Goal: Transaction & Acquisition: Subscribe to service/newsletter

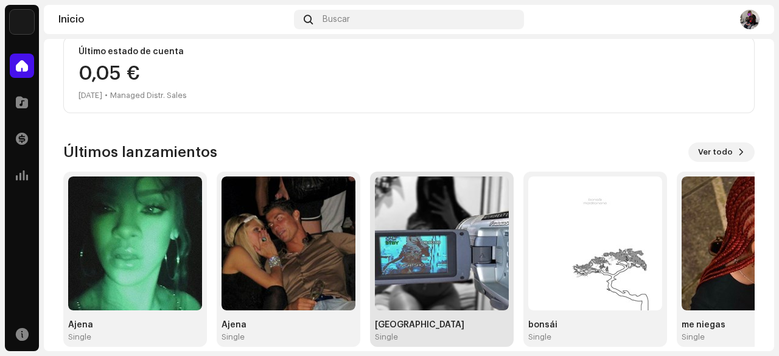
scroll to position [243, 0]
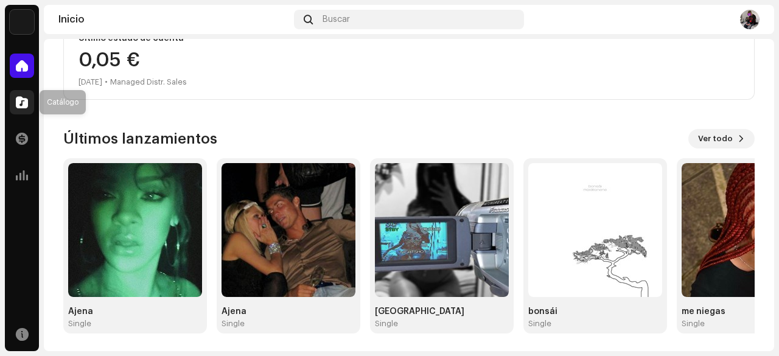
click at [24, 106] on span at bounding box center [22, 102] width 12 height 10
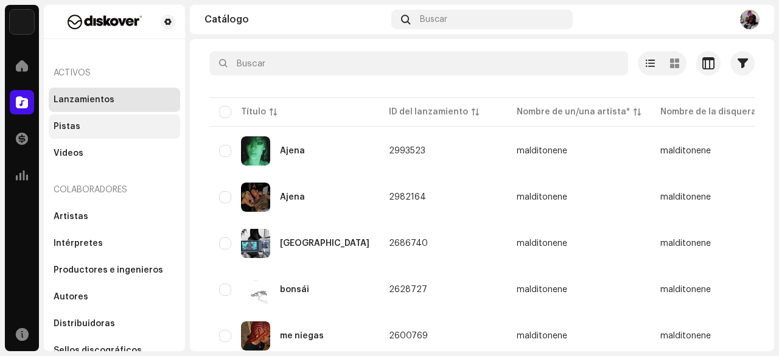
click at [106, 128] on div "Pistas" at bounding box center [115, 127] width 122 height 10
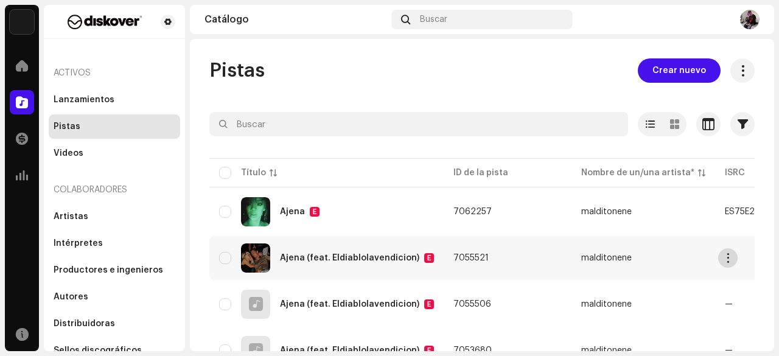
click at [732, 260] on span "button" at bounding box center [728, 258] width 9 height 10
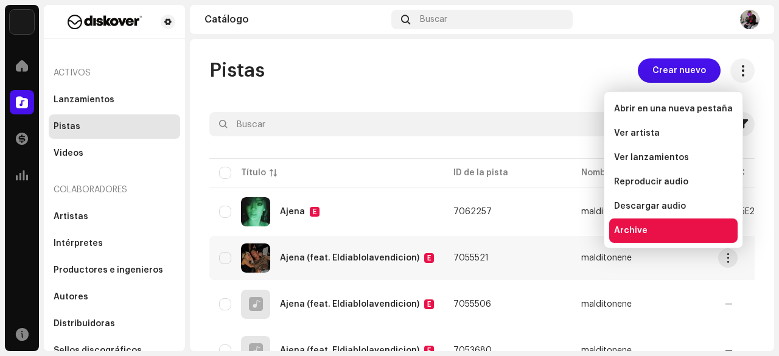
click at [698, 234] on div "Archive" at bounding box center [673, 231] width 119 height 10
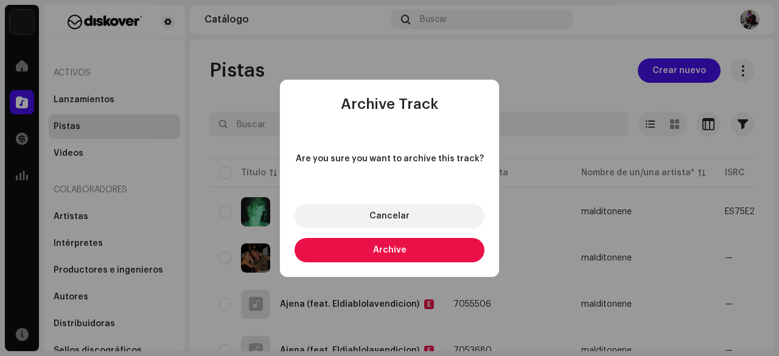
click at [460, 245] on button "Archive" at bounding box center [390, 250] width 190 height 24
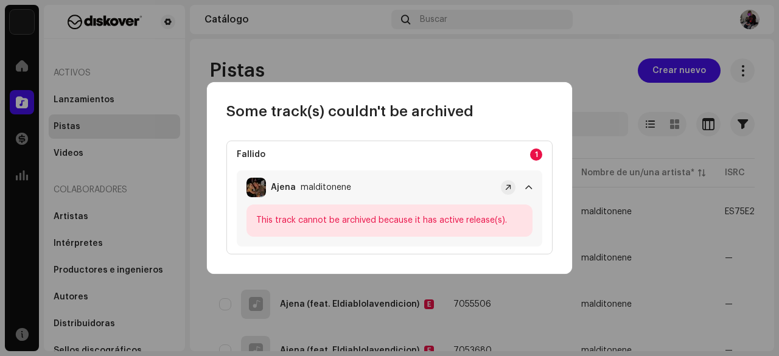
click at [527, 187] on span at bounding box center [528, 188] width 7 height 10
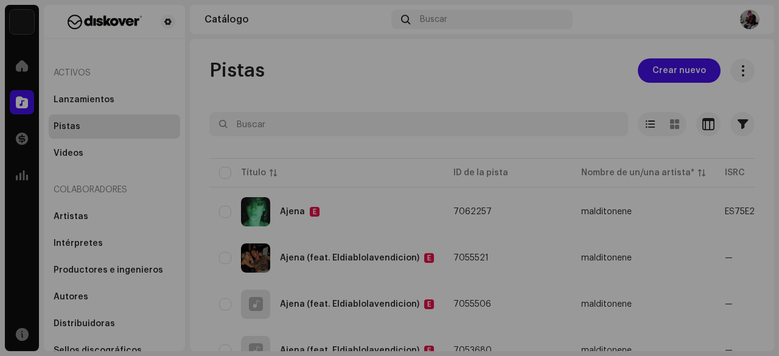
click at [635, 305] on div "Some track(s) couldn't be archived Fallido 1 Ajena malditonene This track canno…" at bounding box center [389, 178] width 779 height 356
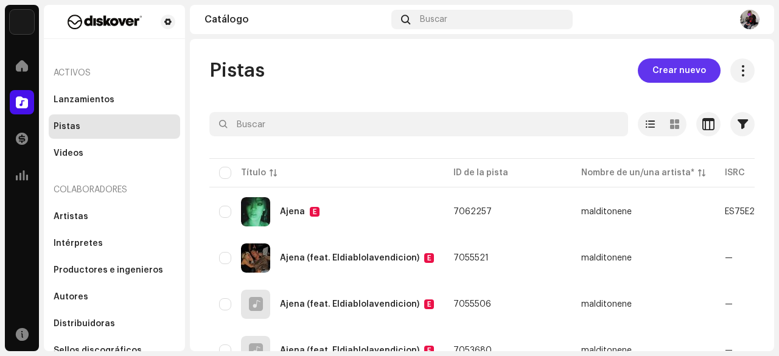
click at [684, 63] on span "Crear nuevo" at bounding box center [679, 70] width 54 height 24
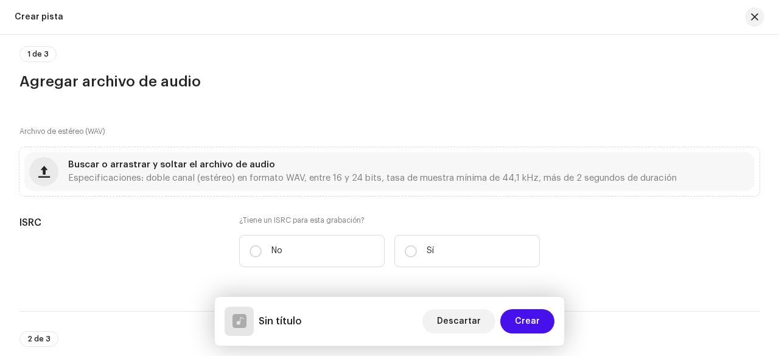
scroll to position [122, 0]
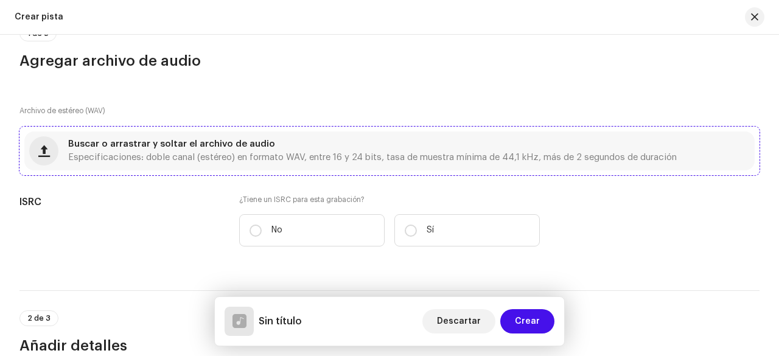
click at [338, 156] on span "Especificaciones: doble canal (estéreo) en formato WAV, entre 16 y 24 bits, tas…" at bounding box center [372, 157] width 609 height 9
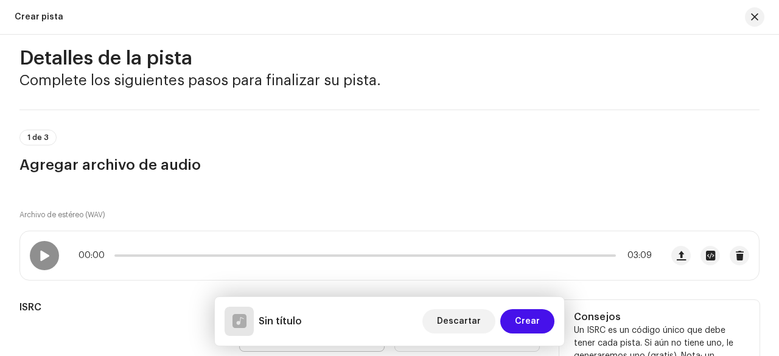
scroll to position [0, 0]
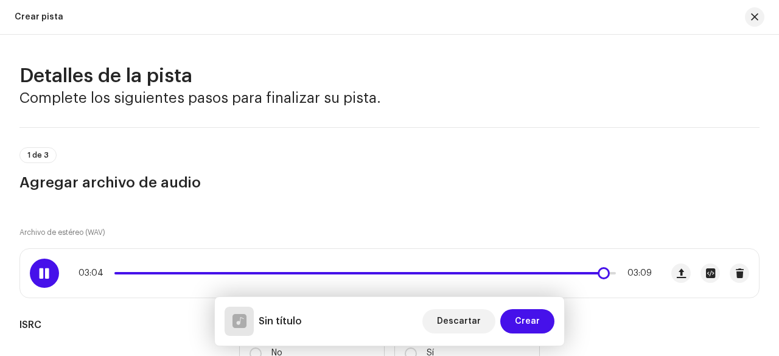
drag, startPoint x: 117, startPoint y: 268, endPoint x: 600, endPoint y: 265, distance: 482.1
click at [600, 265] on div "03:04 03:09" at bounding box center [341, 273] width 642 height 49
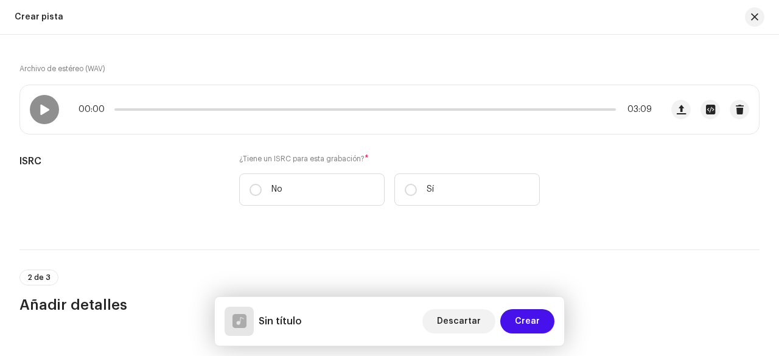
scroll to position [183, 0]
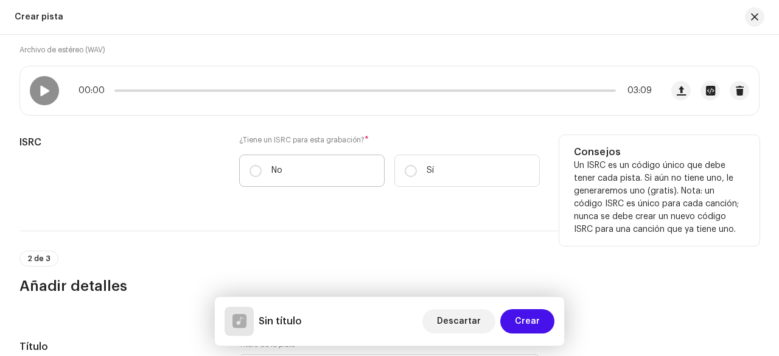
click at [310, 175] on label "No" at bounding box center [311, 171] width 145 height 32
click at [262, 175] on input "No" at bounding box center [256, 171] width 12 height 12
radio input "true"
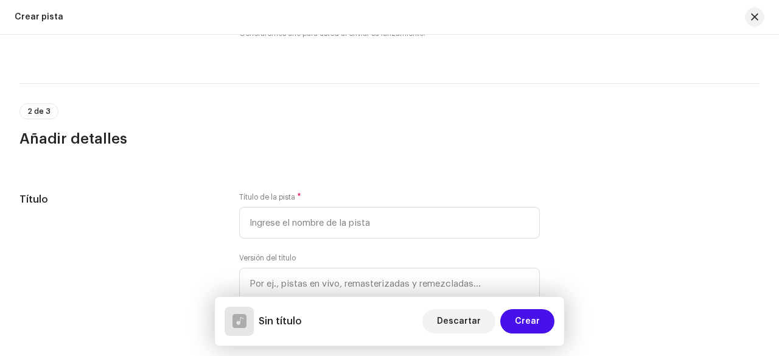
scroll to position [365, 0]
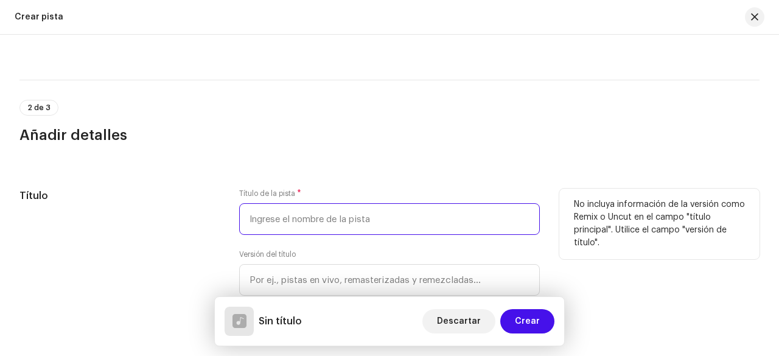
click at [324, 212] on input "text" at bounding box center [389, 219] width 301 height 32
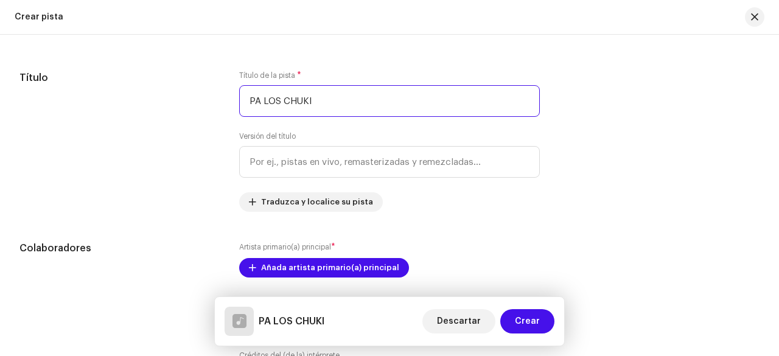
scroll to position [487, 0]
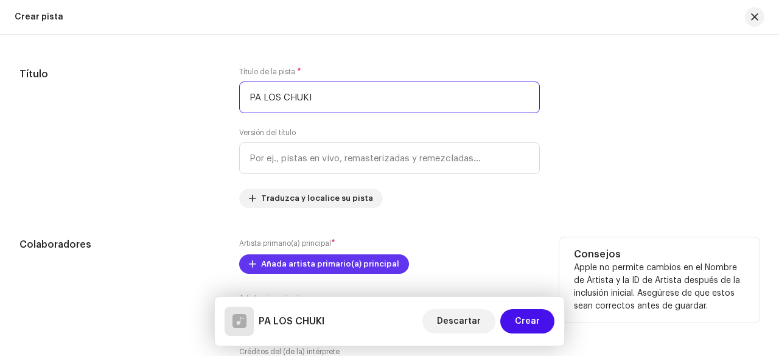
type input "PA LOS CHUKI"
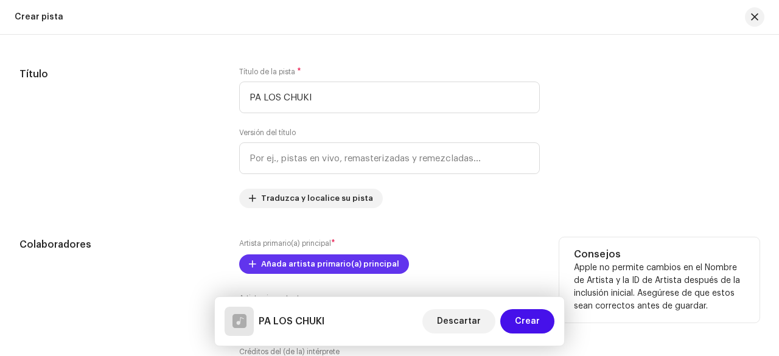
click at [352, 260] on span "Añada artista primario(a) principal" at bounding box center [330, 264] width 138 height 24
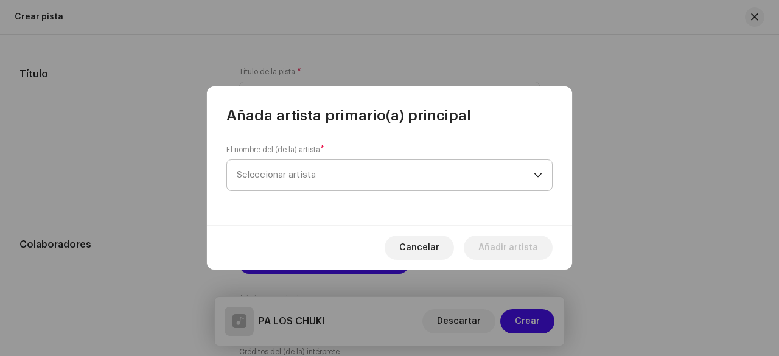
click at [345, 180] on span "Seleccionar artista" at bounding box center [385, 175] width 297 height 30
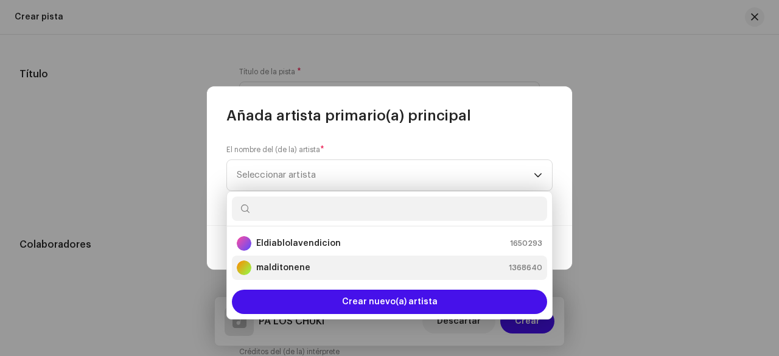
click at [345, 265] on div "malditonene 1368640" at bounding box center [390, 268] width 306 height 15
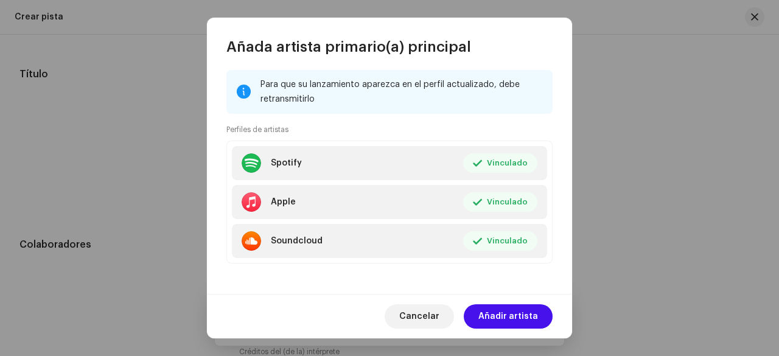
scroll to position [170, 0]
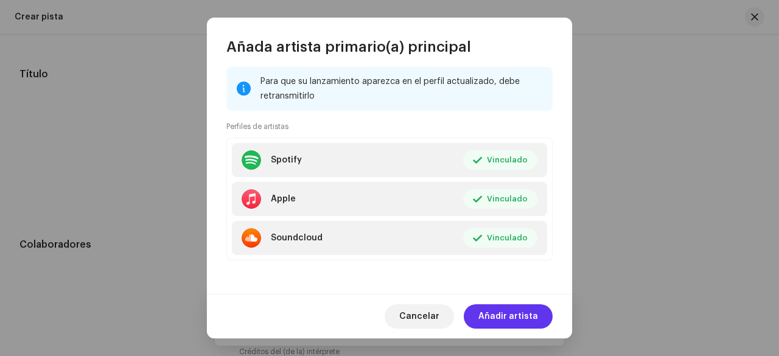
click at [523, 315] on span "Añadir artista" at bounding box center [508, 316] width 60 height 24
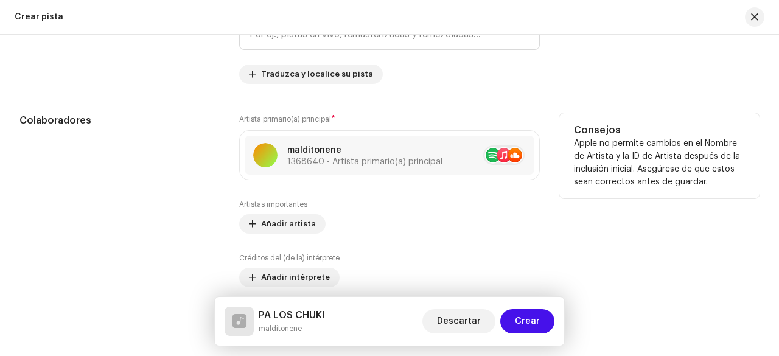
scroll to position [609, 0]
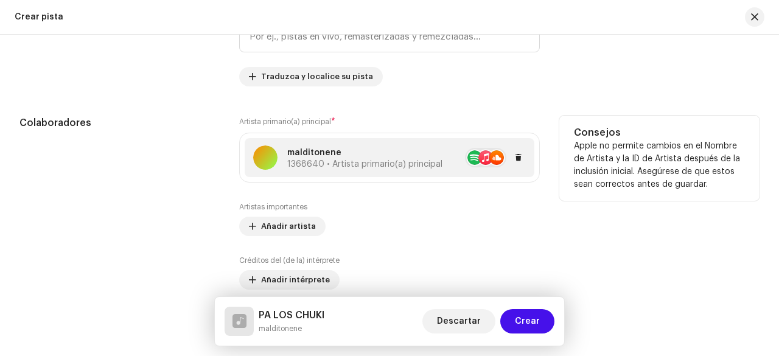
click at [363, 156] on p "malditonene" at bounding box center [364, 153] width 155 height 13
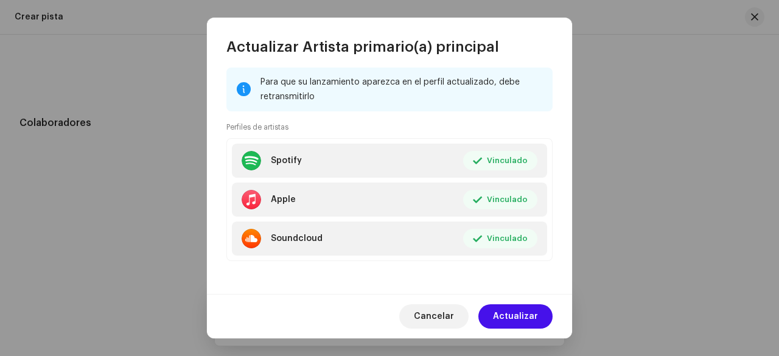
scroll to position [170, 0]
click at [515, 310] on span "Actualizar" at bounding box center [515, 316] width 45 height 24
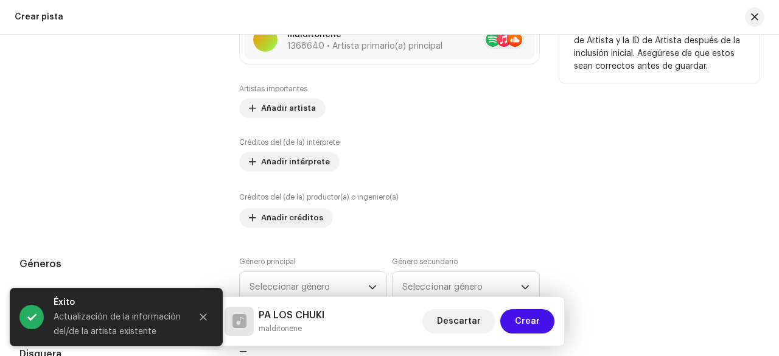
scroll to position [730, 0]
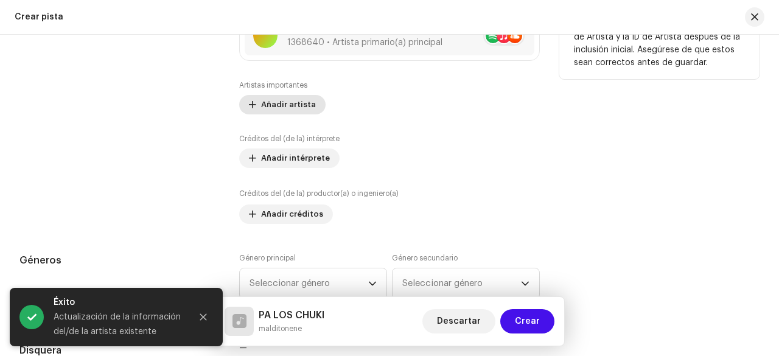
click at [300, 100] on span "Añadir artista" at bounding box center [288, 105] width 55 height 24
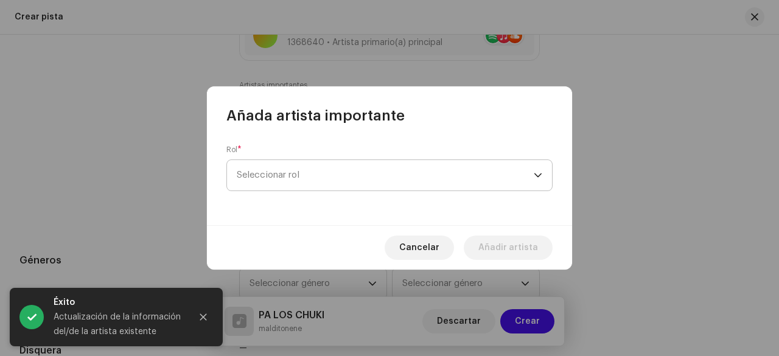
click at [336, 171] on span "Seleccionar rol" at bounding box center [385, 175] width 297 height 30
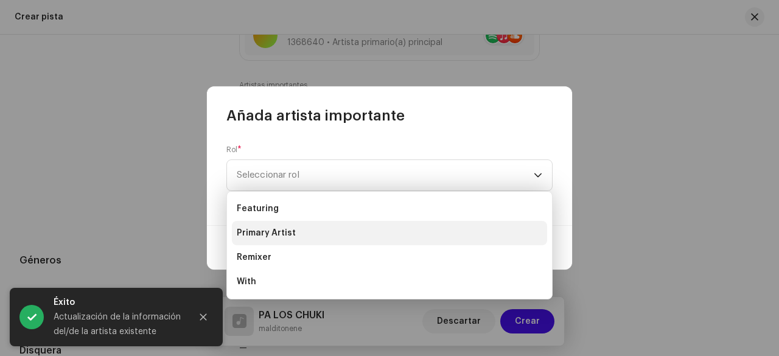
click at [332, 233] on li "Primary Artist" at bounding box center [389, 233] width 315 height 24
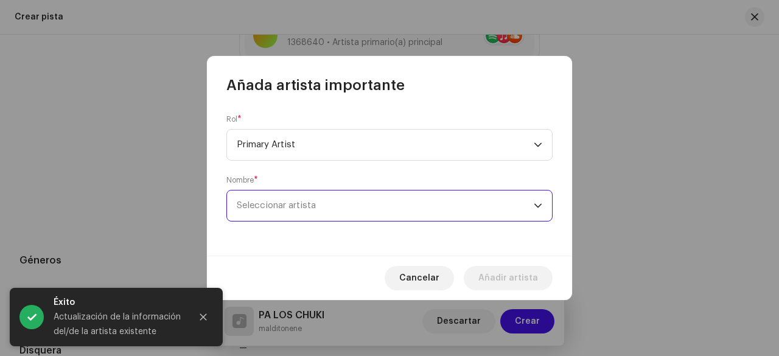
click at [357, 203] on span "Seleccionar artista" at bounding box center [385, 206] width 297 height 30
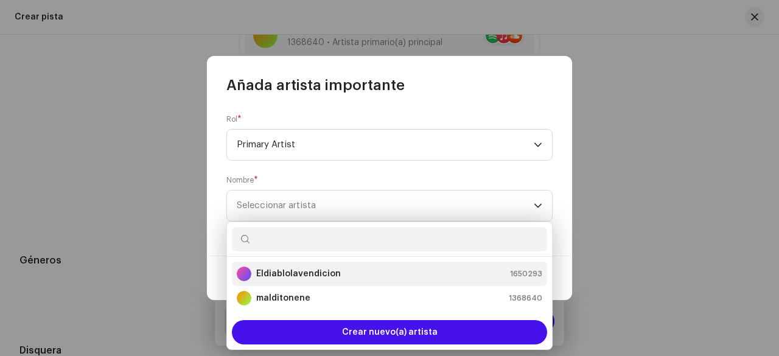
click at [350, 267] on div "Eldiablolavendicion 1650293" at bounding box center [390, 274] width 306 height 15
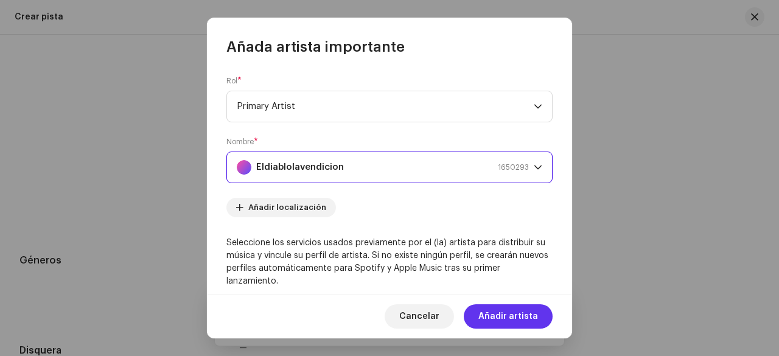
click at [503, 316] on span "Añadir artista" at bounding box center [508, 316] width 60 height 24
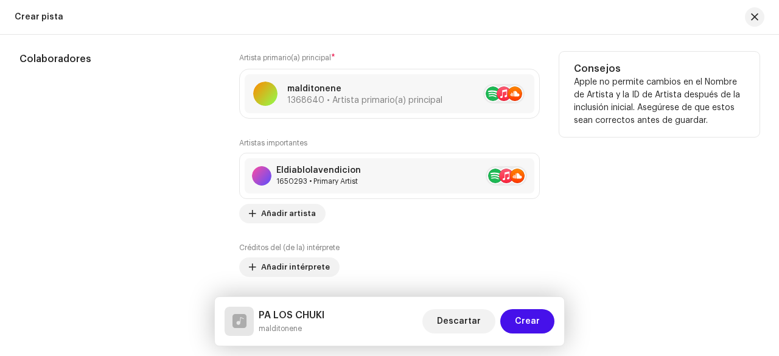
scroll to position [670, 0]
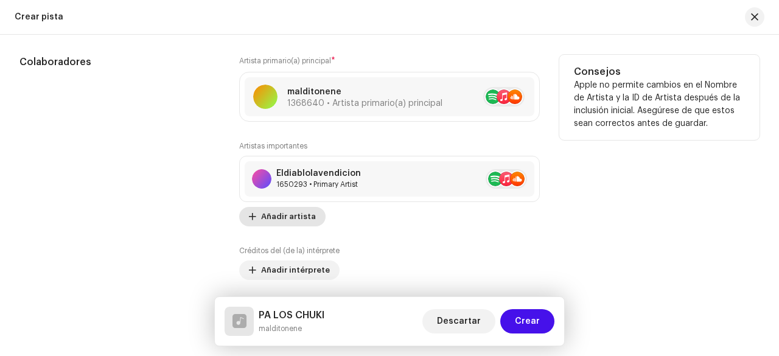
click at [306, 215] on span "Añadir artista" at bounding box center [288, 217] width 55 height 24
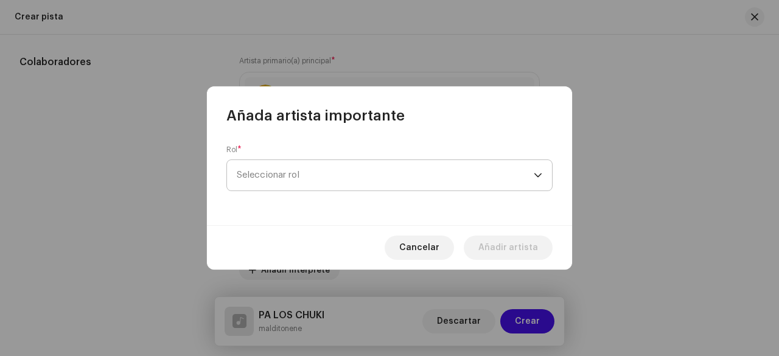
click at [336, 180] on span "Seleccionar rol" at bounding box center [385, 175] width 297 height 30
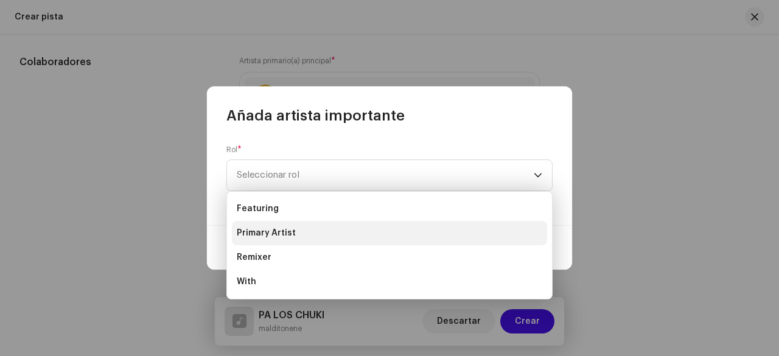
click at [320, 230] on li "Primary Artist" at bounding box center [389, 233] width 315 height 24
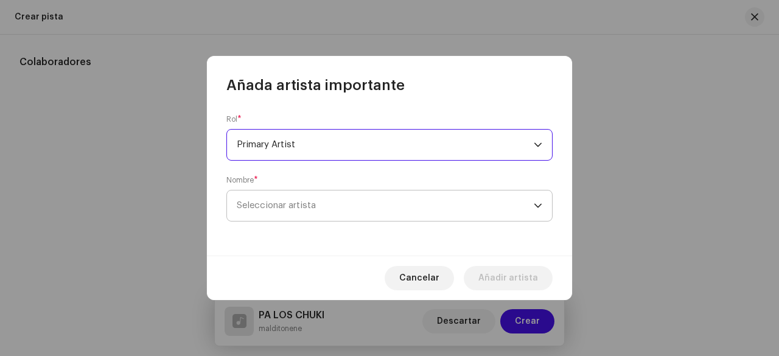
click at [328, 214] on span "Seleccionar artista" at bounding box center [385, 206] width 297 height 30
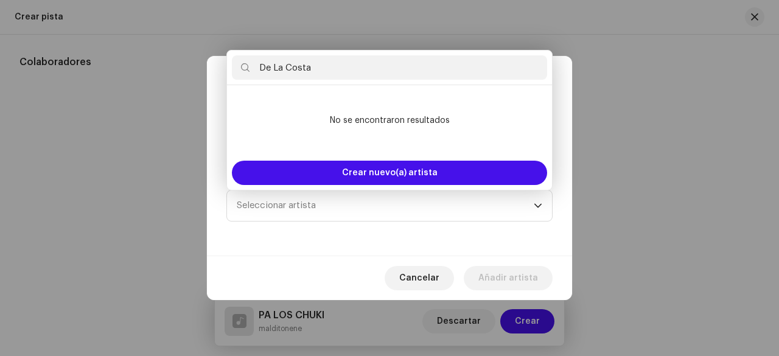
click at [282, 69] on input "De La Costa" at bounding box center [389, 67] width 315 height 24
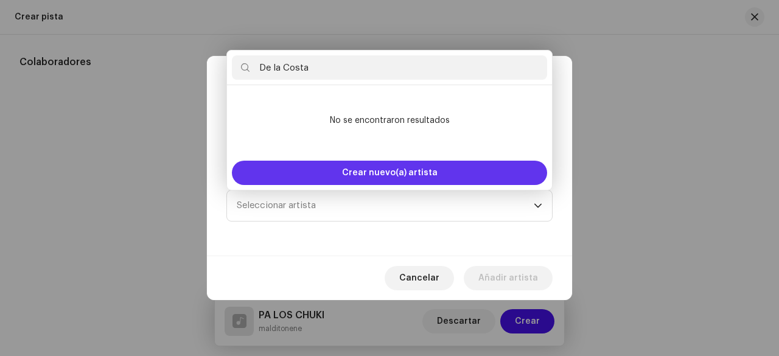
type input "De la Costa"
click at [428, 171] on span "Crear nuevo(a) artista" at bounding box center [390, 173] width 96 height 24
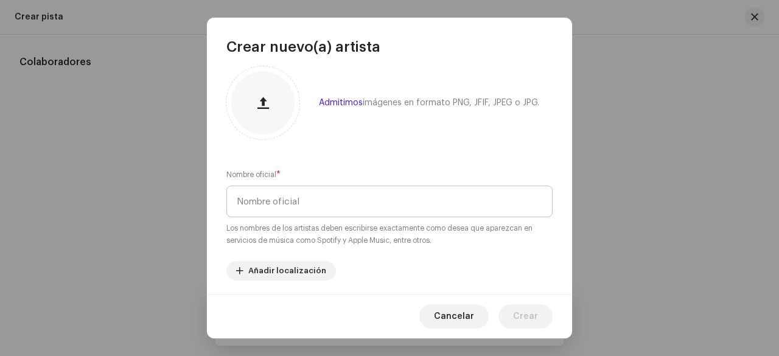
scroll to position [0, 0]
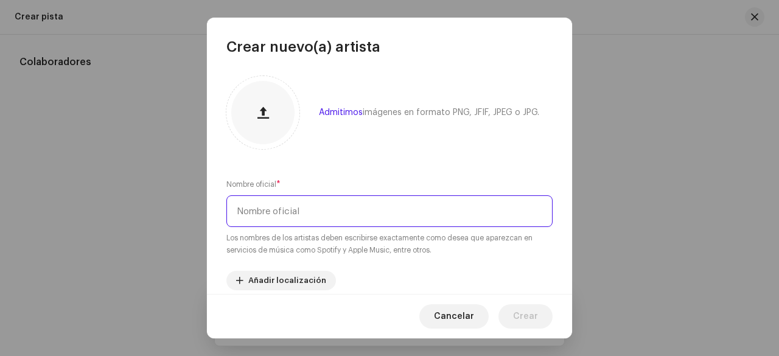
click at [412, 211] on input "text" at bounding box center [389, 211] width 326 height 32
type input "D"
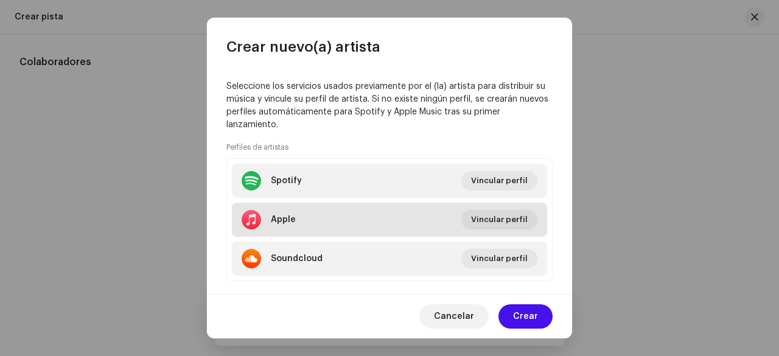
scroll to position [260, 0]
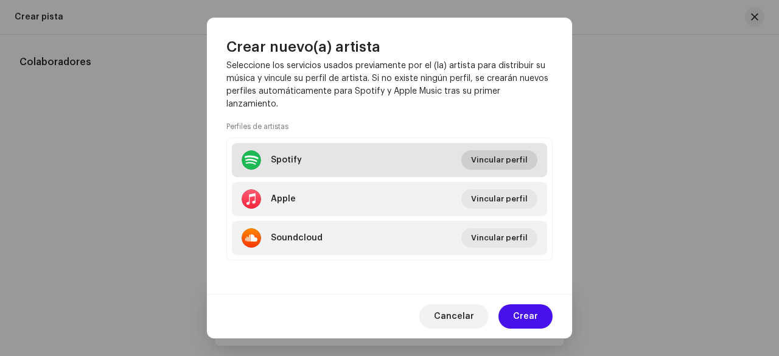
type input "DelaCosta"
click at [497, 159] on span "Vincular perfil" at bounding box center [499, 160] width 57 height 24
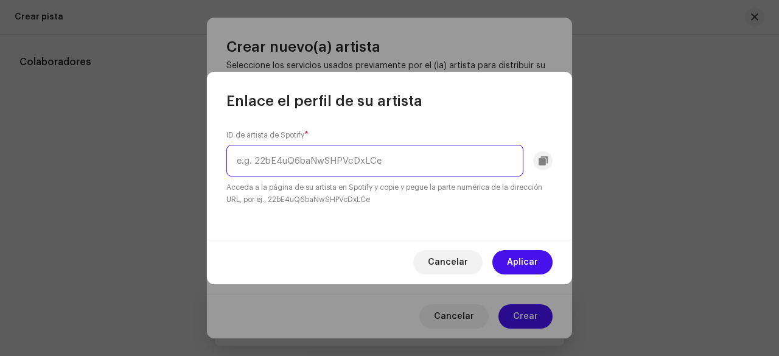
paste input "576TU6PCZ1vS6TJ9XVlAUV?si=l5v7huMoQfqV6ccnm8QLiQ&nd=1&dlsi=114d5d8d46be4a08"
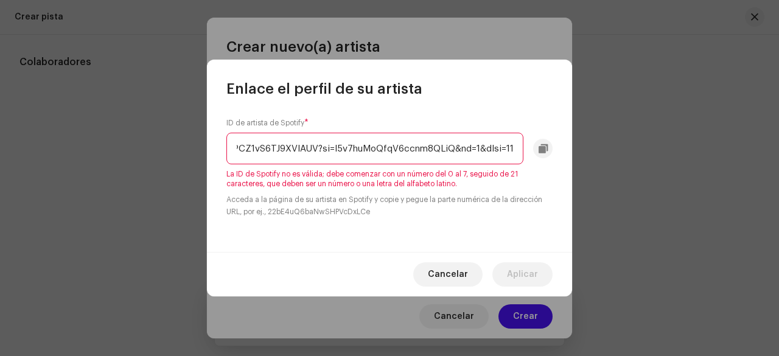
scroll to position [0, 0]
drag, startPoint x: 427, startPoint y: 149, endPoint x: 200, endPoint y: 145, distance: 227.7
click at [200, 145] on div "Enlace el perfil de su artista ID de artista de Spotify * 576TU6PCZ1vS6TJ9XVlAU…" at bounding box center [389, 178] width 779 height 356
type input "114d5d8d46be4a08"
drag, startPoint x: 322, startPoint y: 154, endPoint x: 229, endPoint y: 145, distance: 93.5
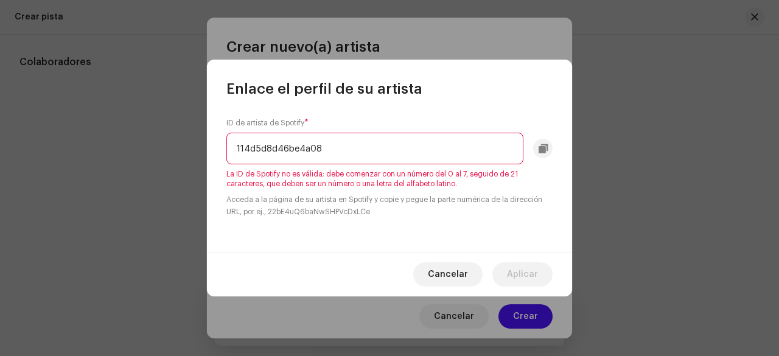
click at [229, 145] on input "114d5d8d46be4a08" at bounding box center [374, 149] width 297 height 32
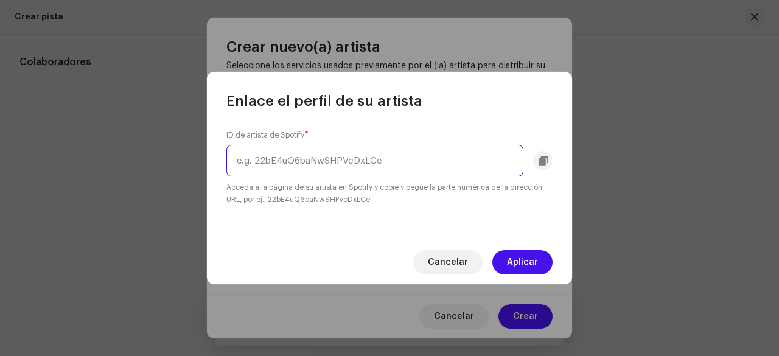
paste input "l5v7huMoQfqV6ccnm8QLiQ&nd=1&dlsi=114d5d8d46be4a08"
type input "l5v7huMoQfqV6ccnm8QLiQ&nd=1&dlsi=114d5d8d46be4a08"
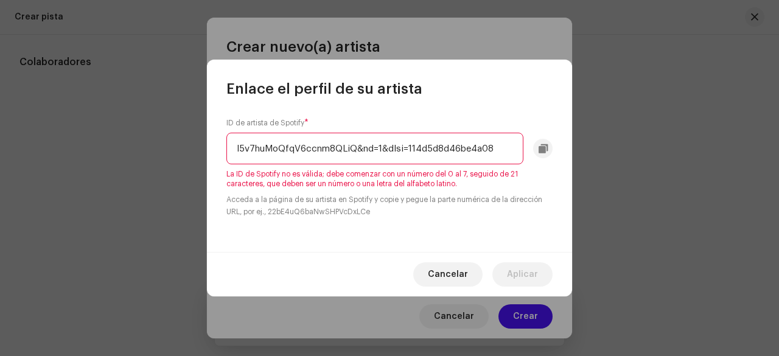
drag, startPoint x: 500, startPoint y: 153, endPoint x: 216, endPoint y: 153, distance: 284.2
click at [216, 153] on div "ID de artista de Spotify * l5v7huMoQfqV6ccnm8QLiQ&nd=1&dlsi=114d5d8d46be4a08 La…" at bounding box center [389, 175] width 365 height 153
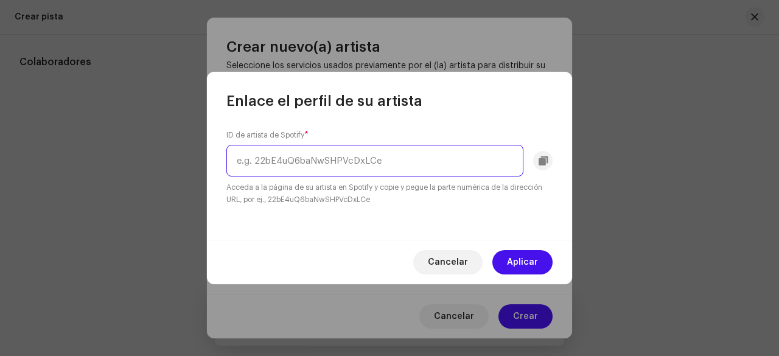
paste input "576TU6PCZ1vS6TJ9XVlAUV"
type input "576TU6PCZ1vS6TJ9XVlAUV"
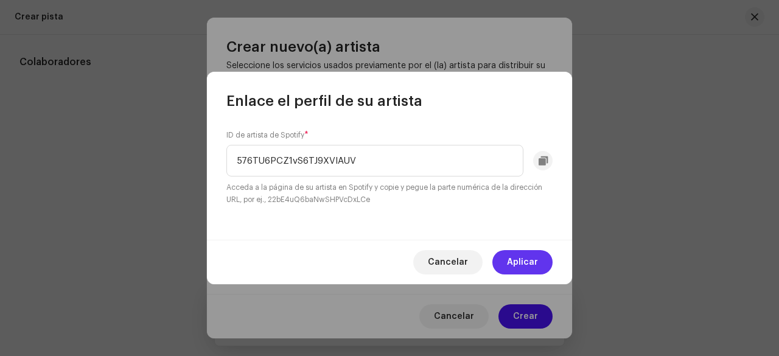
click at [519, 256] on span "Aplicar" at bounding box center [522, 262] width 31 height 24
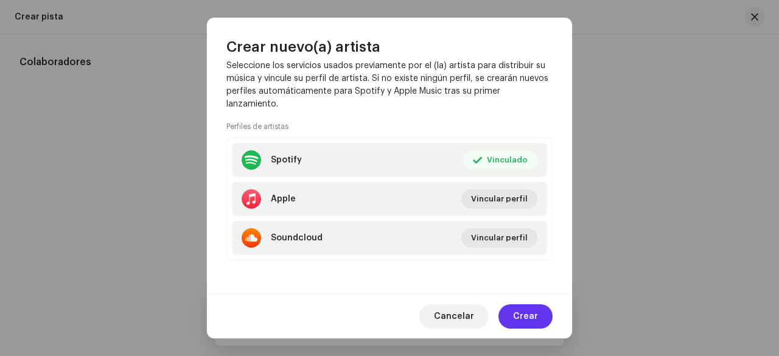
click at [528, 317] on span "Crear" at bounding box center [525, 316] width 25 height 24
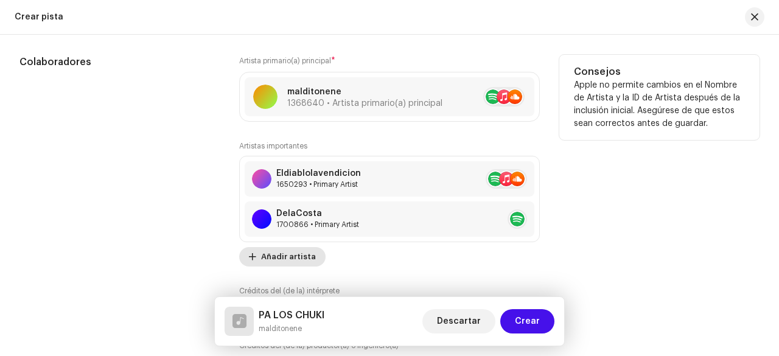
click at [303, 257] on span "Añadir artista" at bounding box center [288, 257] width 55 height 24
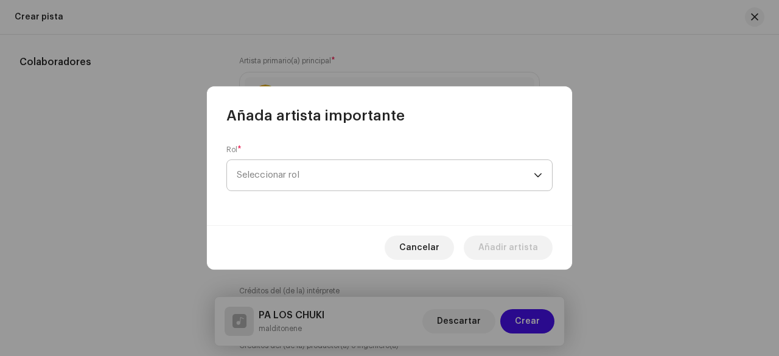
click at [321, 178] on span "Seleccionar rol" at bounding box center [385, 175] width 297 height 30
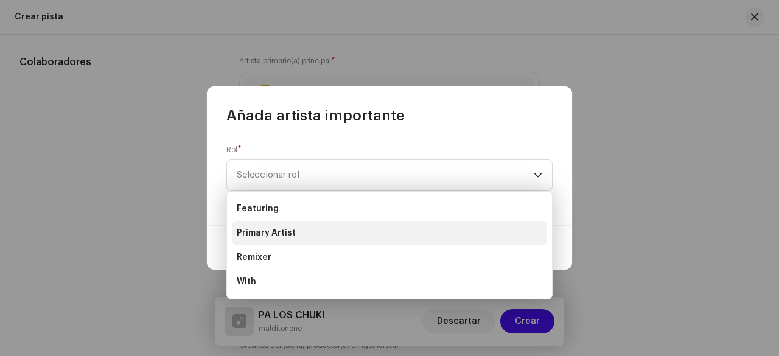
click at [295, 238] on li "Primary Artist" at bounding box center [389, 233] width 315 height 24
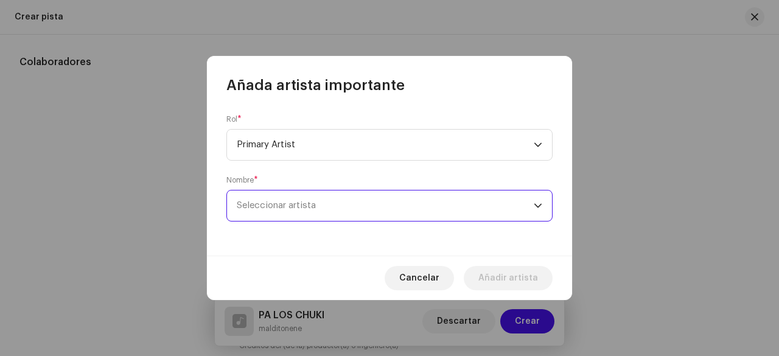
click at [301, 206] on span "Seleccionar artista" at bounding box center [276, 205] width 79 height 9
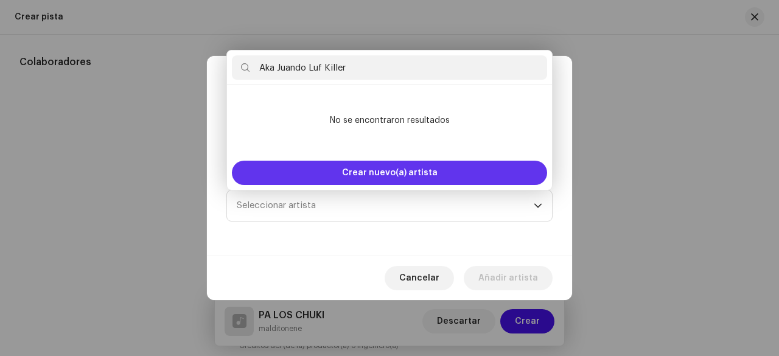
type input "Aka Juando Luf Killer"
click at [394, 170] on span "Crear nuevo(a) artista" at bounding box center [390, 173] width 96 height 24
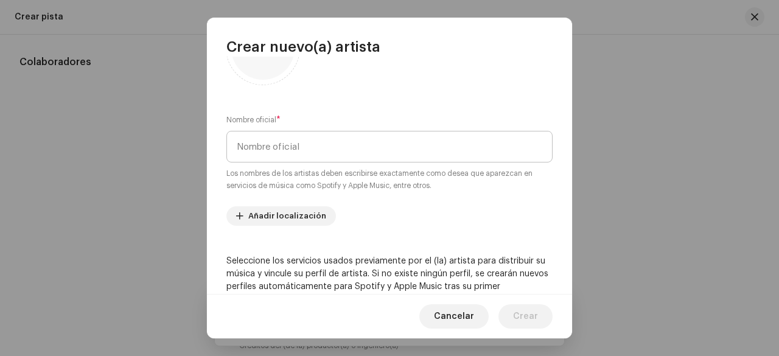
scroll to position [61, 0]
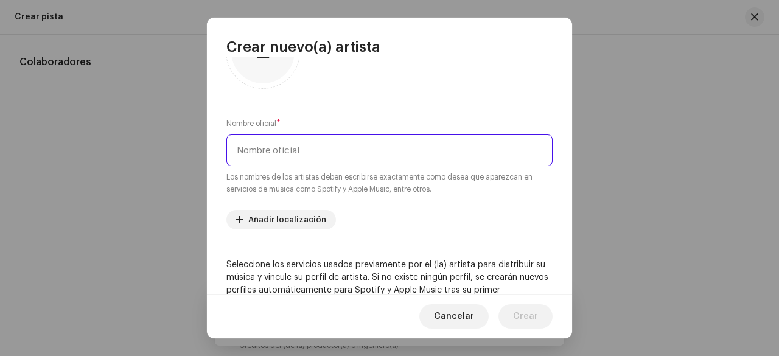
click at [380, 156] on input "text" at bounding box center [389, 151] width 326 height 32
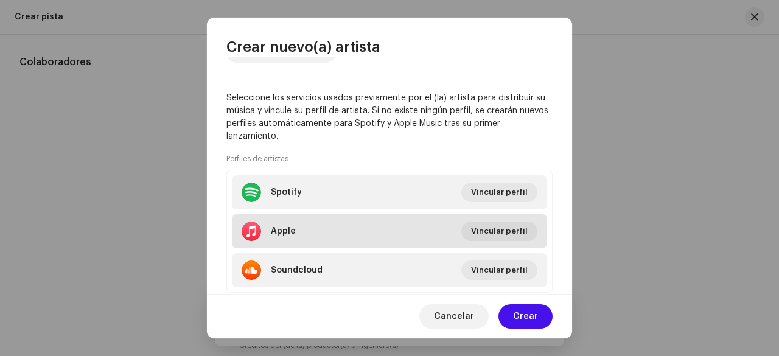
scroll to position [243, 0]
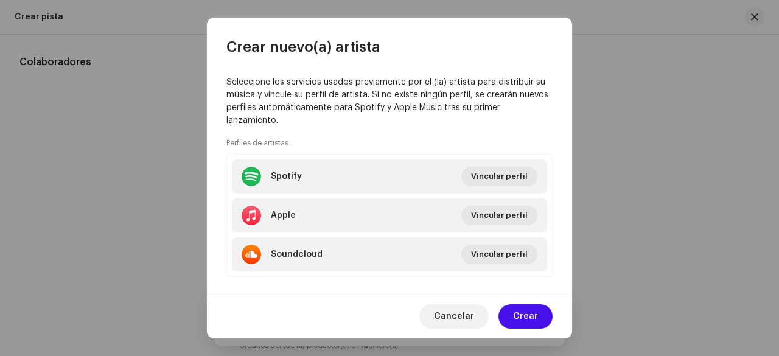
type input "Aka Juando Luf Killer"
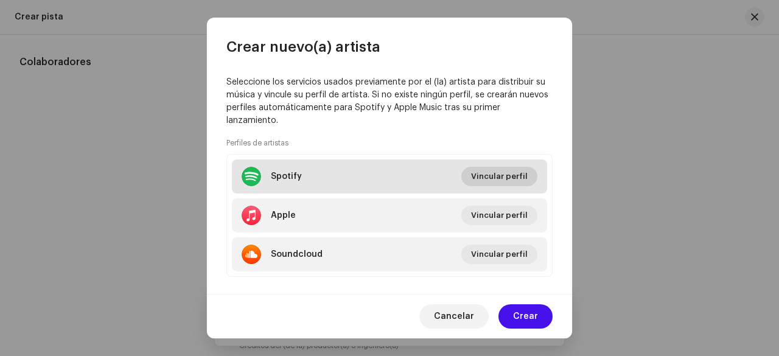
click at [491, 172] on span "Vincular perfil" at bounding box center [499, 176] width 57 height 24
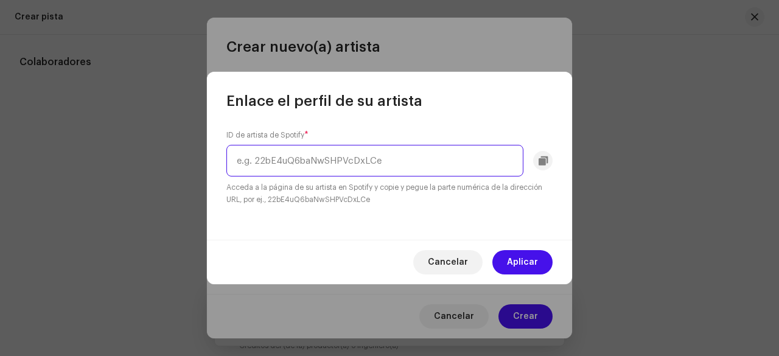
paste input "6HNP4qtHhNPwn956zc0kr9"
type input "6HNP4qtHhNPwn956zc0kr9"
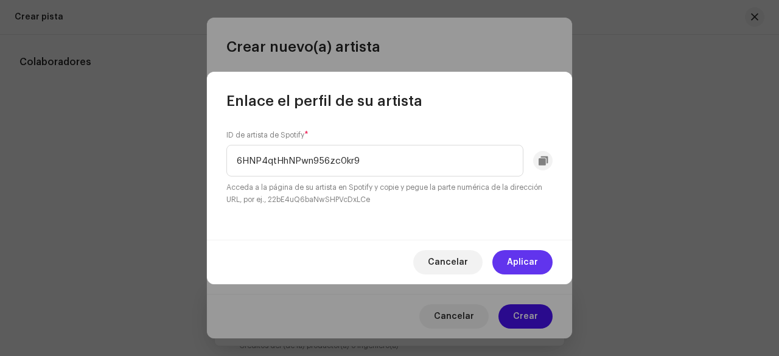
click at [525, 259] on span "Aplicar" at bounding box center [522, 262] width 31 height 24
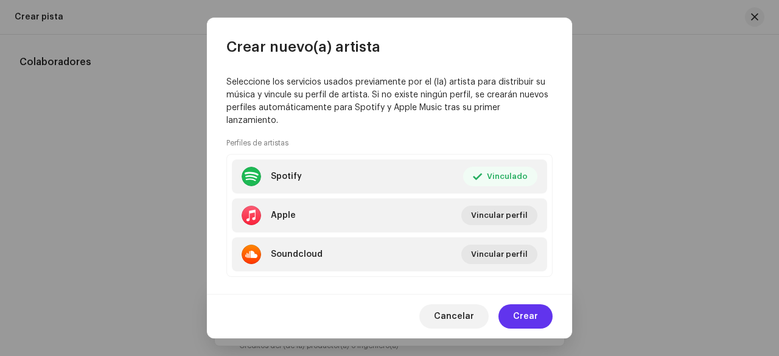
click at [516, 312] on span "Crear" at bounding box center [525, 316] width 25 height 24
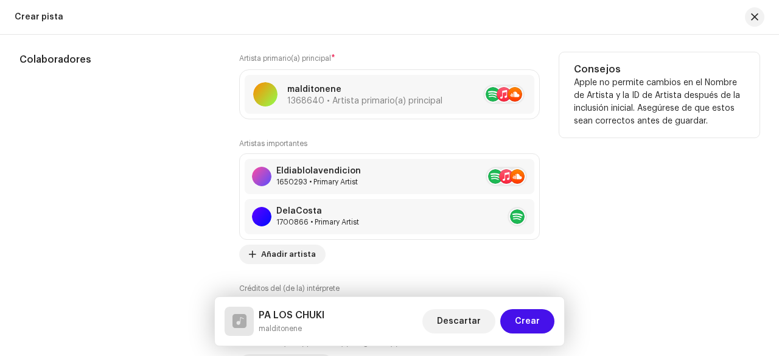
scroll to position [670, 0]
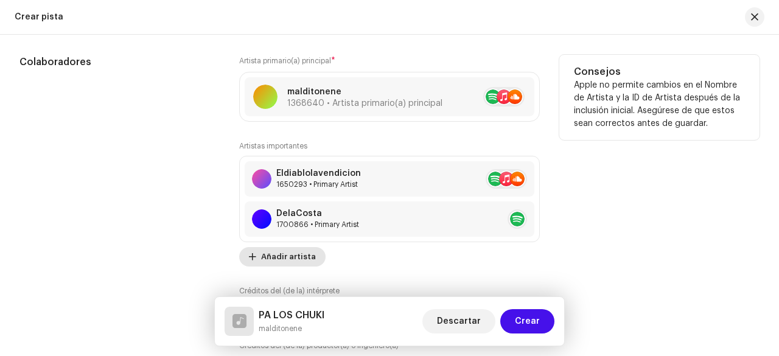
click at [299, 253] on span "Añadir artista" at bounding box center [288, 257] width 55 height 24
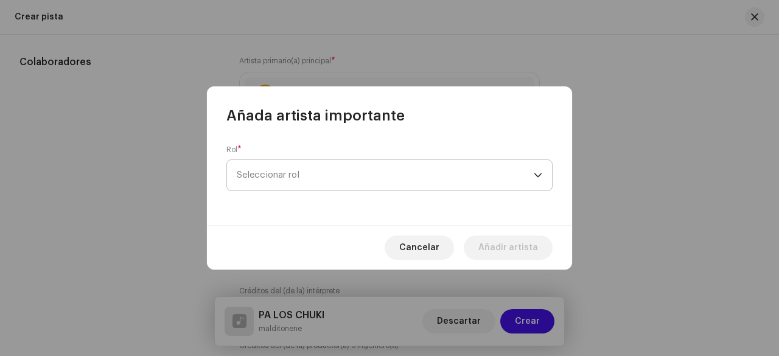
click at [338, 176] on span "Seleccionar rol" at bounding box center [385, 175] width 297 height 30
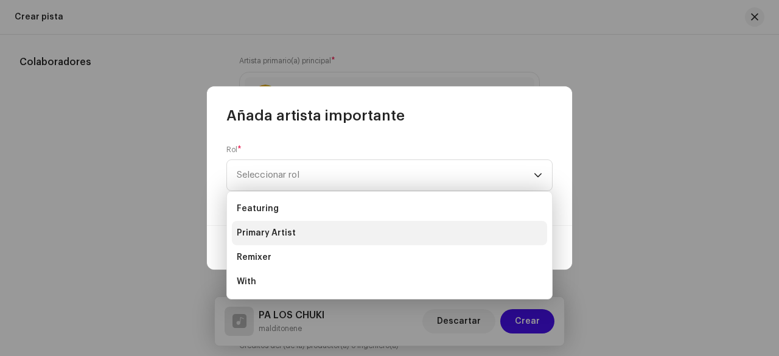
click at [326, 233] on li "Primary Artist" at bounding box center [389, 233] width 315 height 24
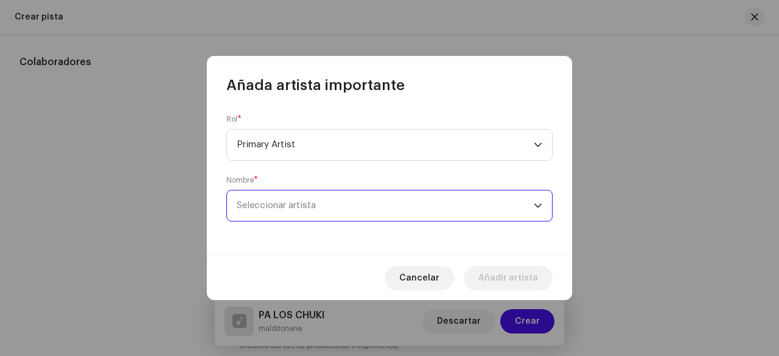
click at [321, 202] on span "Seleccionar artista" at bounding box center [385, 206] width 297 height 30
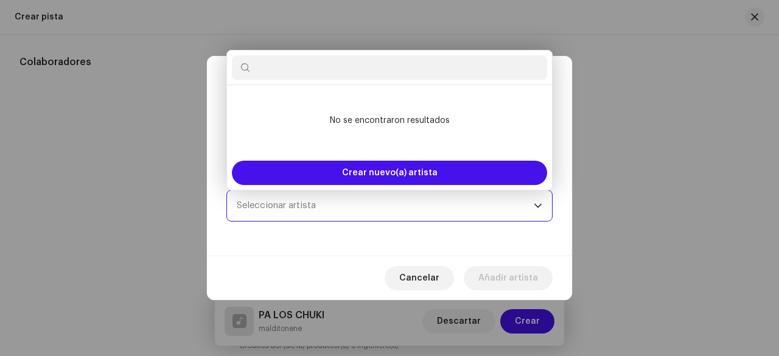
click at [354, 201] on span "Seleccionar artista" at bounding box center [385, 206] width 297 height 30
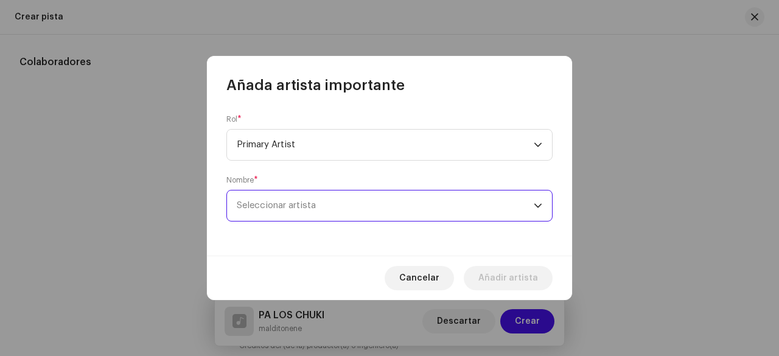
click at [353, 210] on span "Seleccionar artista" at bounding box center [385, 206] width 297 height 30
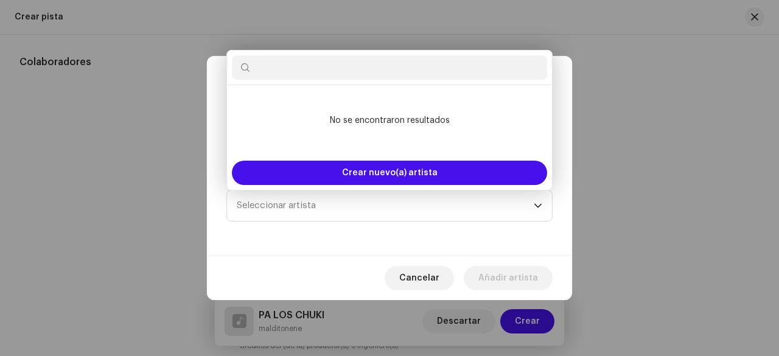
click at [344, 71] on input "text" at bounding box center [389, 67] width 315 height 24
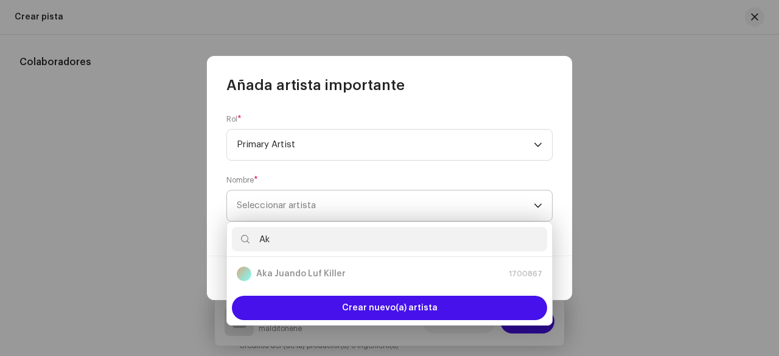
type input "A"
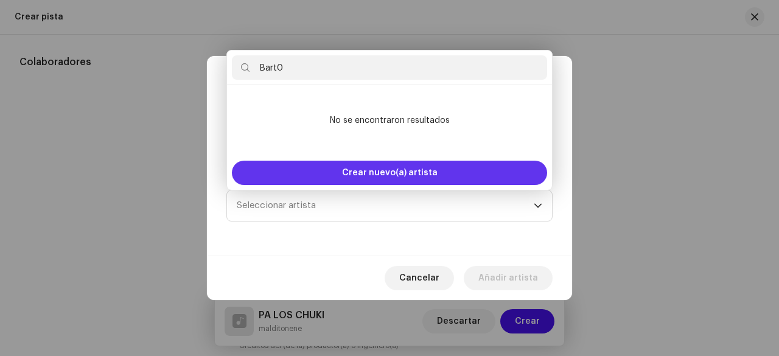
type input "Bart0"
click at [339, 165] on div "Crear nuevo(a) artista" at bounding box center [389, 173] width 315 height 24
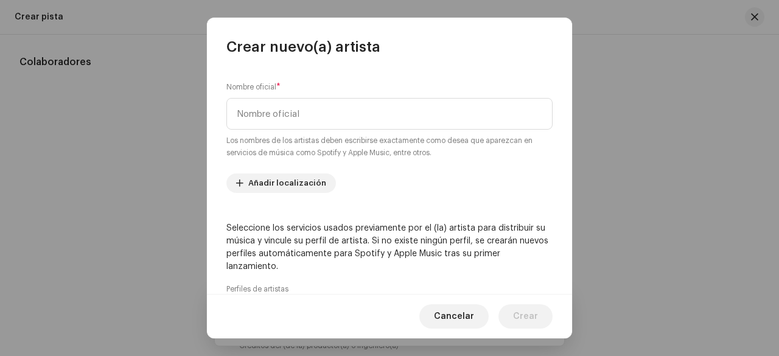
scroll to position [122, 0]
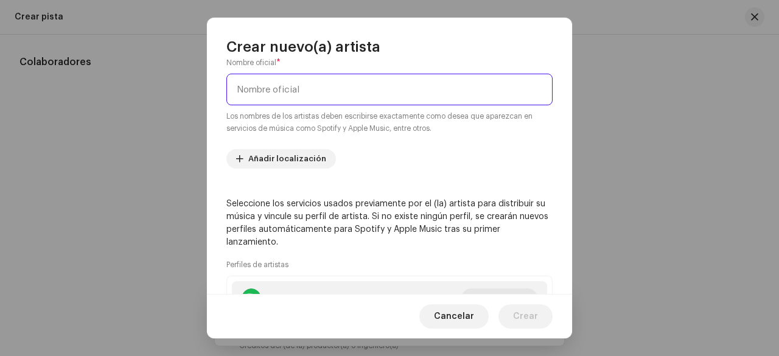
click at [363, 88] on input "text" at bounding box center [389, 90] width 326 height 32
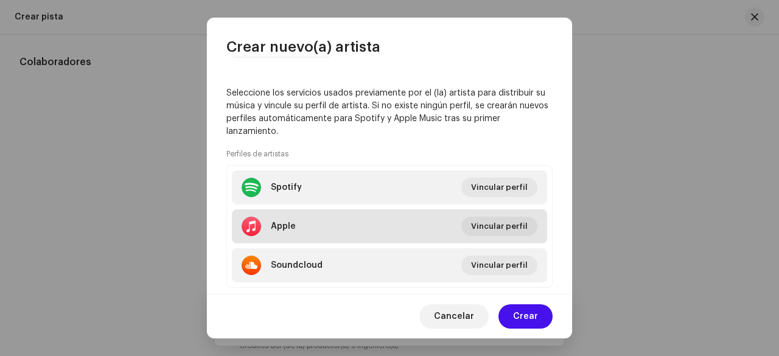
scroll to position [243, 0]
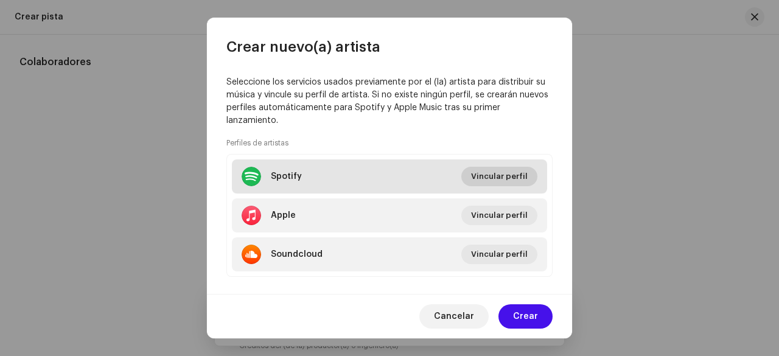
type input "Bart0"
click at [503, 175] on span "Vincular perfil" at bounding box center [499, 176] width 57 height 24
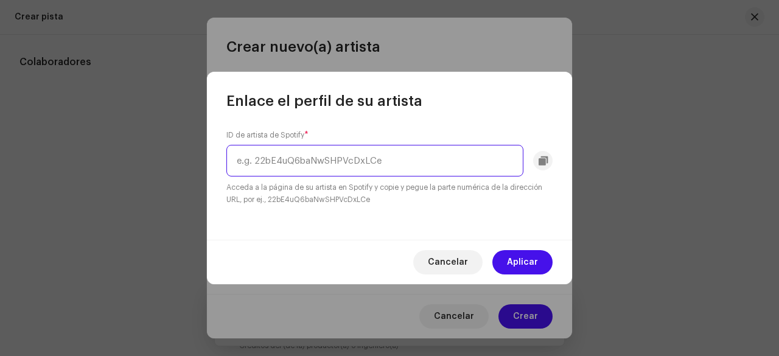
paste input "5KiXYDPylviW4GOqzGGpIN"
type input "5KiXYDPylviW4GOqzGGpIN"
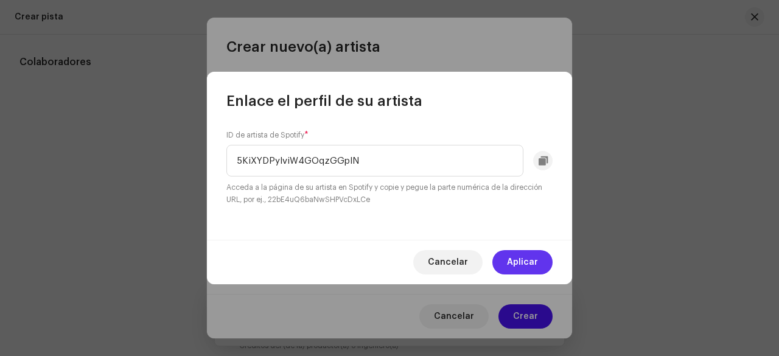
click at [509, 257] on span "Aplicar" at bounding box center [522, 262] width 31 height 24
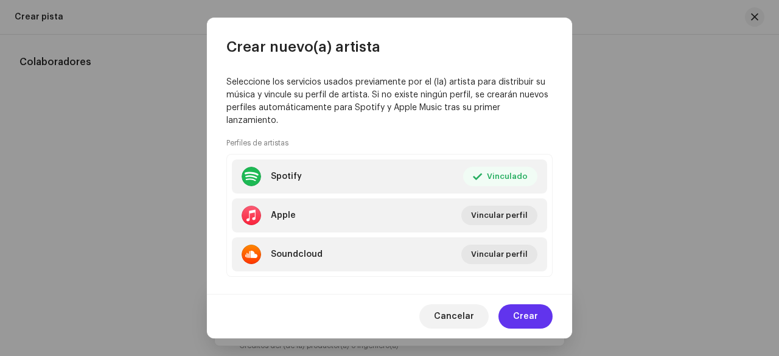
click at [528, 320] on span "Crear" at bounding box center [525, 316] width 25 height 24
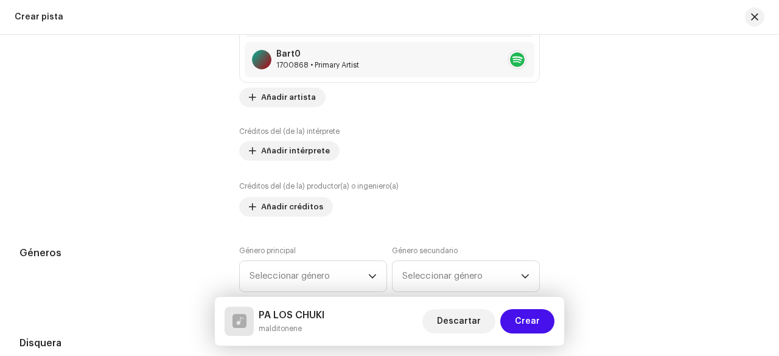
scroll to position [913, 0]
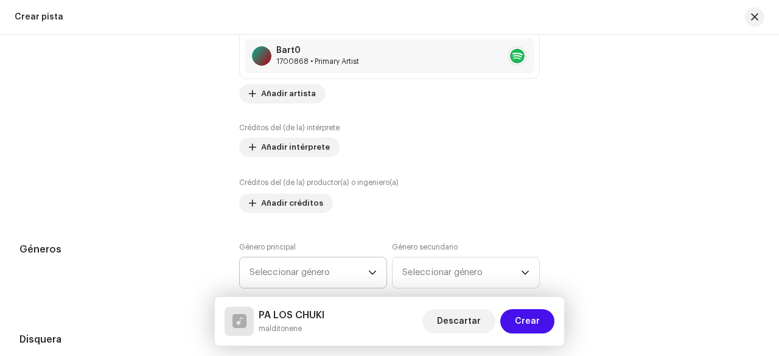
click at [351, 261] on span "Seleccionar género" at bounding box center [309, 272] width 119 height 30
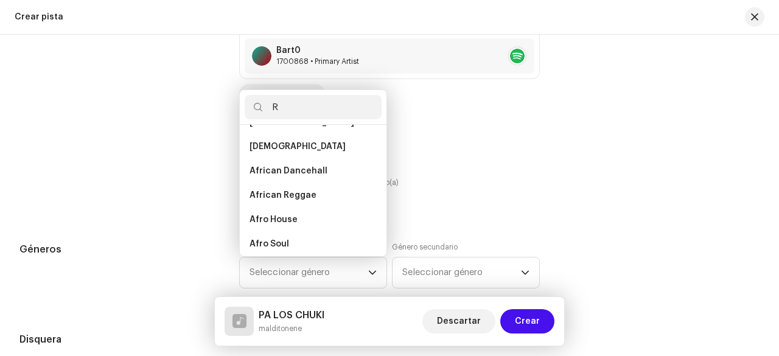
scroll to position [0, 0]
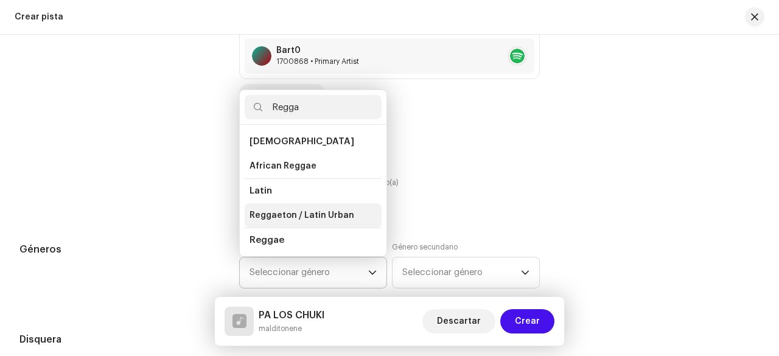
type input "Regga"
click at [323, 212] on span "Reggaeton / Latin Urban" at bounding box center [302, 215] width 105 height 12
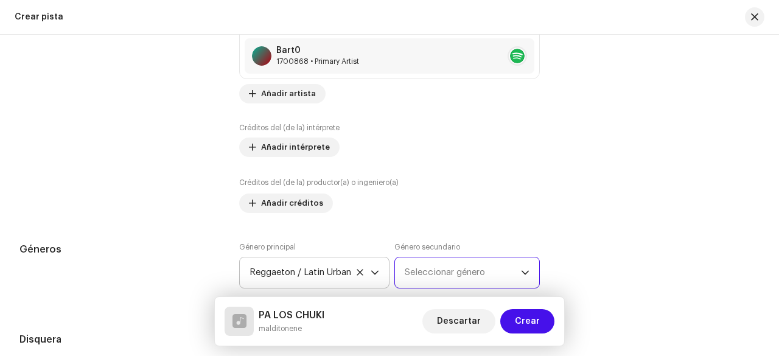
click at [460, 276] on span "Seleccionar género" at bounding box center [463, 272] width 116 height 30
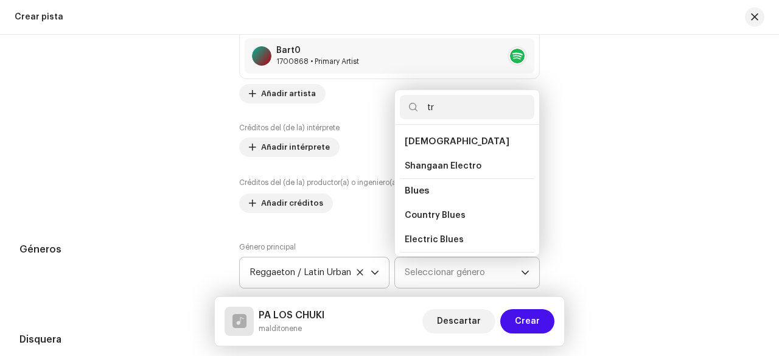
type input "t"
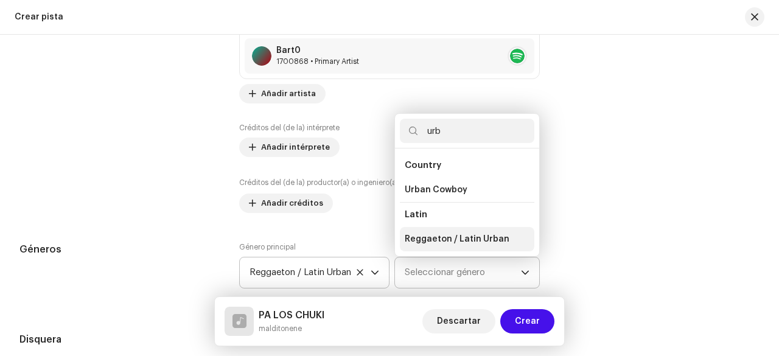
type input "urb"
click at [455, 236] on span "Reggaeton / Latin Urban" at bounding box center [457, 239] width 105 height 12
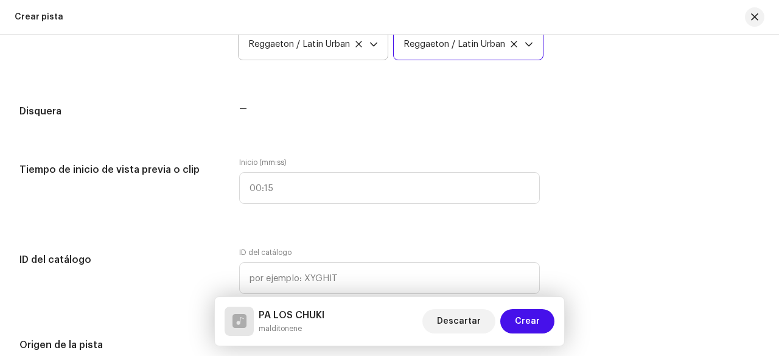
scroll to position [1156, 0]
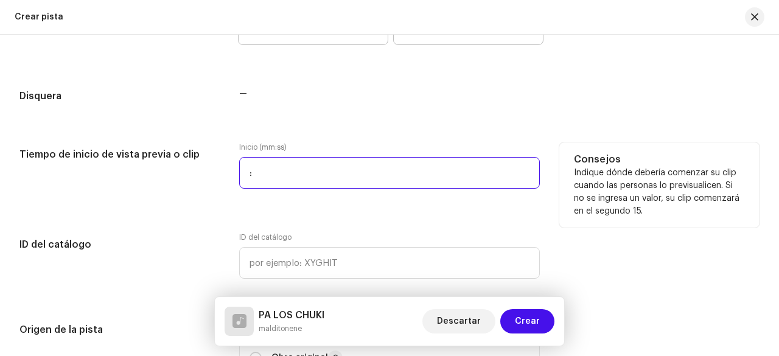
click at [286, 172] on input ":" at bounding box center [389, 173] width 301 height 32
type input "00:09"
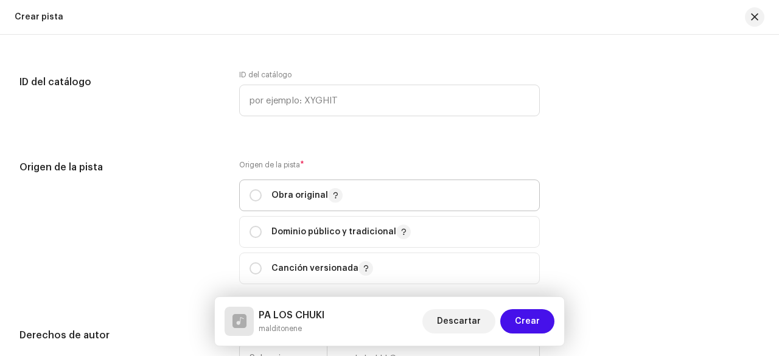
scroll to position [1339, 0]
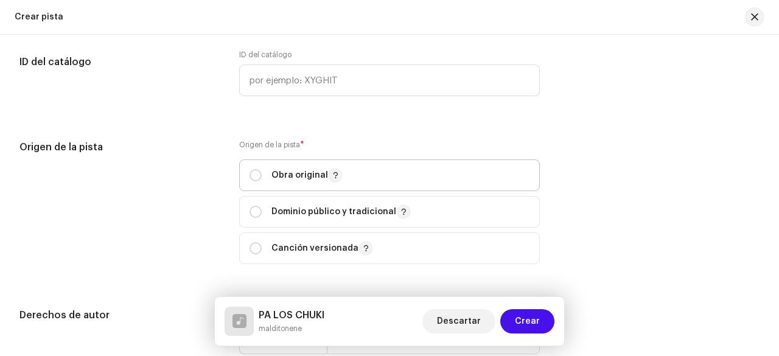
click at [300, 181] on span "Obra original" at bounding box center [390, 175] width 280 height 30
radio input "true"
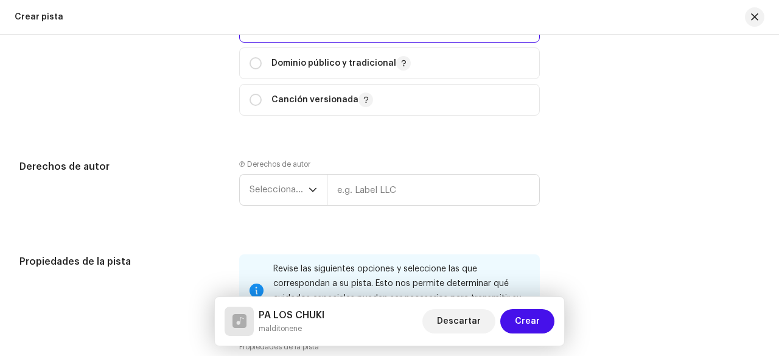
scroll to position [1522, 0]
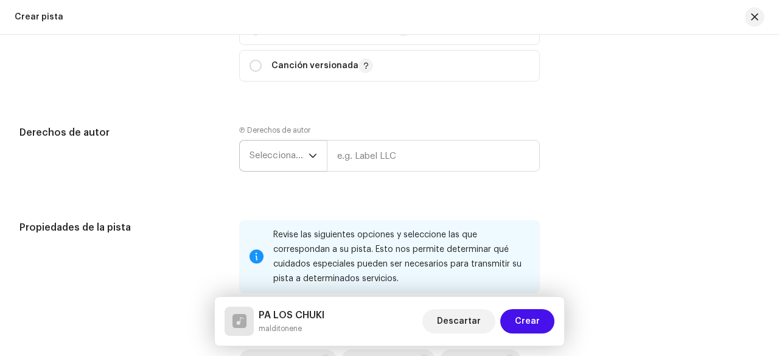
click at [314, 155] on icon "dropdown trigger" at bounding box center [313, 156] width 9 height 9
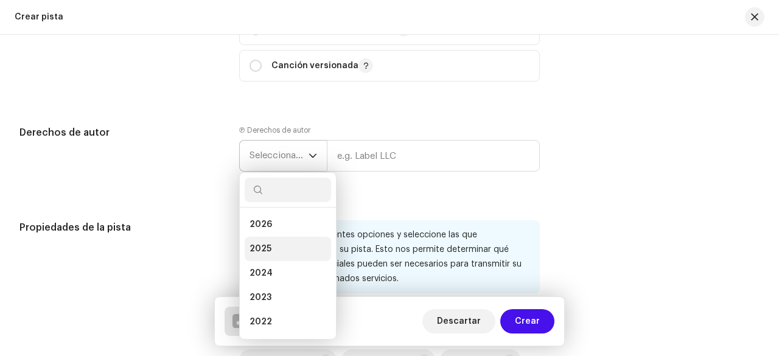
click at [302, 239] on li "2025" at bounding box center [288, 249] width 86 height 24
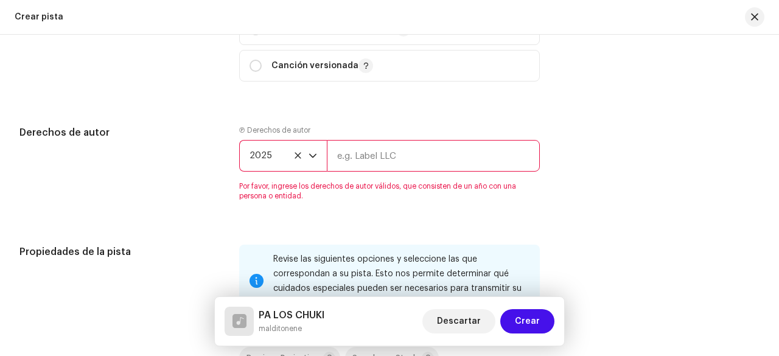
click at [410, 151] on input "text" at bounding box center [433, 156] width 213 height 32
type input "Malditonene"
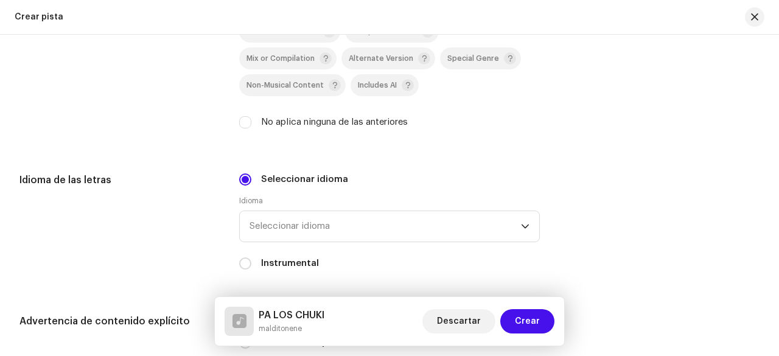
scroll to position [1826, 0]
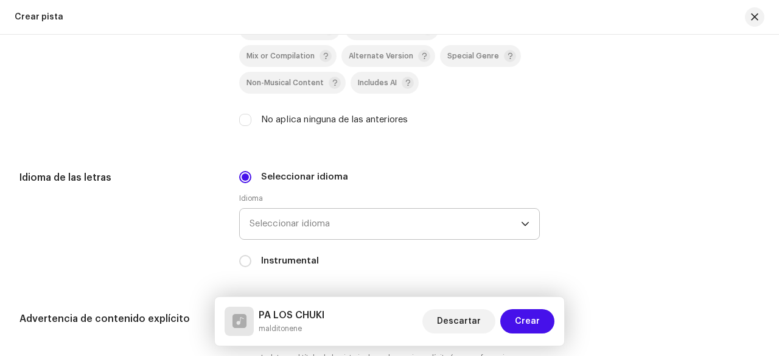
click at [376, 221] on span "Seleccionar idioma" at bounding box center [385, 224] width 271 height 30
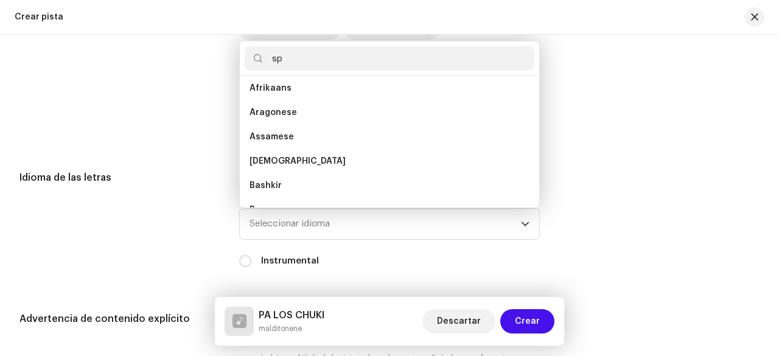
scroll to position [0, 0]
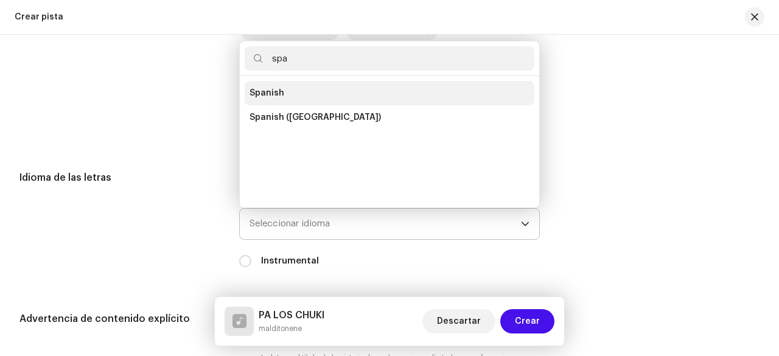
type input "spa"
click at [340, 89] on li "Spanish" at bounding box center [390, 93] width 290 height 24
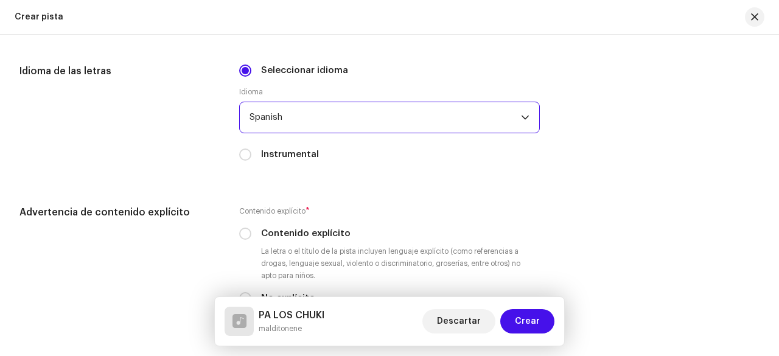
scroll to position [1948, 0]
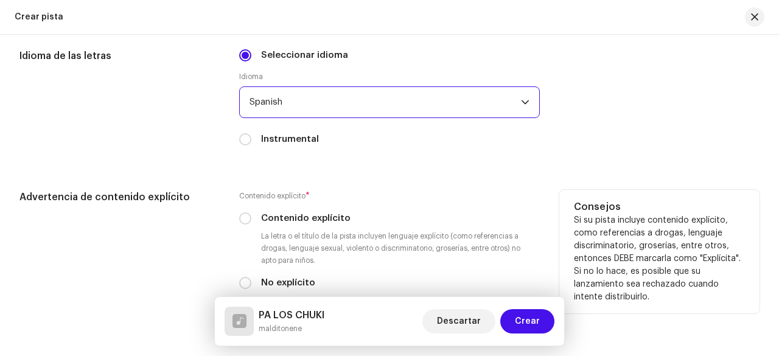
click at [331, 220] on label "Contenido explícito" at bounding box center [305, 218] width 89 height 13
click at [251, 220] on input "Contenido explícito" at bounding box center [245, 218] width 12 height 12
radio input "true"
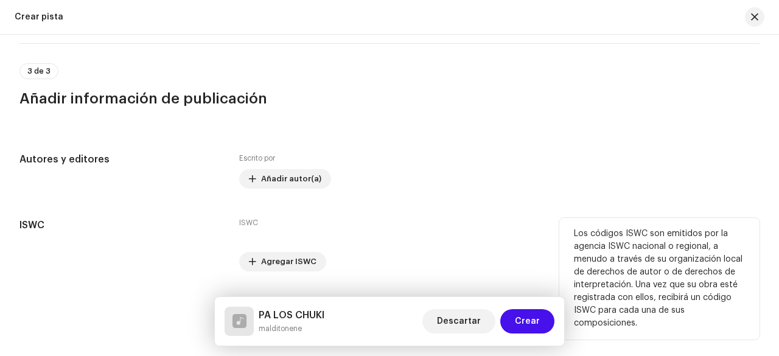
scroll to position [2374, 0]
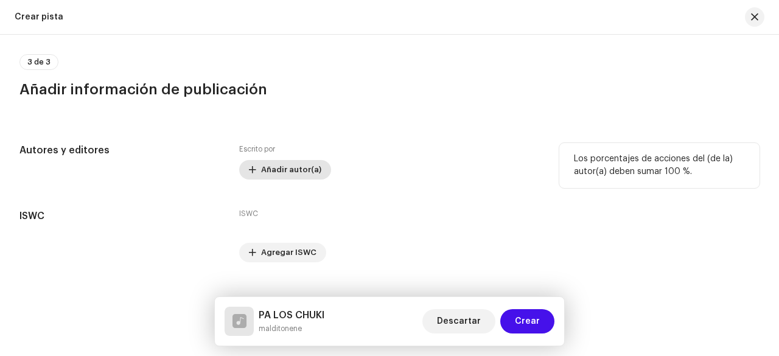
click at [304, 171] on span "Añadir autor(a)" at bounding box center [291, 170] width 60 height 24
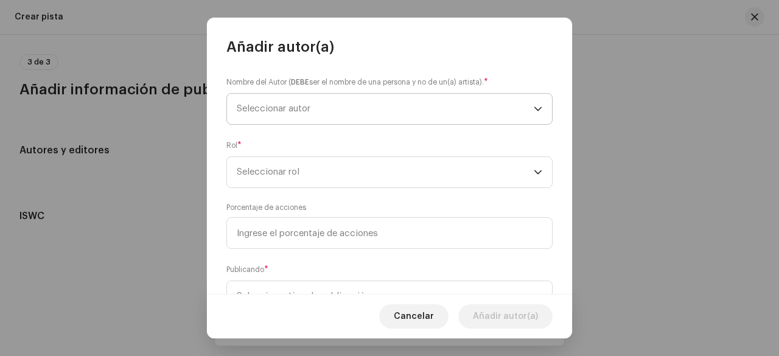
click at [353, 109] on span "Seleccionar autor" at bounding box center [385, 109] width 297 height 30
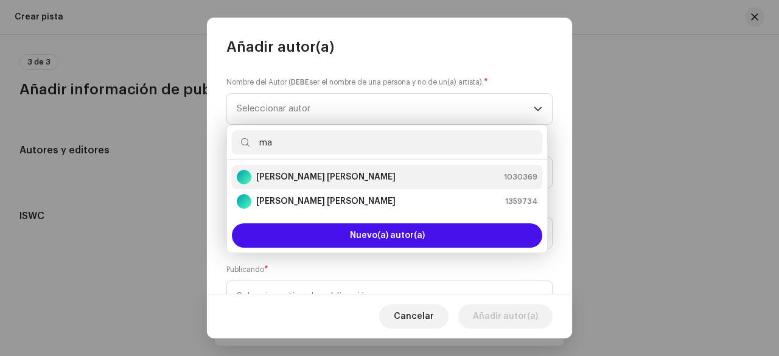
type input "ma"
click at [397, 169] on li "[PERSON_NAME] [PERSON_NAME] 1030369" at bounding box center [387, 177] width 310 height 24
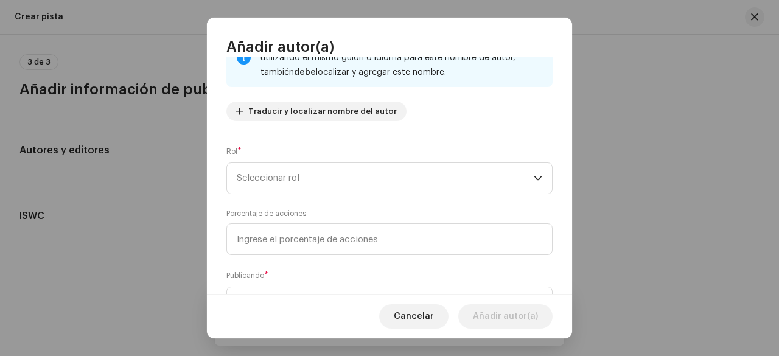
scroll to position [122, 0]
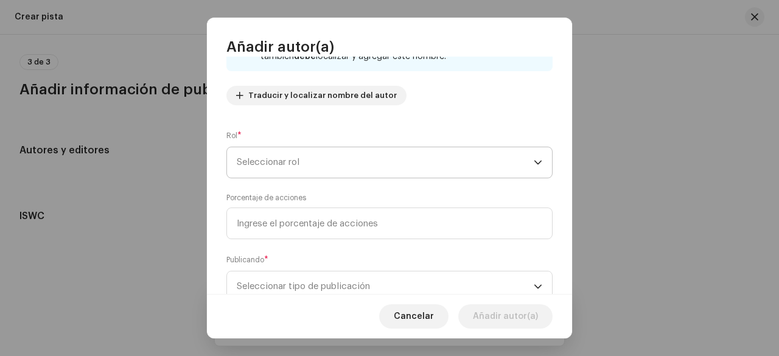
click at [399, 166] on span "Seleccionar rol" at bounding box center [385, 162] width 297 height 30
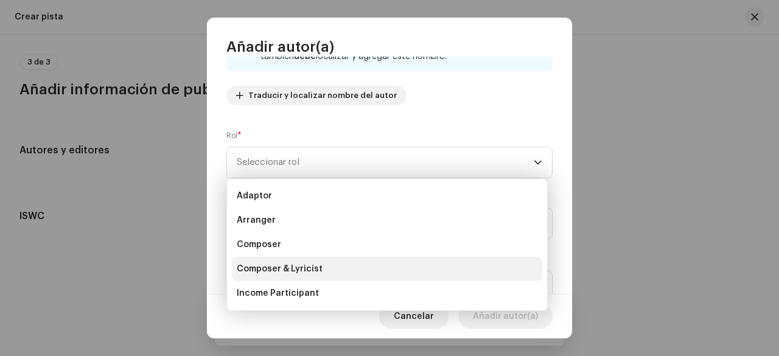
click at [368, 261] on li "Composer & Lyricist" at bounding box center [387, 269] width 310 height 24
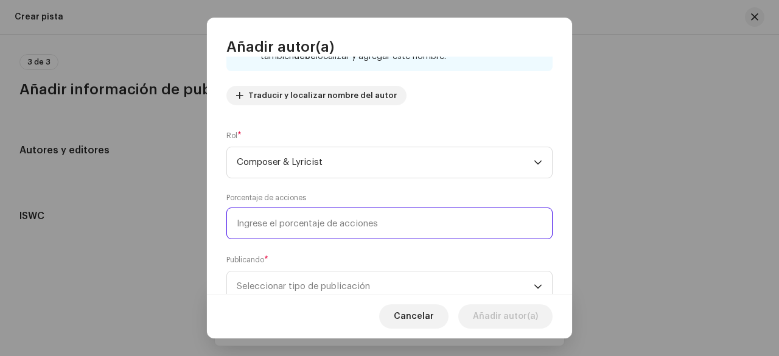
click at [373, 225] on input at bounding box center [389, 224] width 326 height 32
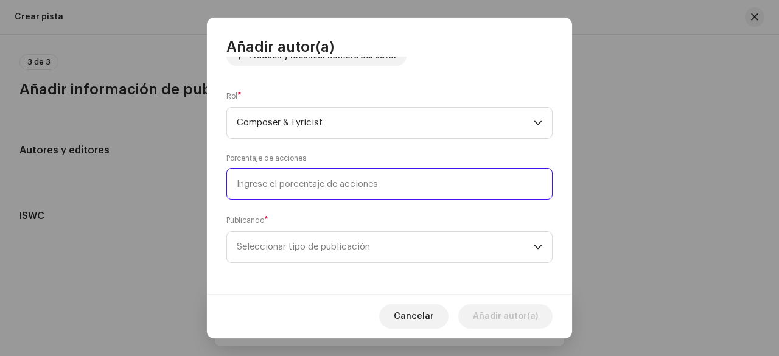
scroll to position [164, 0]
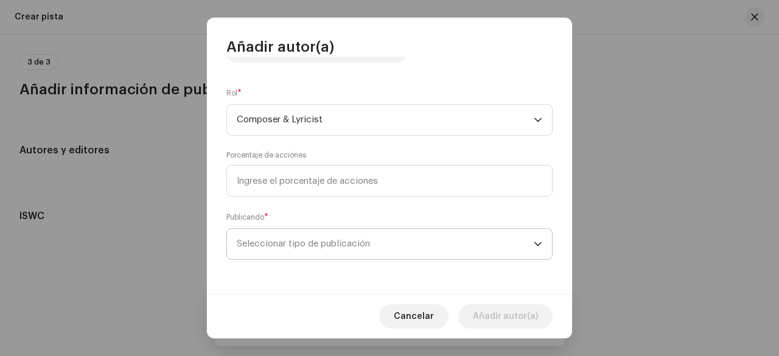
click at [393, 245] on span "Seleccionar tipo de publicación" at bounding box center [385, 244] width 297 height 30
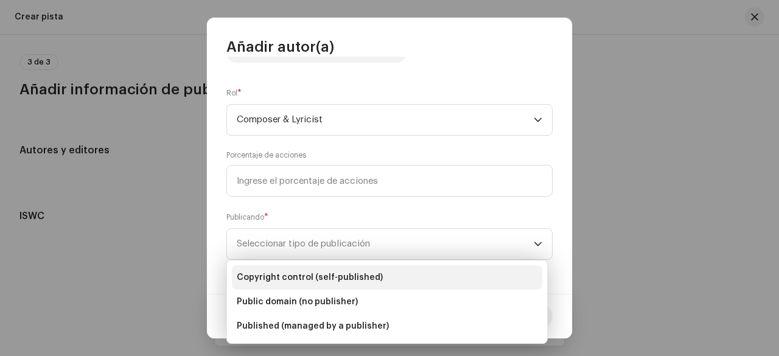
click at [378, 277] on li "Copyright control (self-published)" at bounding box center [387, 277] width 310 height 24
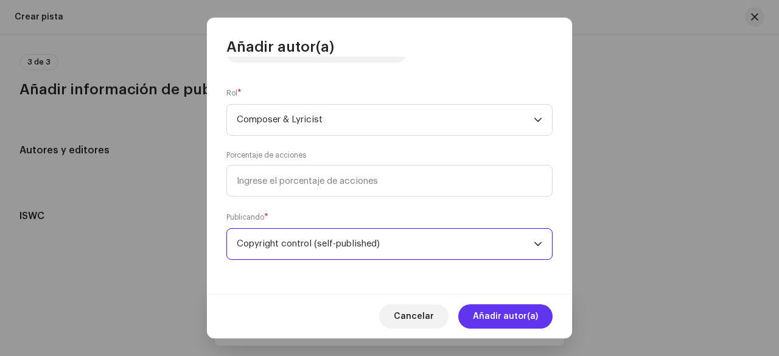
click at [522, 318] on span "Añadir autor(a)" at bounding box center [505, 316] width 65 height 24
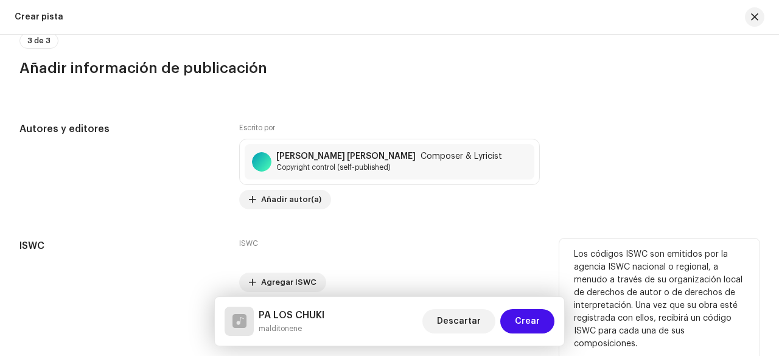
scroll to position [2444, 0]
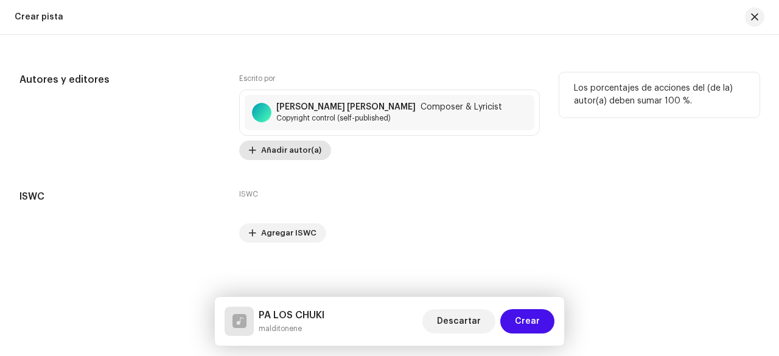
click at [301, 141] on span "Añadir autor(a)" at bounding box center [291, 150] width 60 height 24
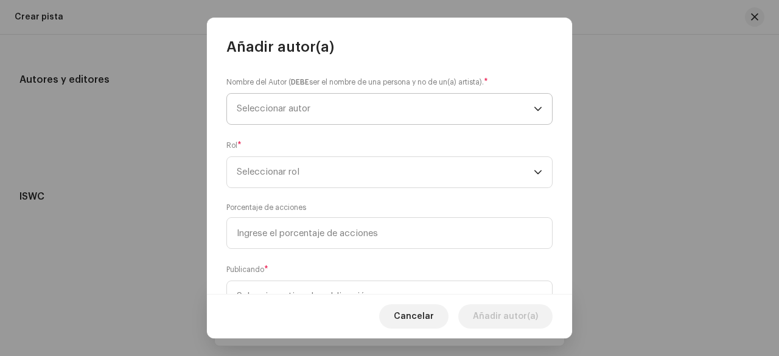
click at [314, 110] on span "Seleccionar autor" at bounding box center [385, 109] width 297 height 30
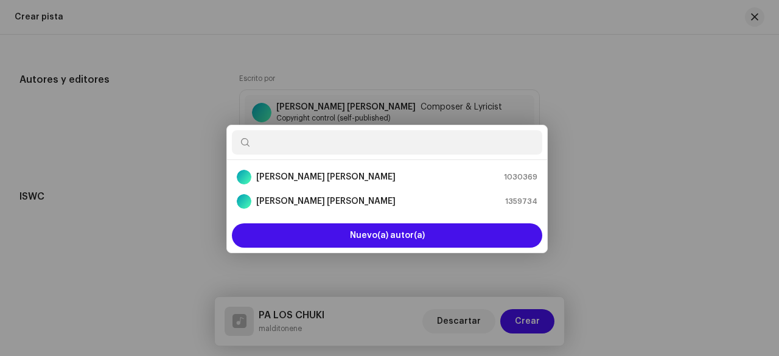
click at [633, 136] on div "Añadir autor(a) Nombre del Autor ( DEBE ser el nombre de una persona y no de un…" at bounding box center [389, 178] width 779 height 356
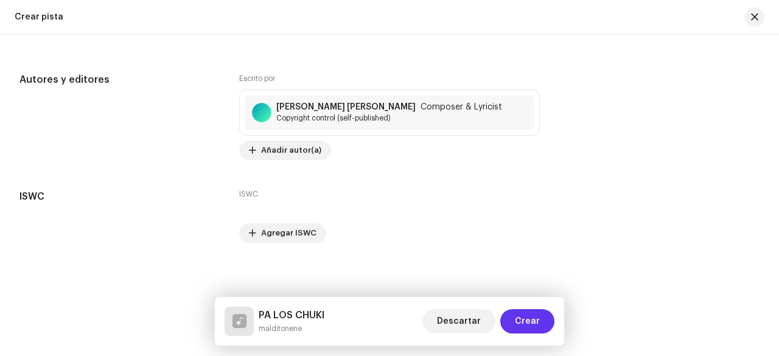
click at [526, 314] on span "Crear" at bounding box center [527, 321] width 25 height 24
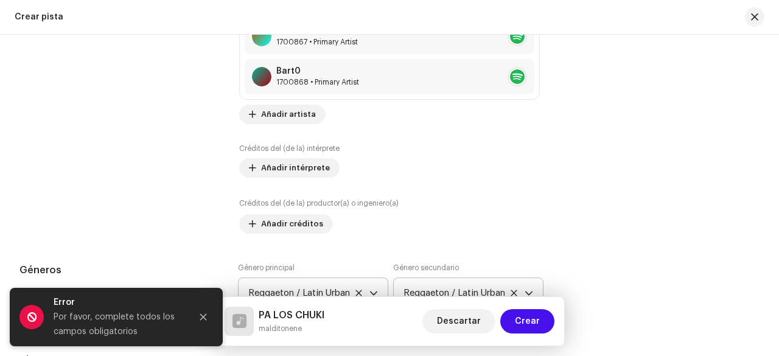
scroll to position [913, 0]
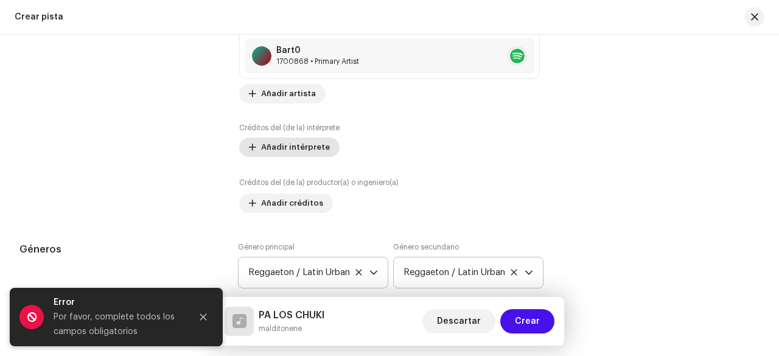
click at [320, 146] on span "Añadir intérprete" at bounding box center [295, 147] width 69 height 24
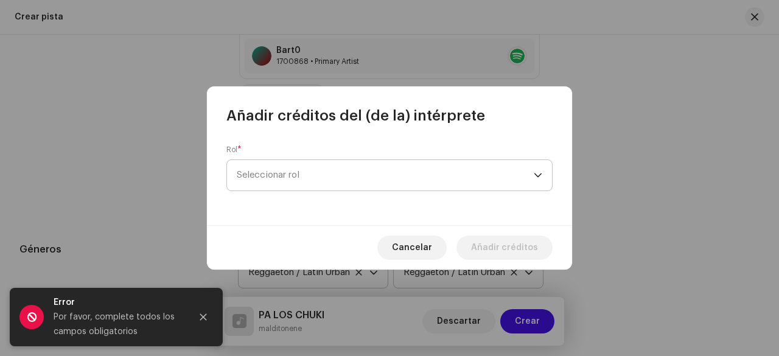
click at [354, 171] on span "Seleccionar rol" at bounding box center [385, 175] width 297 height 30
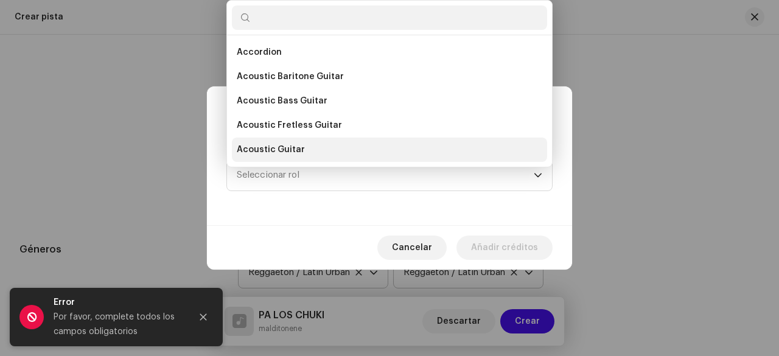
scroll to position [19, 0]
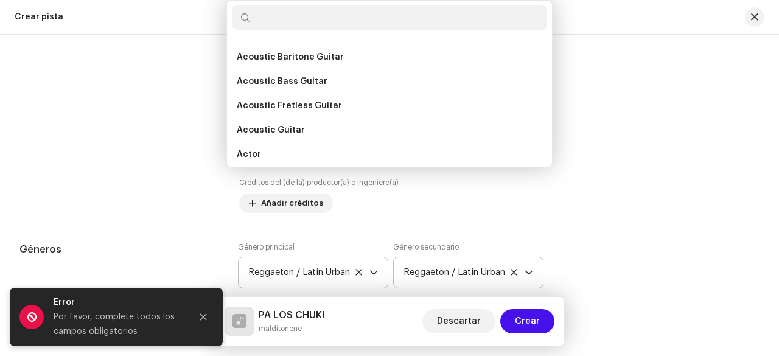
click at [713, 182] on div "Añadir créditos del (de la) intérprete Rol * Seleccionar rol Cancelar Añadir cr…" at bounding box center [389, 178] width 779 height 356
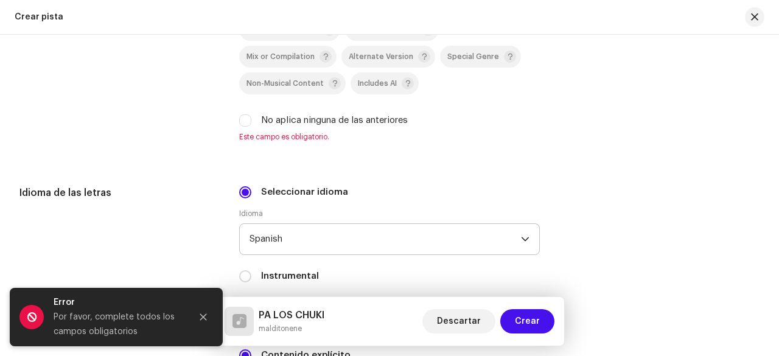
scroll to position [1826, 0]
click at [321, 116] on label "No aplica ninguna de las anteriores" at bounding box center [334, 119] width 147 height 13
click at [251, 116] on input "No aplica ninguna de las anteriores" at bounding box center [245, 120] width 12 height 12
checkbox input "true"
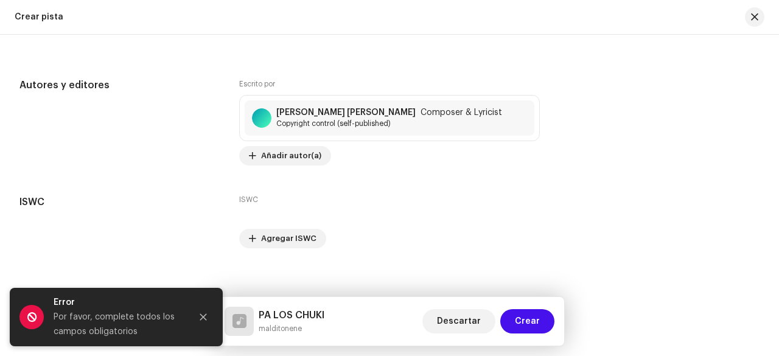
scroll to position [2444, 0]
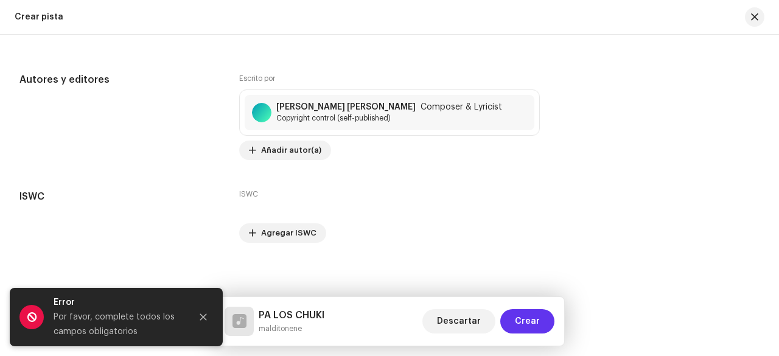
click at [528, 315] on span "Crear" at bounding box center [527, 321] width 25 height 24
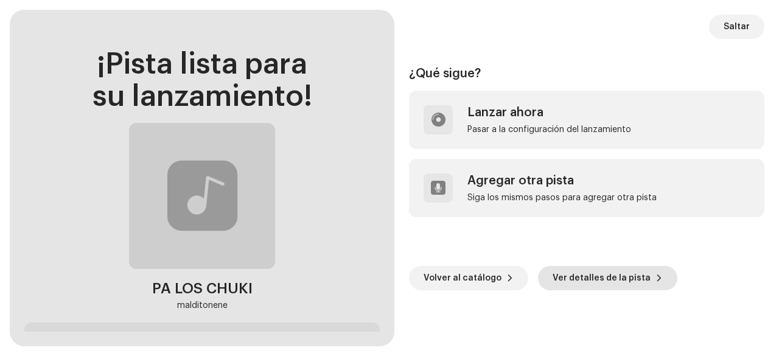
click at [553, 278] on span "Ver detalles de la pista" at bounding box center [602, 278] width 98 height 24
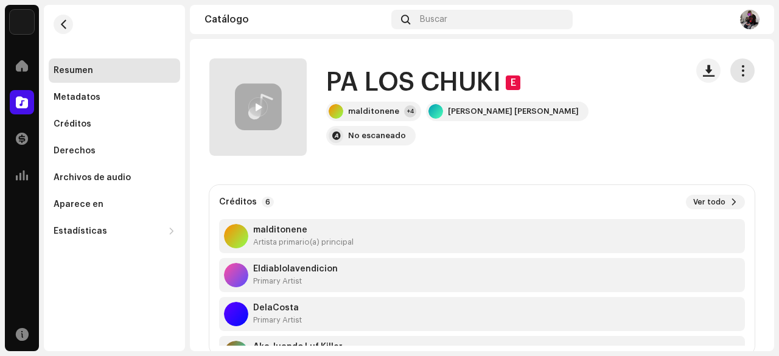
click at [737, 69] on span "button" at bounding box center [743, 71] width 12 height 10
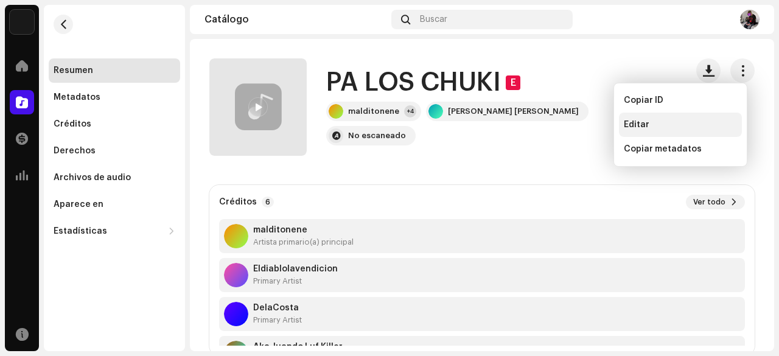
click at [691, 128] on div "Editar" at bounding box center [680, 125] width 113 height 10
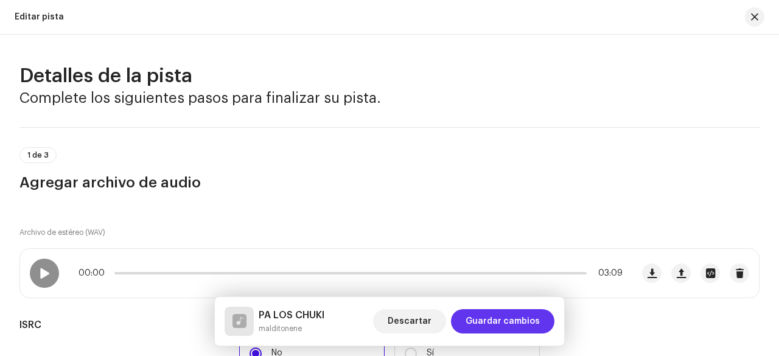
click at [474, 318] on span "Guardar cambios" at bounding box center [503, 321] width 74 height 24
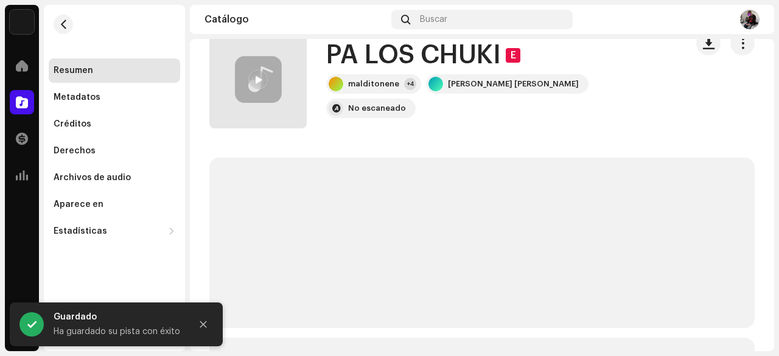
scroll to position [122, 0]
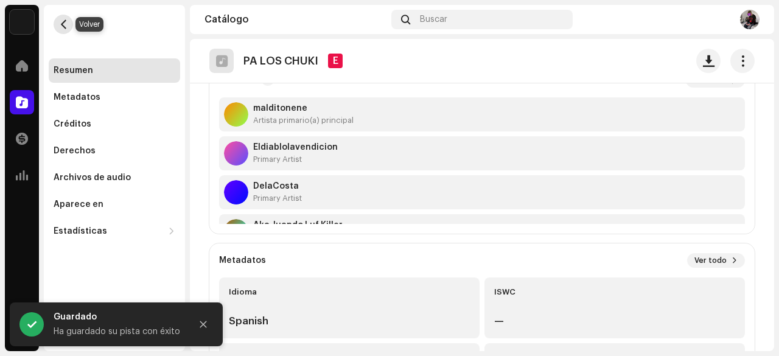
click at [59, 22] on span "button" at bounding box center [63, 24] width 9 height 10
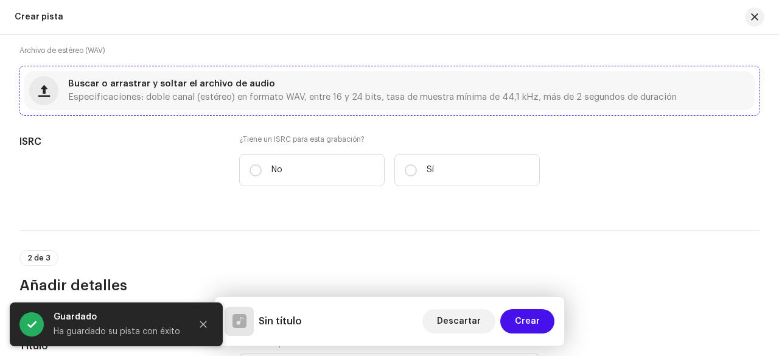
scroll to position [183, 0]
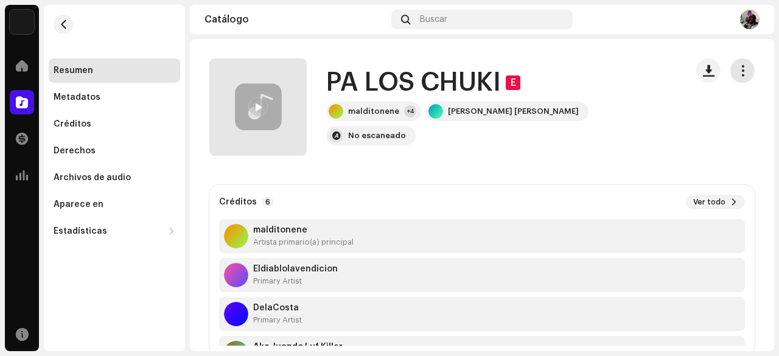
click at [740, 69] on span "button" at bounding box center [743, 71] width 12 height 10
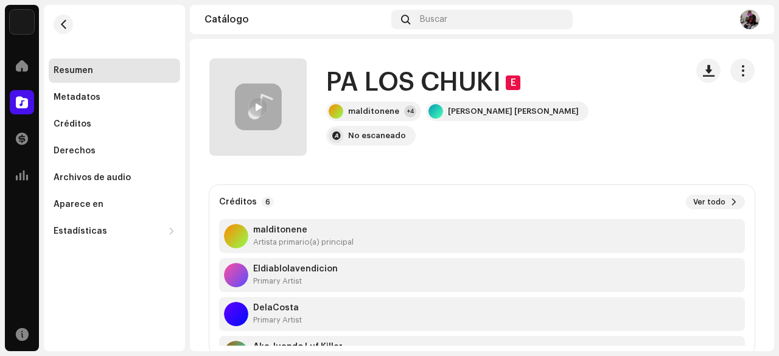
click at [253, 106] on div at bounding box center [257, 106] width 19 height 19
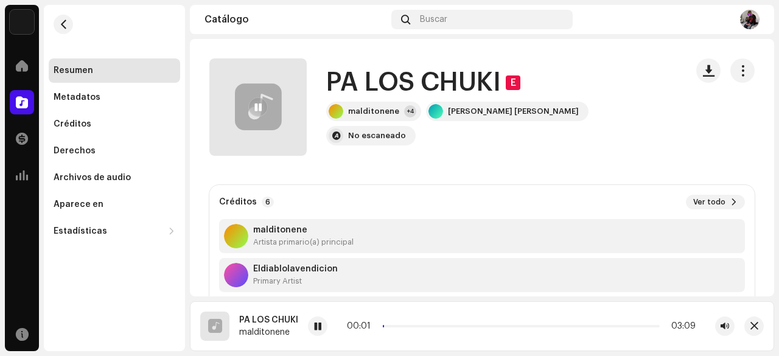
click at [254, 105] on span at bounding box center [257, 108] width 7 height 10
click at [736, 80] on button "button" at bounding box center [742, 70] width 24 height 24
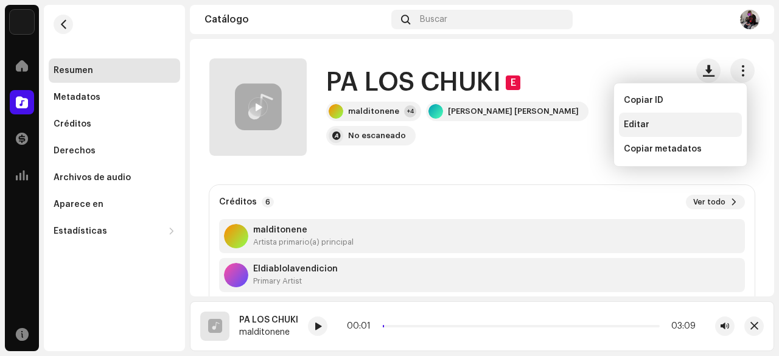
click at [704, 120] on div "Editar" at bounding box center [680, 125] width 113 height 10
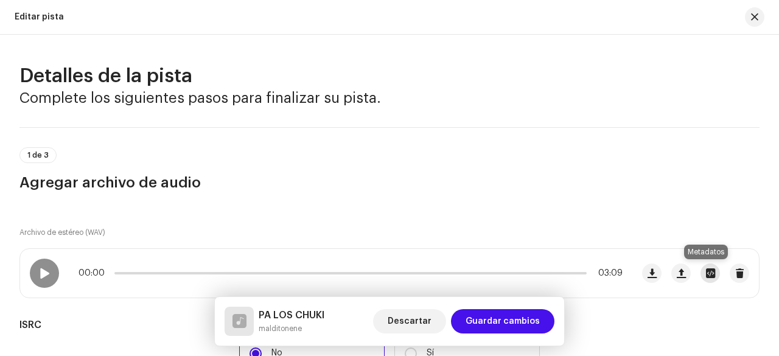
click at [706, 270] on span "button" at bounding box center [710, 273] width 9 height 10
click at [689, 226] on div "MASTER CHUKY 2.wav Nombre del archivo MASTER CHUKY 2.wav 47.67MB Duración 03:09…" at bounding box center [389, 178] width 779 height 356
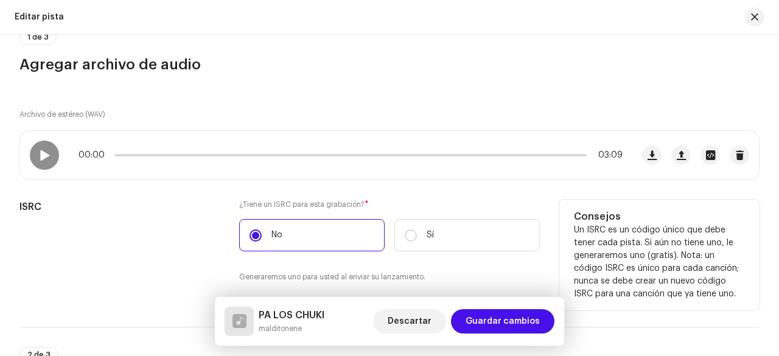
scroll to position [117, 0]
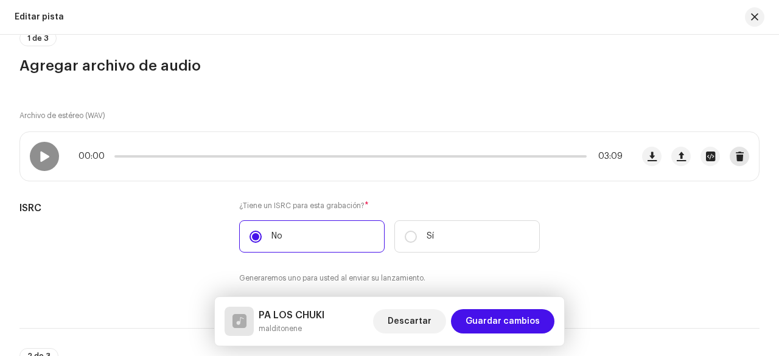
click at [735, 156] on span "button" at bounding box center [739, 157] width 9 height 10
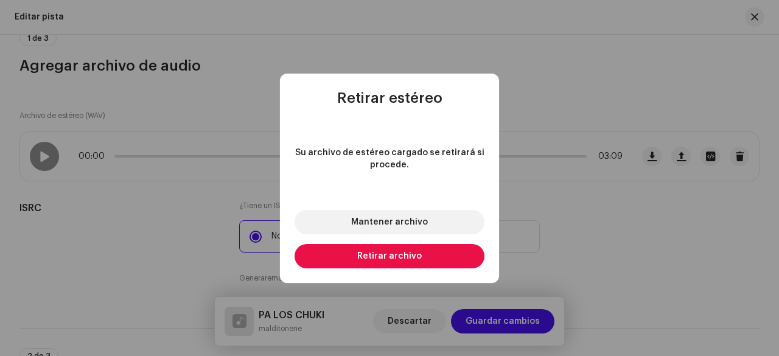
click at [435, 250] on button "Retirar archivo" at bounding box center [390, 256] width 190 height 24
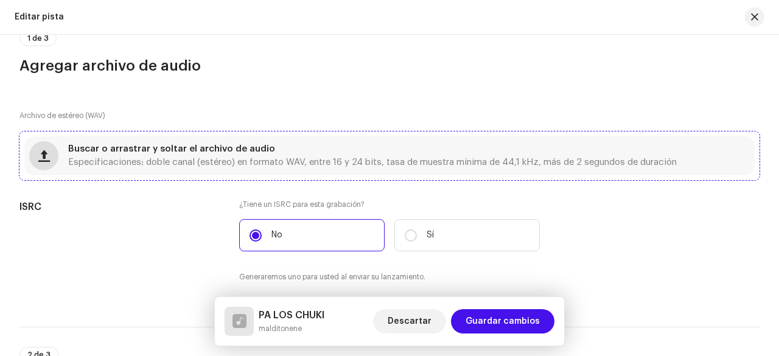
click at [45, 154] on span "button" at bounding box center [44, 156] width 12 height 10
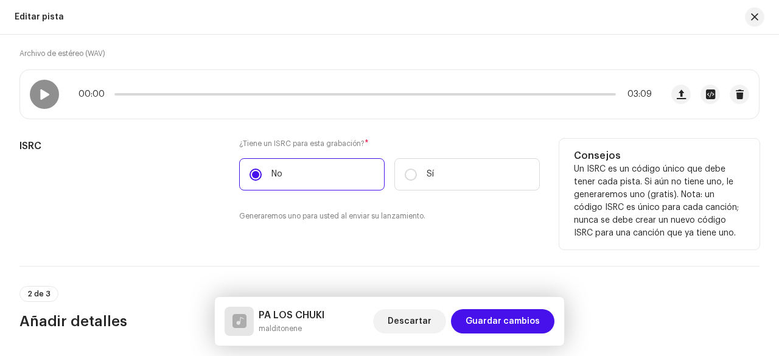
scroll to position [0, 0]
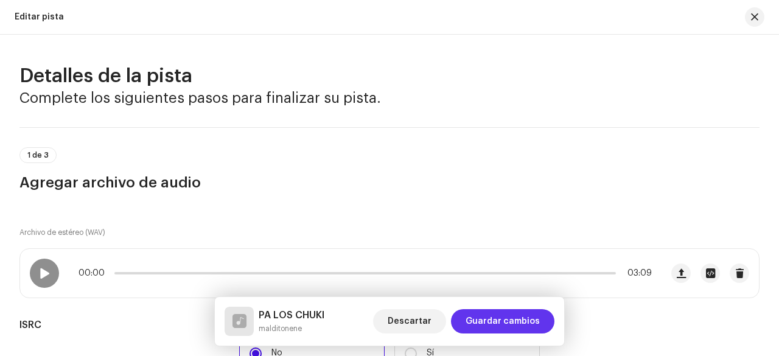
click at [495, 319] on span "Guardar cambios" at bounding box center [503, 321] width 74 height 24
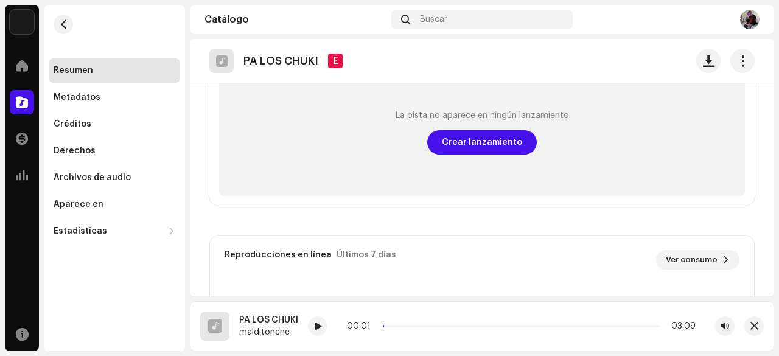
scroll to position [426, 0]
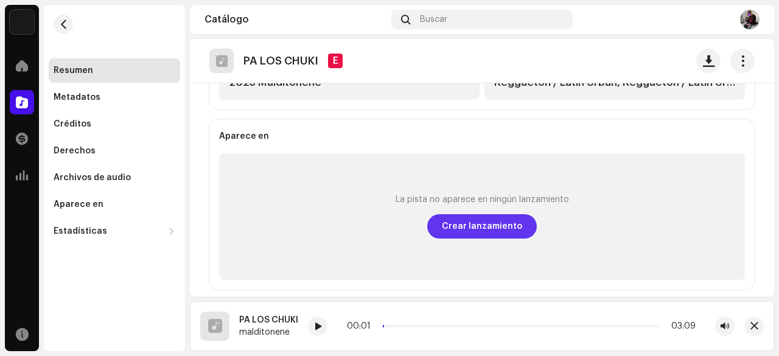
click at [494, 219] on span "Crear lanzamiento" at bounding box center [482, 226] width 80 height 24
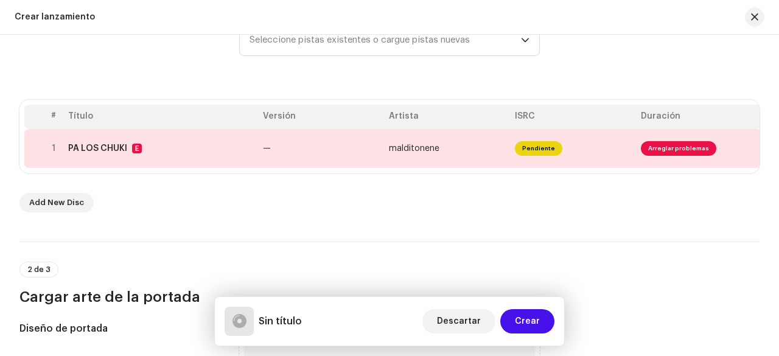
scroll to position [243, 0]
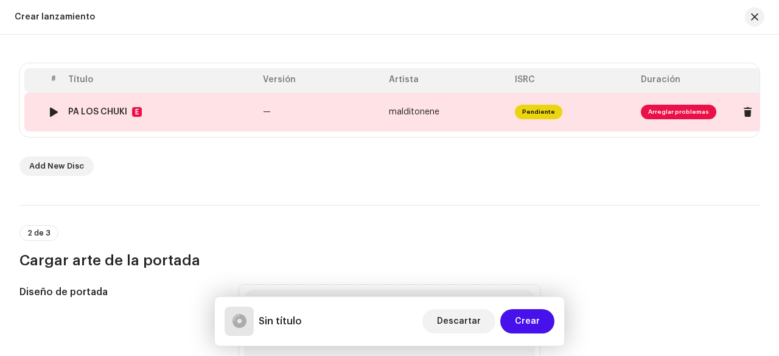
click at [672, 111] on span "Arreglar problemas" at bounding box center [678, 112] width 75 height 15
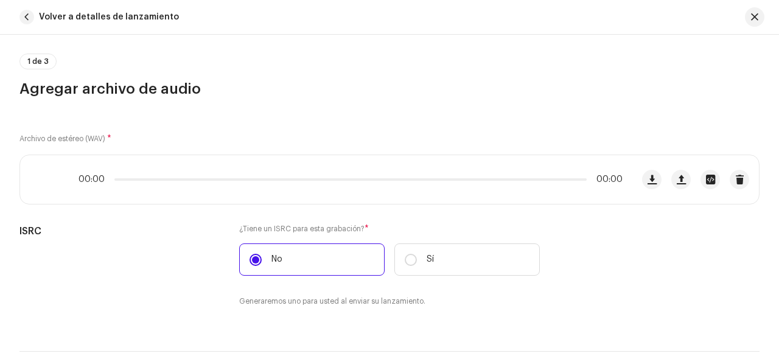
scroll to position [122, 0]
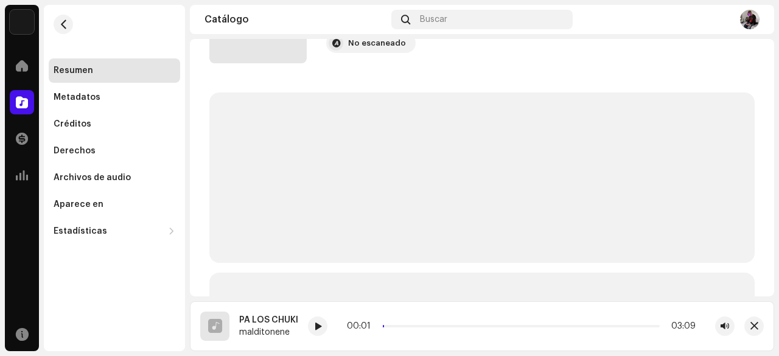
scroll to position [243, 0]
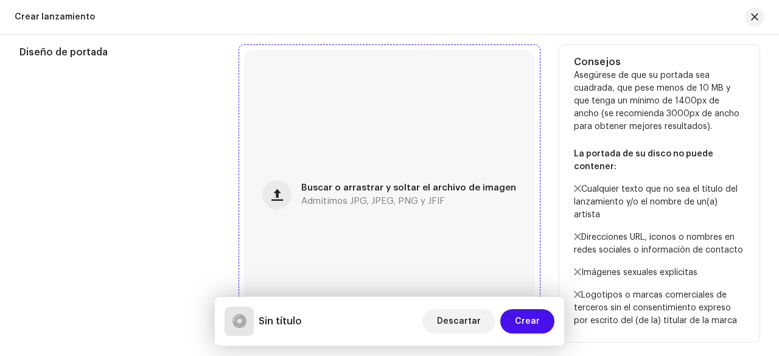
scroll to position [487, 0]
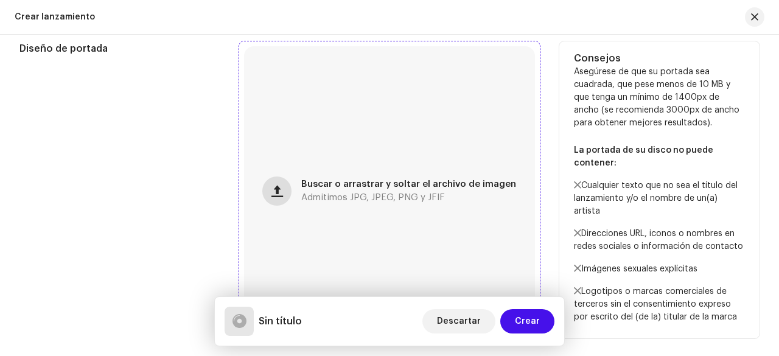
click at [275, 188] on span "button" at bounding box center [277, 191] width 12 height 10
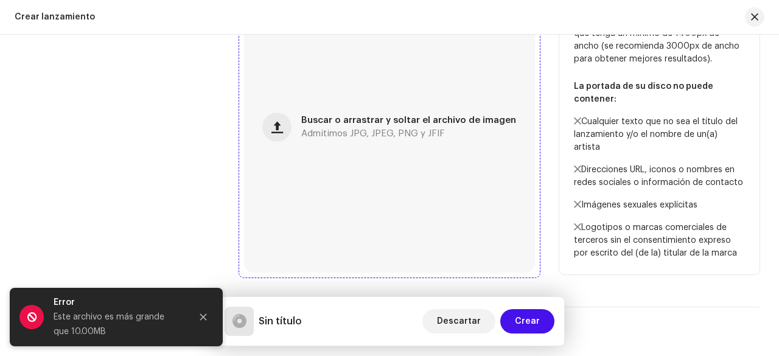
scroll to position [548, 0]
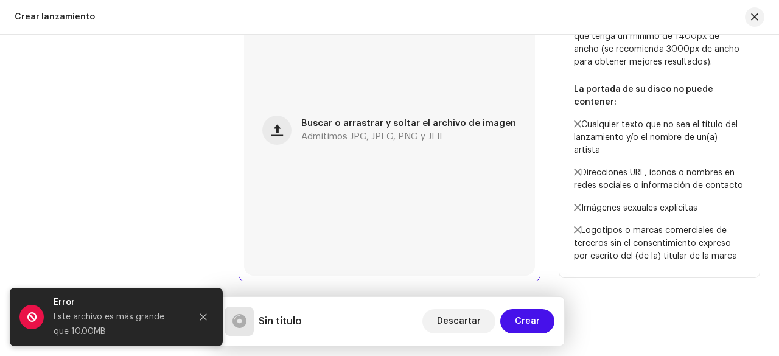
click at [407, 139] on span "Admitimos JPG, JPEG, PNG y JFIF" at bounding box center [373, 137] width 144 height 9
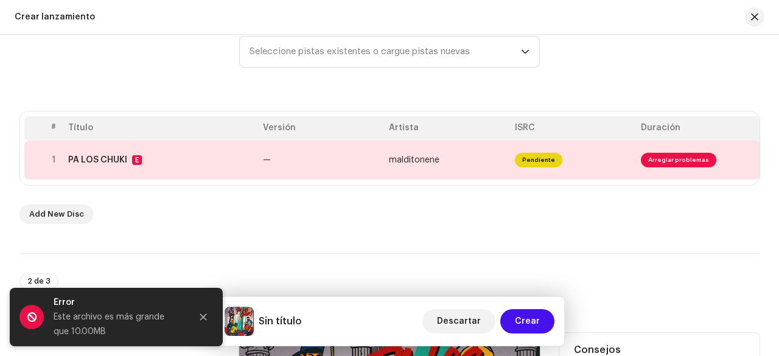
scroll to position [183, 0]
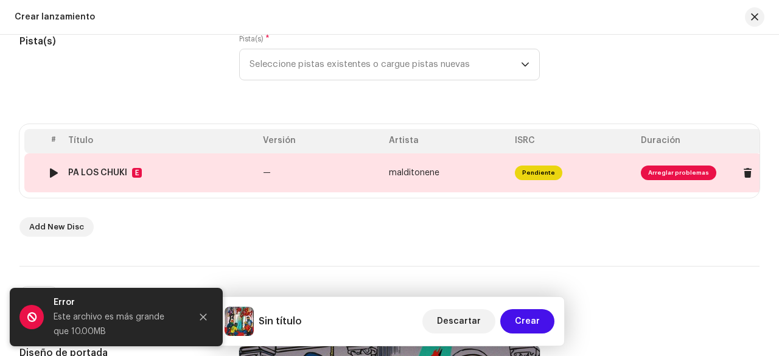
click at [662, 170] on span "Arreglar problemas" at bounding box center [678, 173] width 75 height 15
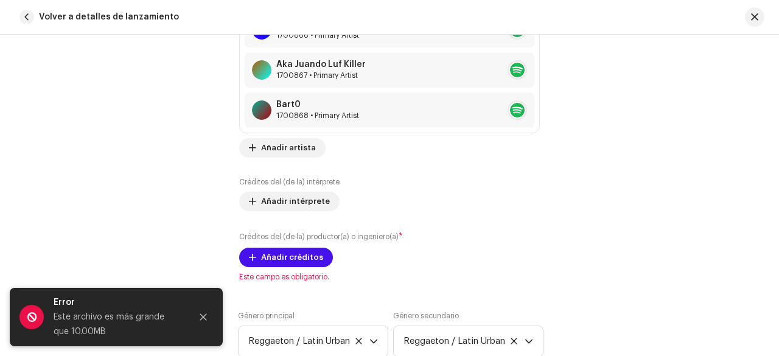
scroll to position [974, 0]
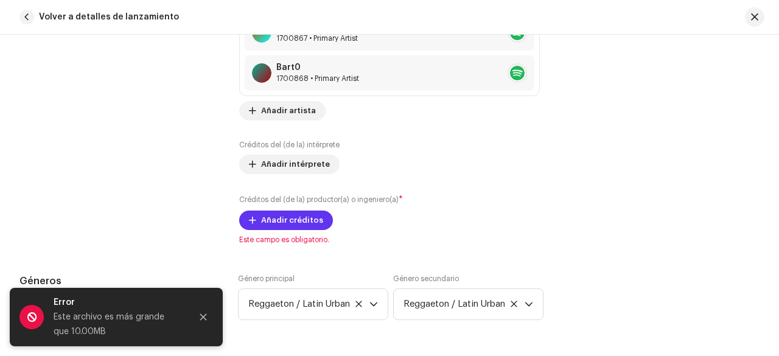
click at [313, 217] on span "Añadir créditos" at bounding box center [292, 220] width 62 height 24
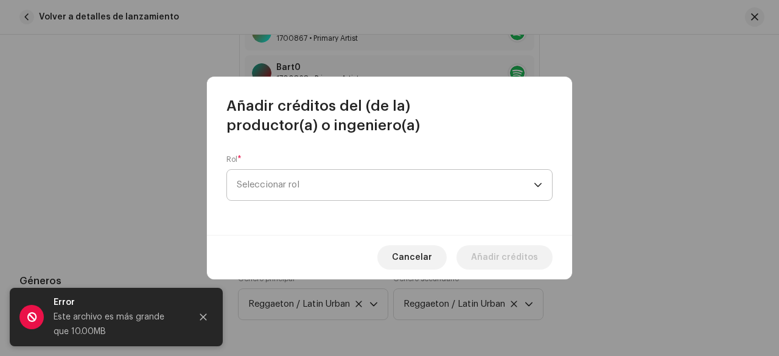
click at [335, 193] on span "Seleccionar rol" at bounding box center [385, 185] width 297 height 30
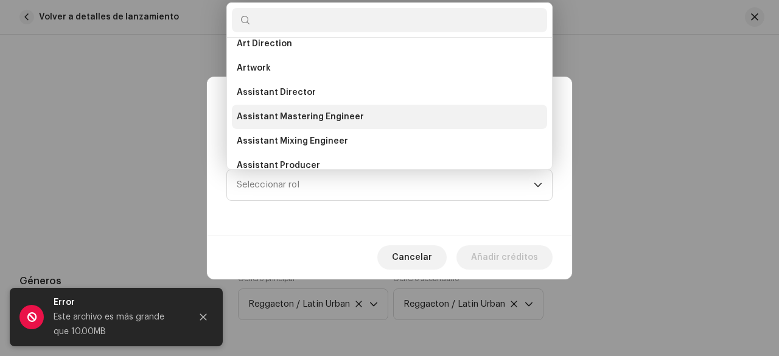
scroll to position [0, 0]
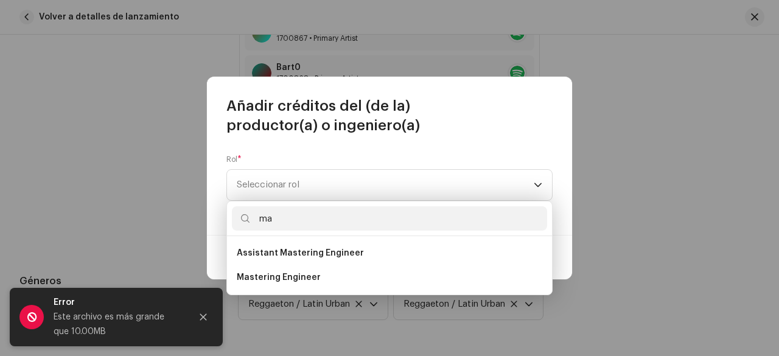
type input "m"
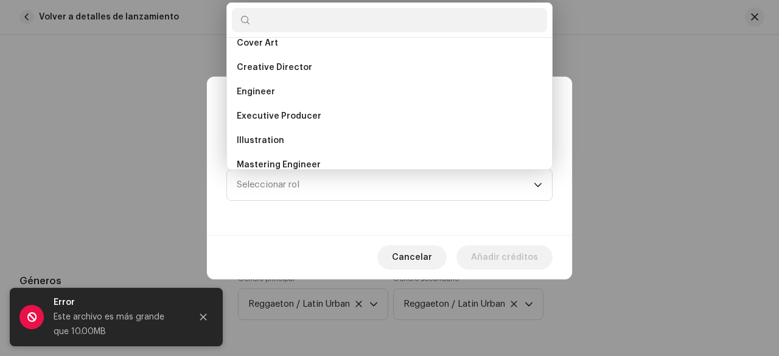
scroll to position [385, 0]
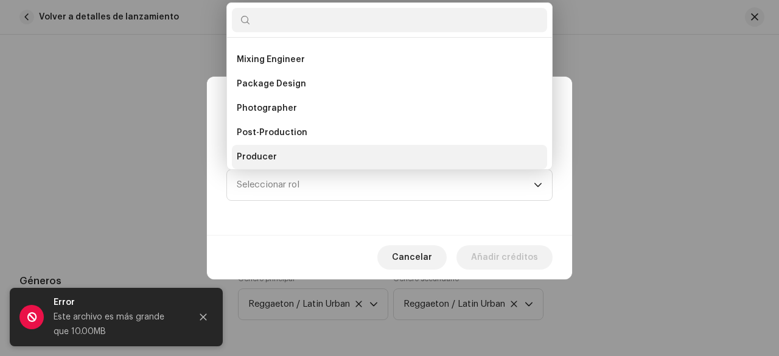
click at [352, 154] on li "Producer" at bounding box center [389, 157] width 315 height 24
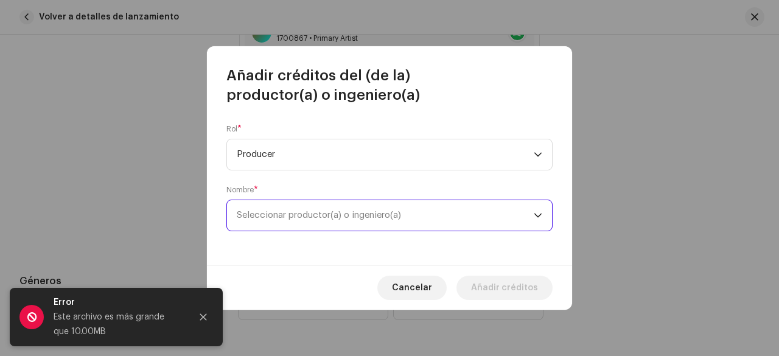
click at [364, 214] on span "Seleccionar productor(a) o ingeniero(a)" at bounding box center [319, 215] width 164 height 9
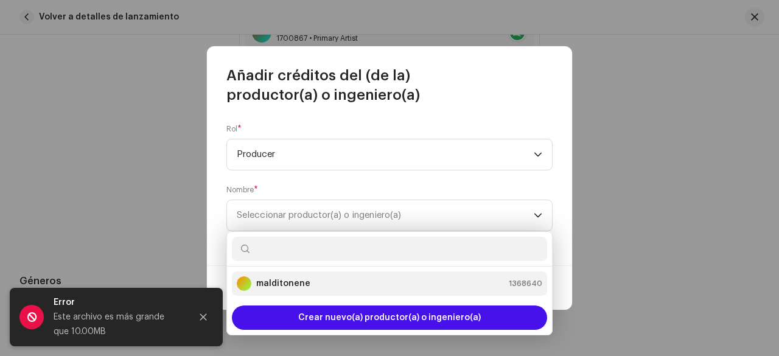
click at [339, 290] on li "malditonene 1368640" at bounding box center [389, 283] width 315 height 24
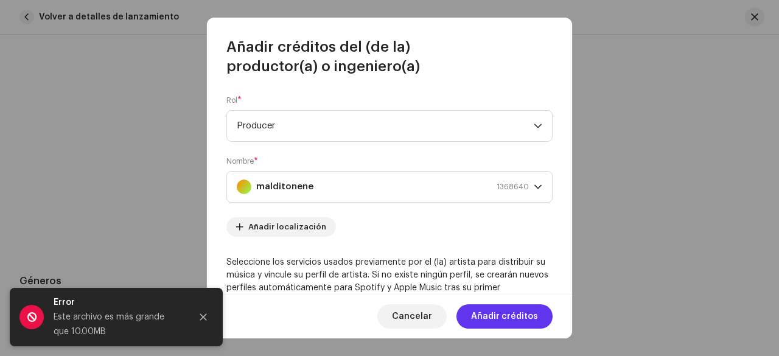
click at [493, 320] on span "Añadir créditos" at bounding box center [504, 316] width 67 height 24
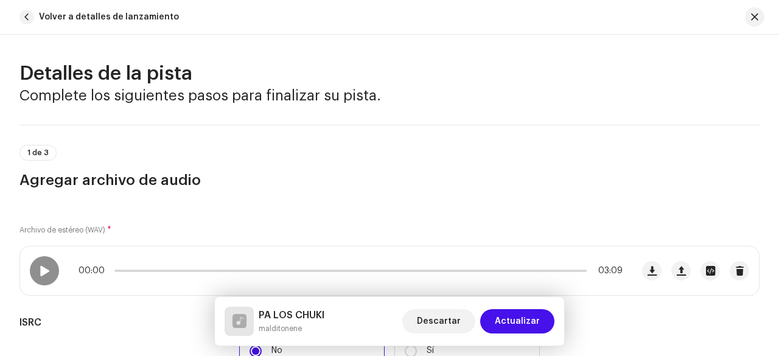
scroll to position [0, 0]
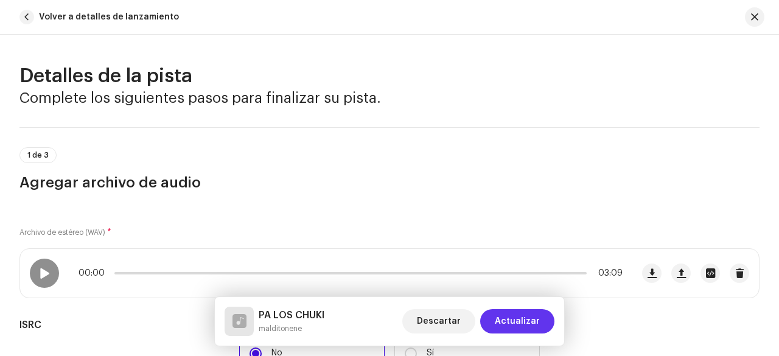
click at [525, 326] on span "Actualizar" at bounding box center [517, 321] width 45 height 24
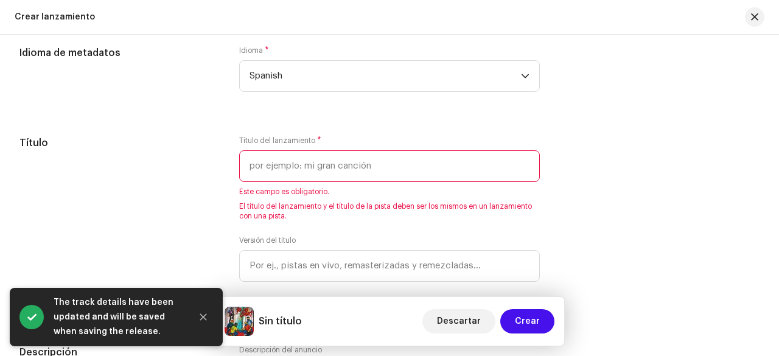
scroll to position [1096, 0]
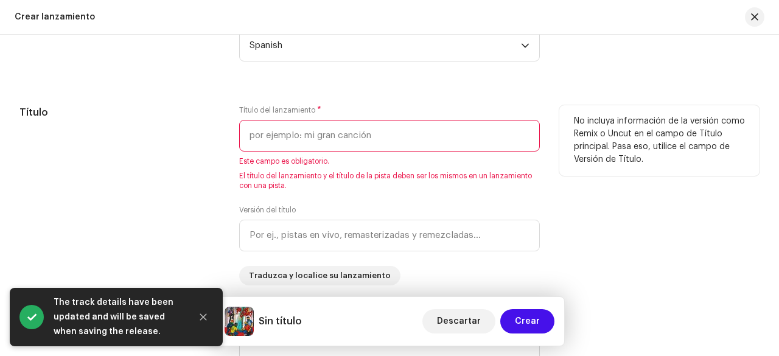
click at [388, 141] on input "text" at bounding box center [389, 136] width 301 height 32
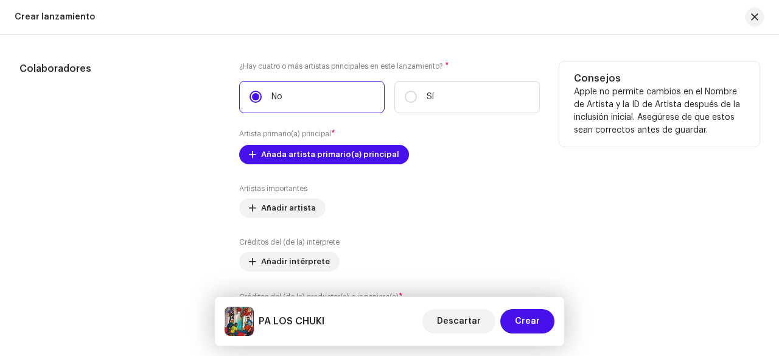
scroll to position [1461, 0]
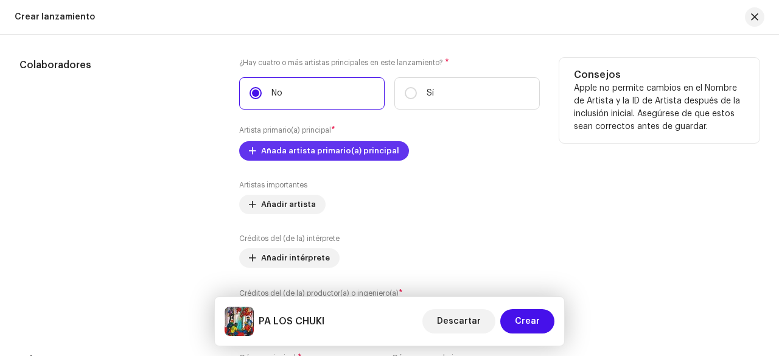
type input "PA LOS CHUKI"
click at [371, 152] on span "Añada artista primario(a) principal" at bounding box center [330, 151] width 138 height 24
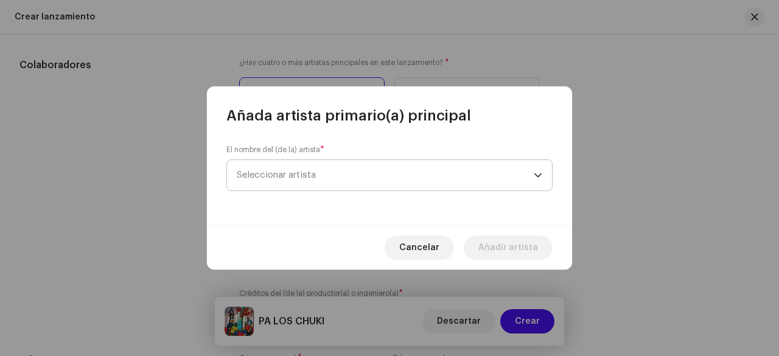
click at [346, 180] on span "Seleccionar artista" at bounding box center [385, 175] width 297 height 30
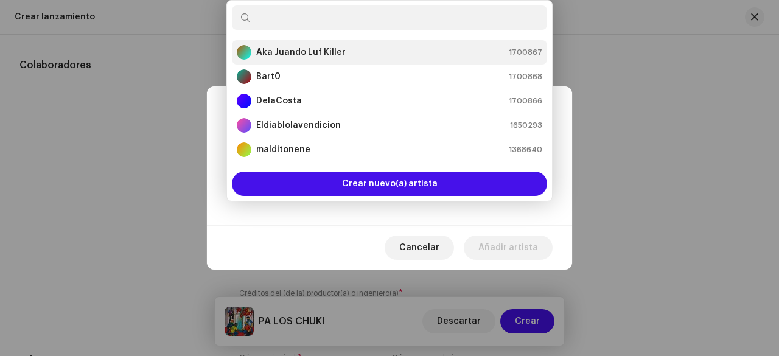
click at [313, 56] on strong "Aka Juando Luf Killer" at bounding box center [300, 52] width 89 height 12
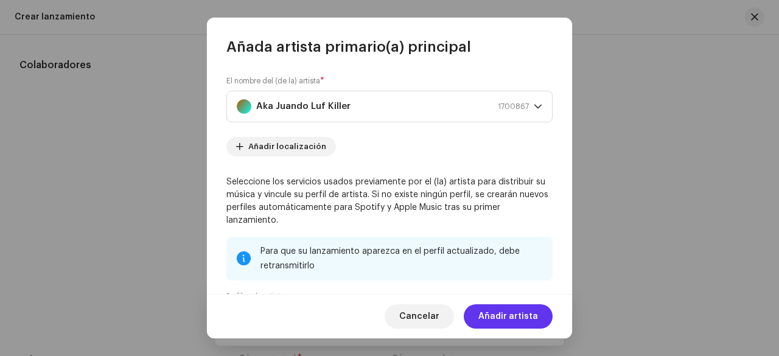
click at [523, 321] on span "Añadir artista" at bounding box center [508, 316] width 60 height 24
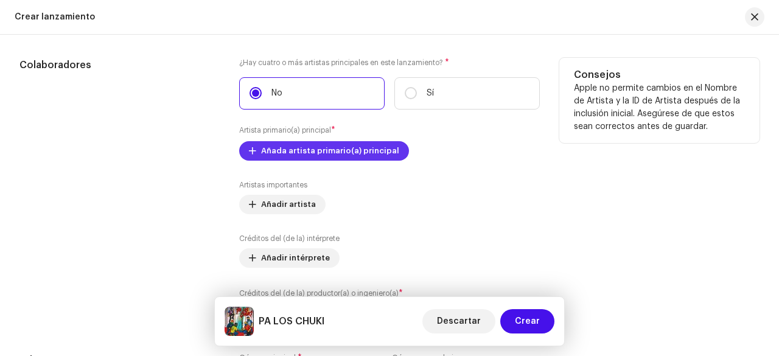
click at [346, 153] on span "Añada artista primario(a) principal" at bounding box center [330, 151] width 138 height 24
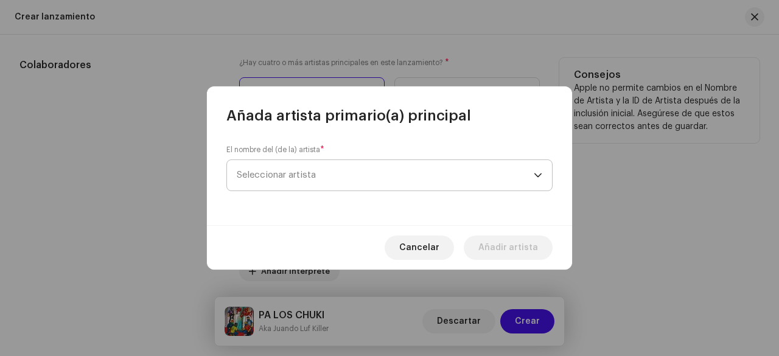
click at [317, 173] on span "Seleccionar artista" at bounding box center [385, 175] width 297 height 30
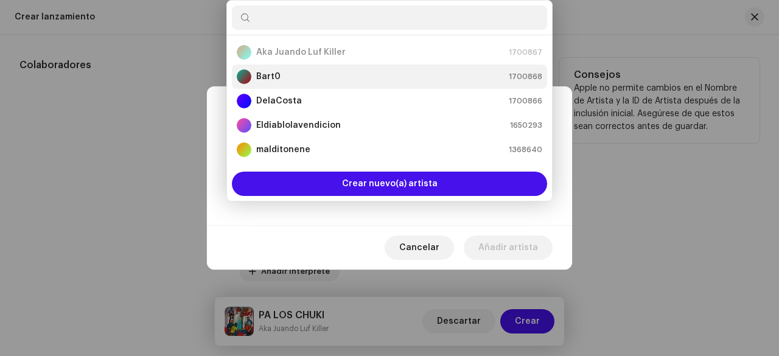
click at [317, 76] on div "Bart0 1700868" at bounding box center [390, 76] width 306 height 15
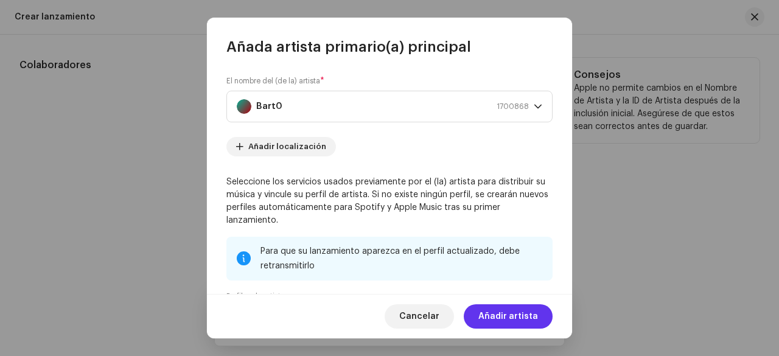
click at [520, 320] on span "Añadir artista" at bounding box center [508, 316] width 60 height 24
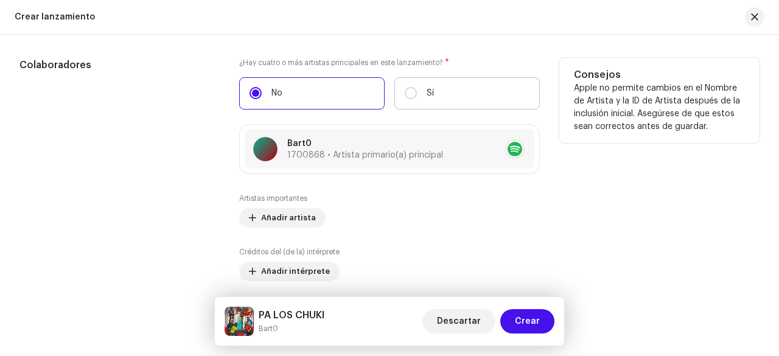
click at [433, 88] on label "Sí" at bounding box center [466, 93] width 145 height 32
click at [417, 88] on input "Sí" at bounding box center [411, 93] width 12 height 12
radio input "true"
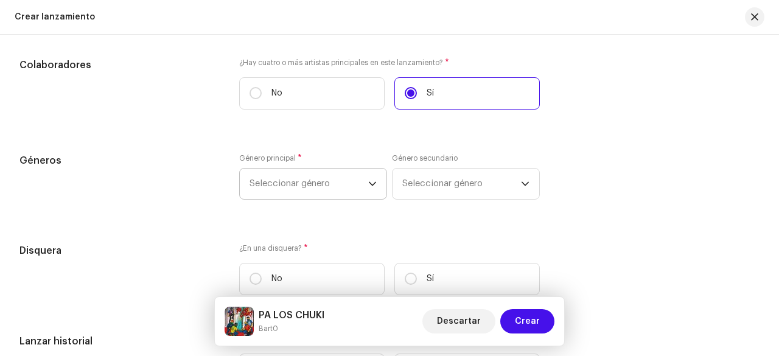
click at [374, 180] on icon "dropdown trigger" at bounding box center [372, 184] width 9 height 9
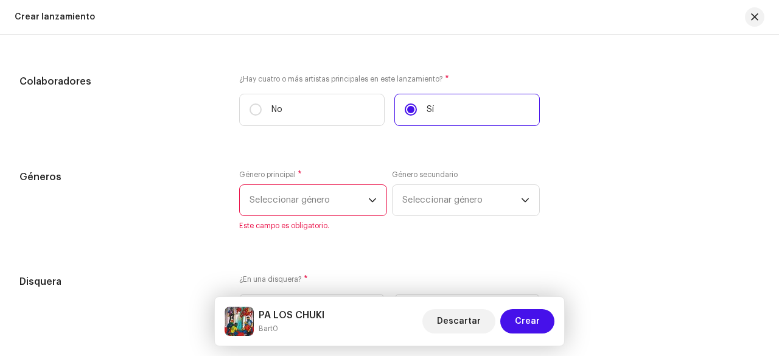
scroll to position [2538, 0]
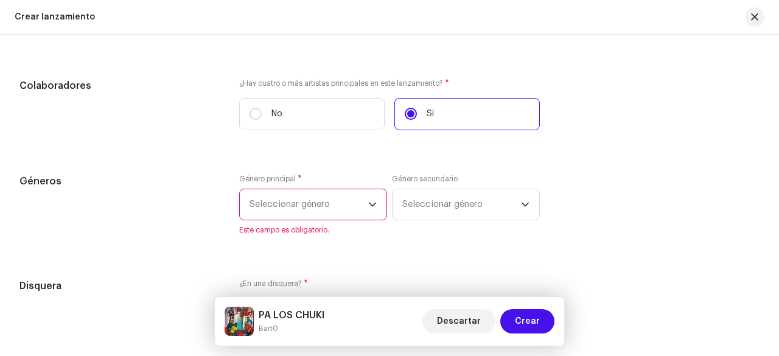
click at [340, 208] on span "Seleccionar género" at bounding box center [309, 204] width 119 height 30
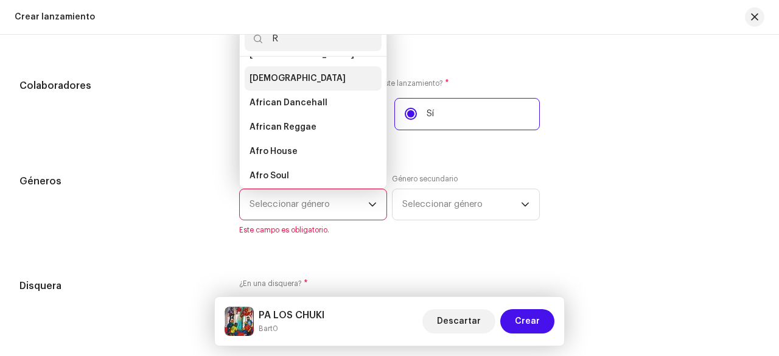
scroll to position [0, 0]
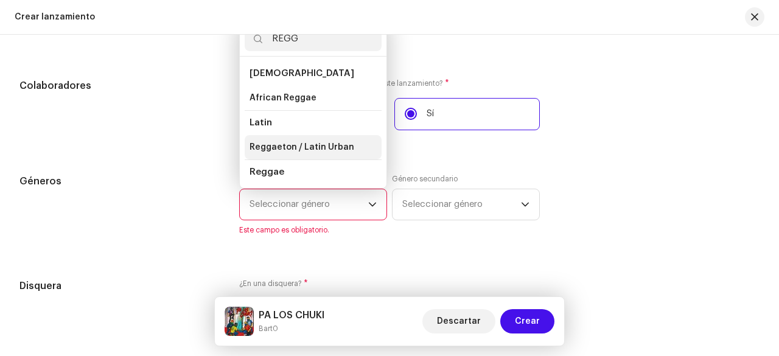
type input "REGG"
click at [307, 147] on span "Reggaeton / Latin Urban" at bounding box center [302, 147] width 105 height 12
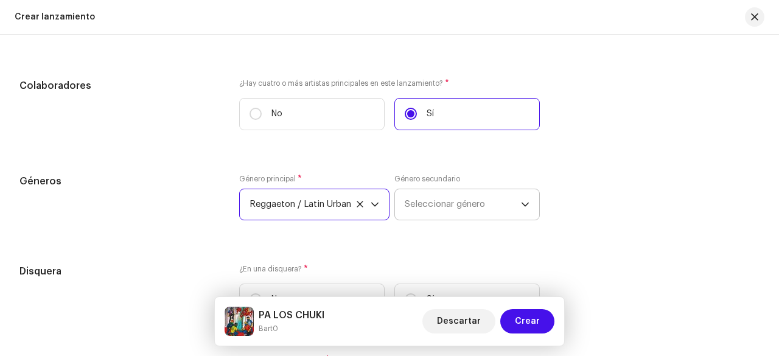
click at [466, 204] on span "Seleccionar género" at bounding box center [463, 204] width 116 height 30
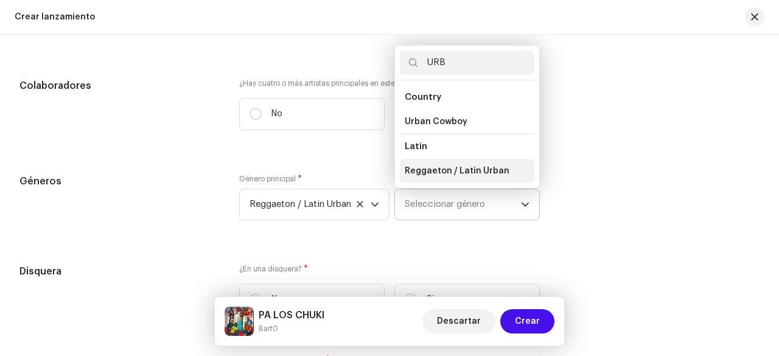
type input "URB"
click at [470, 173] on span "Reggaeton / Latin Urban" at bounding box center [457, 171] width 105 height 12
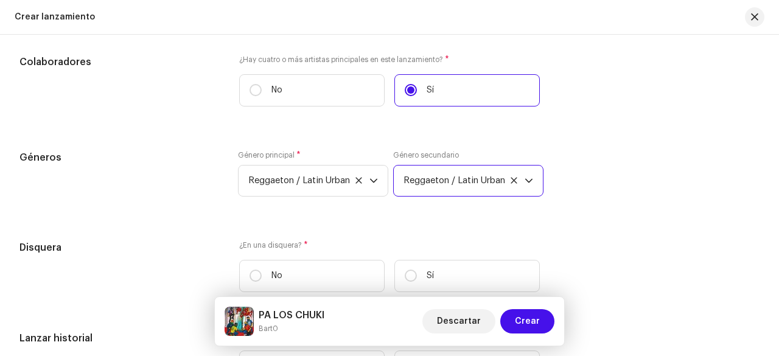
scroll to position [1501, 0]
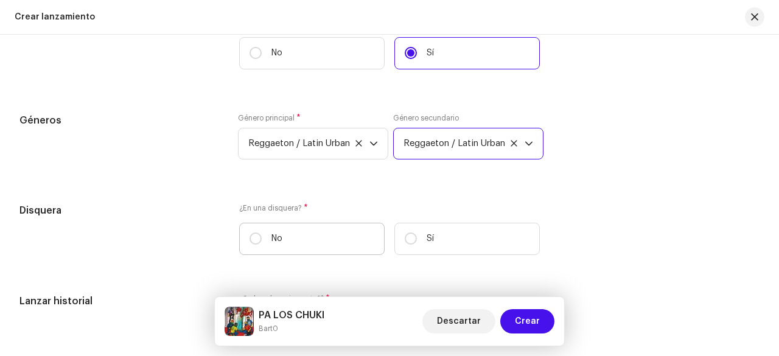
click at [354, 239] on label "No" at bounding box center [311, 239] width 145 height 32
click at [262, 239] on input "No" at bounding box center [256, 239] width 12 height 12
radio input "true"
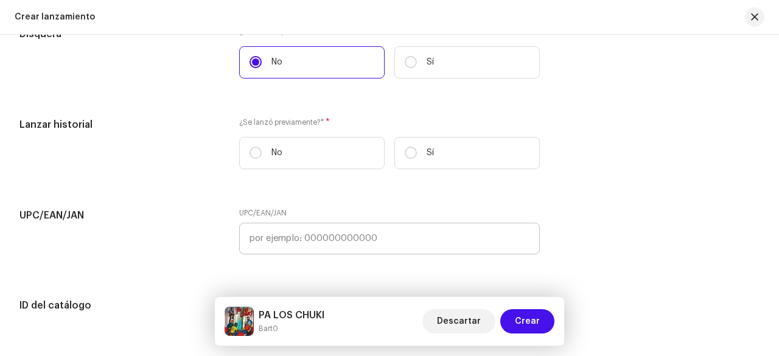
scroll to position [1684, 0]
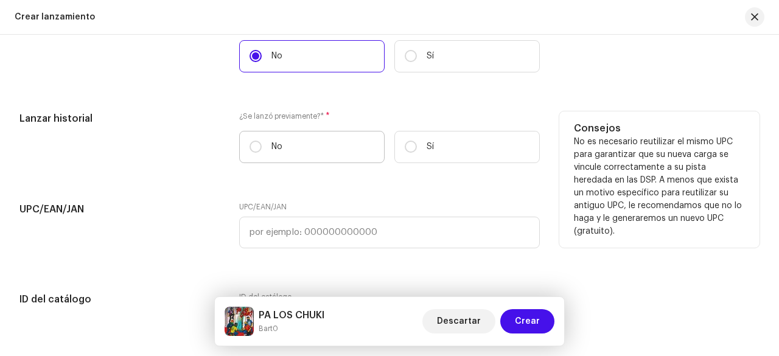
click at [326, 145] on label "No" at bounding box center [311, 147] width 145 height 32
click at [262, 145] on input "No" at bounding box center [256, 147] width 12 height 12
radio input "true"
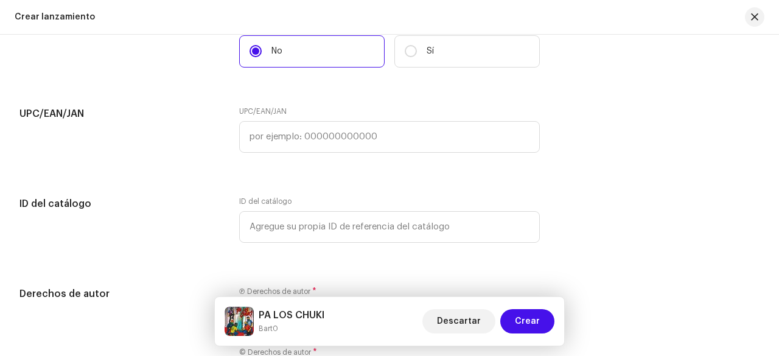
scroll to position [1805, 0]
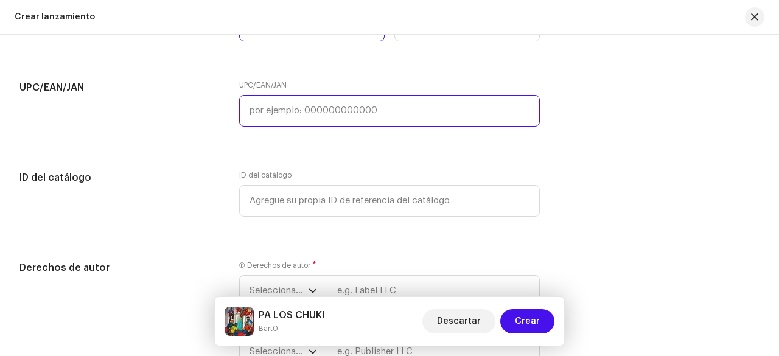
click at [377, 110] on input "text" at bounding box center [389, 111] width 301 height 32
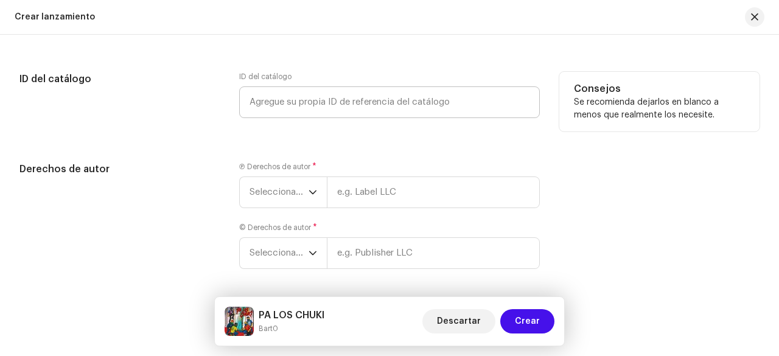
scroll to position [1927, 0]
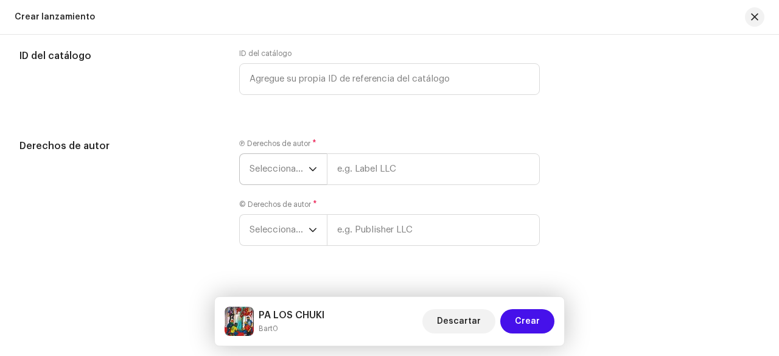
click at [316, 170] on p-select "Seleccionar año" at bounding box center [283, 169] width 88 height 32
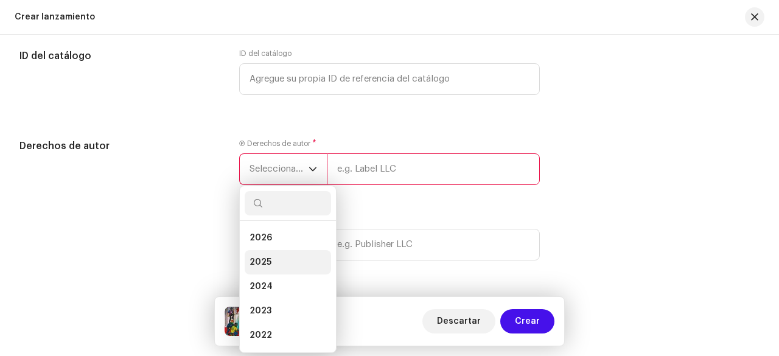
click at [296, 256] on li "2025" at bounding box center [288, 262] width 86 height 24
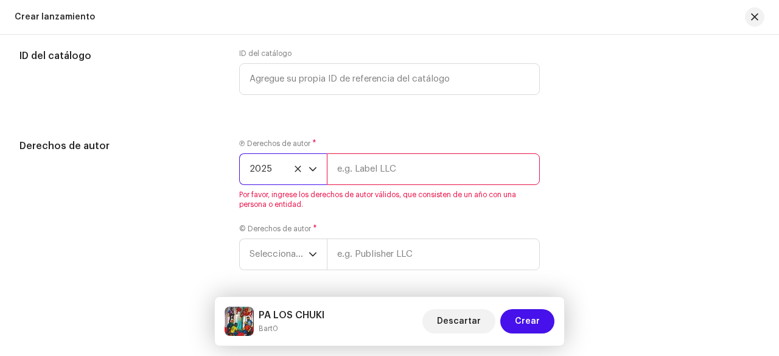
click at [387, 159] on input "text" at bounding box center [433, 169] width 213 height 32
type input "Malditonene"
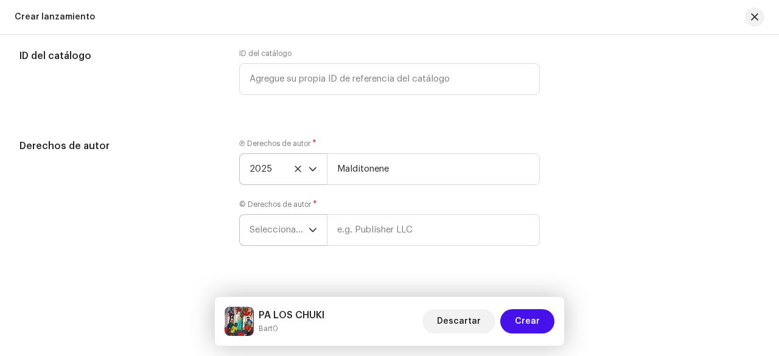
click at [295, 239] on span "Seleccionar año" at bounding box center [279, 230] width 59 height 30
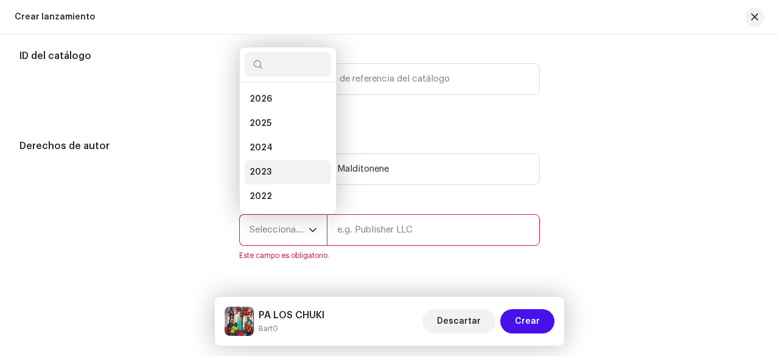
scroll to position [19, 0]
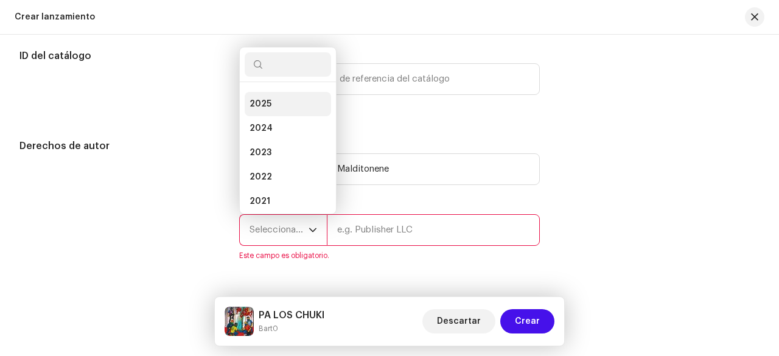
click at [295, 100] on li "2025" at bounding box center [288, 104] width 86 height 24
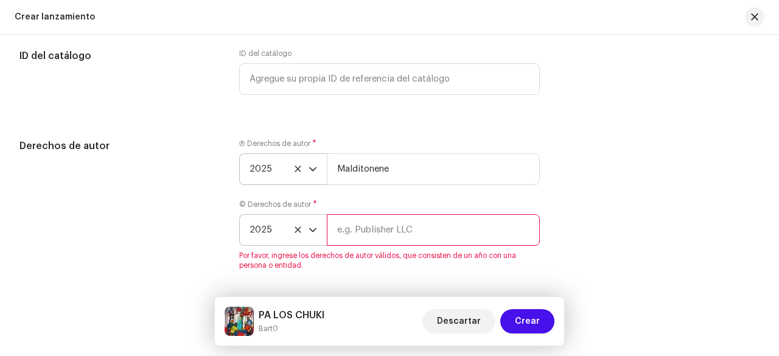
click at [373, 247] on div "© Derechos de autor * 2025 Por favor, ingrese los derechos de autor válidos, qu…" at bounding box center [389, 235] width 301 height 71
click at [380, 235] on input "text" at bounding box center [433, 230] width 213 height 32
type input "Malditonene"
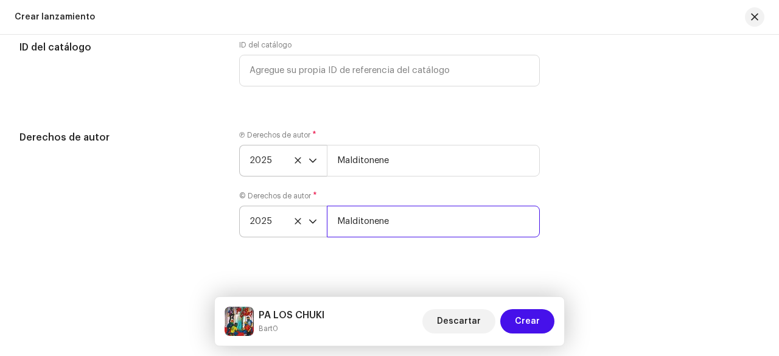
scroll to position [1948, 0]
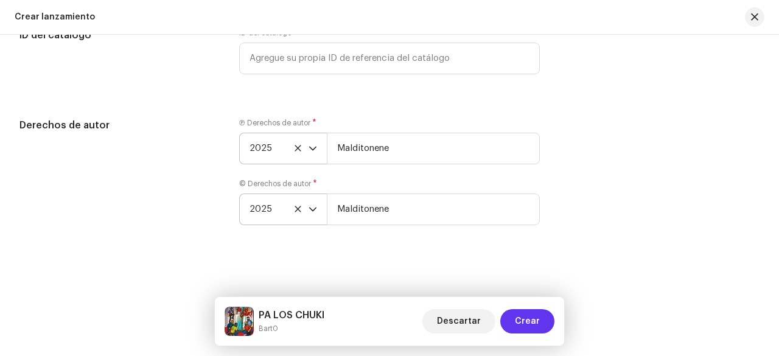
click at [540, 322] on button "Crear" at bounding box center [527, 321] width 54 height 24
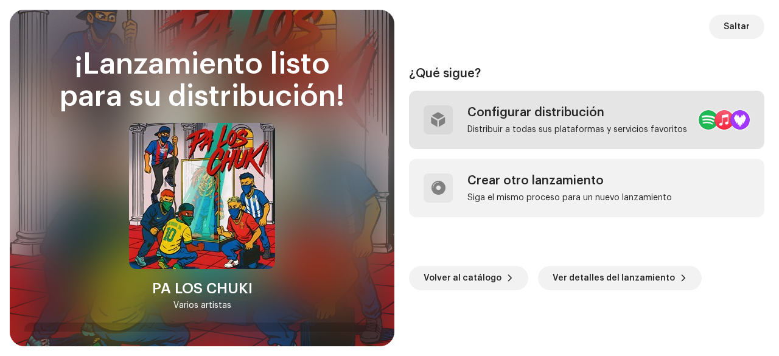
click at [551, 128] on div "Distribuir a todas sus plataformas y servicios favoritos" at bounding box center [577, 130] width 220 height 10
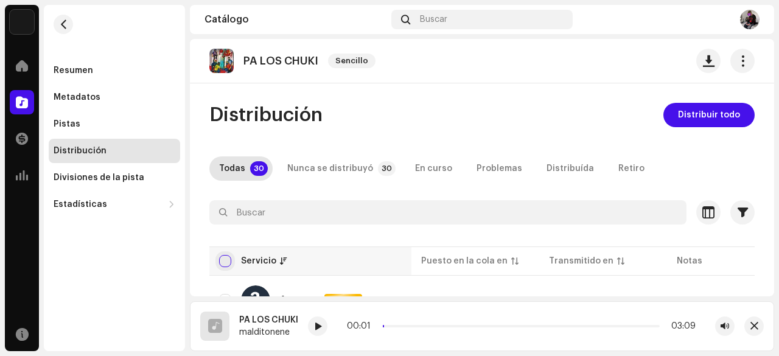
click at [226, 261] on input "checkbox" at bounding box center [225, 261] width 12 height 12
checkbox input "true"
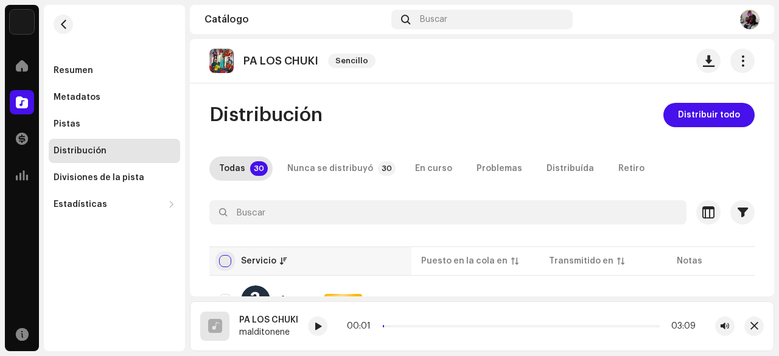
checkbox input "true"
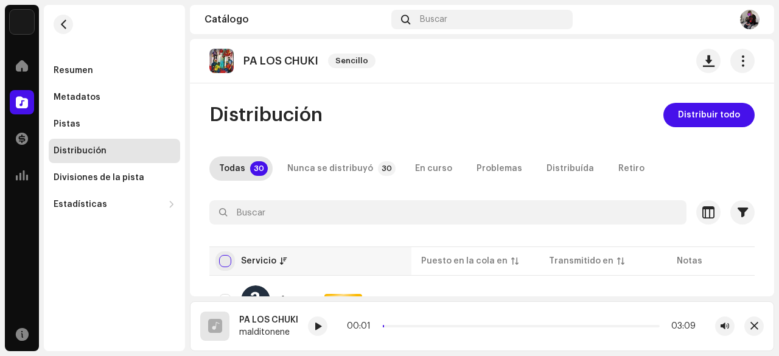
checkbox input "true"
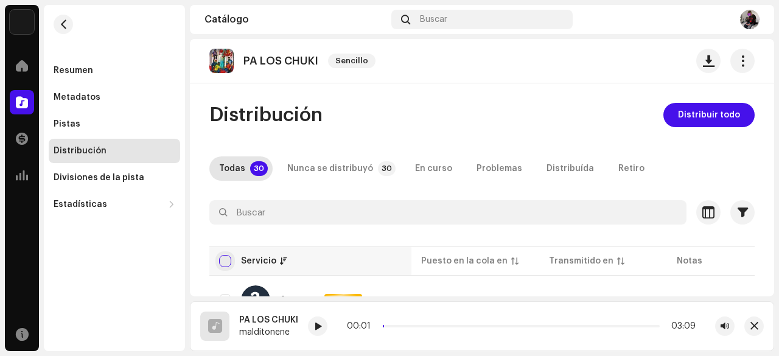
checkbox input "true"
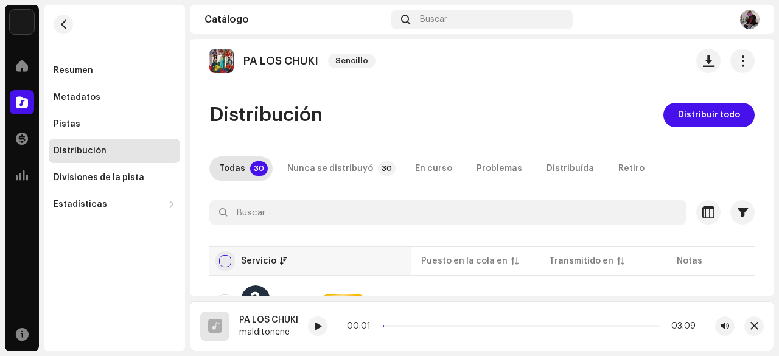
checkbox input "true"
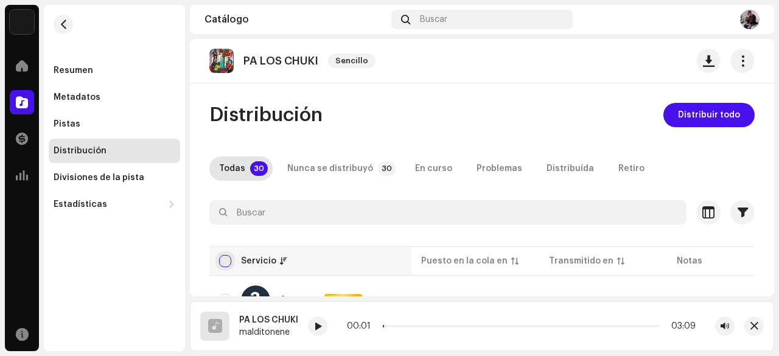
checkbox input "true"
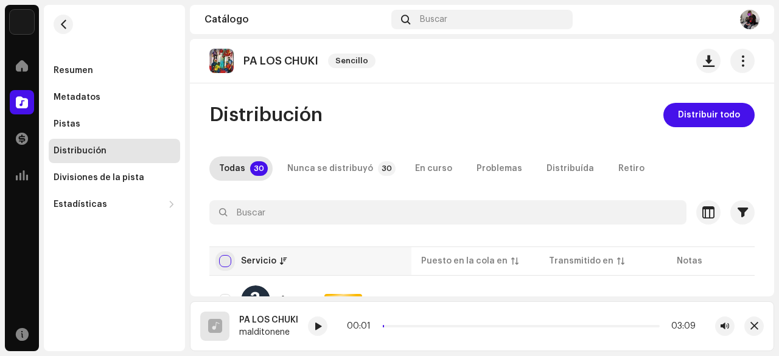
checkbox input "true"
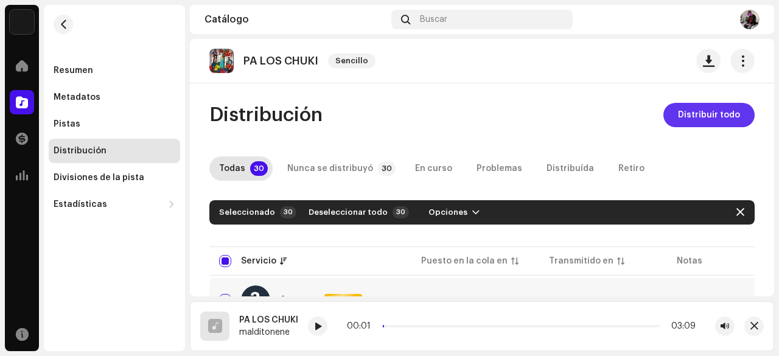
click at [689, 122] on span "Distribuir todo" at bounding box center [709, 115] width 62 height 24
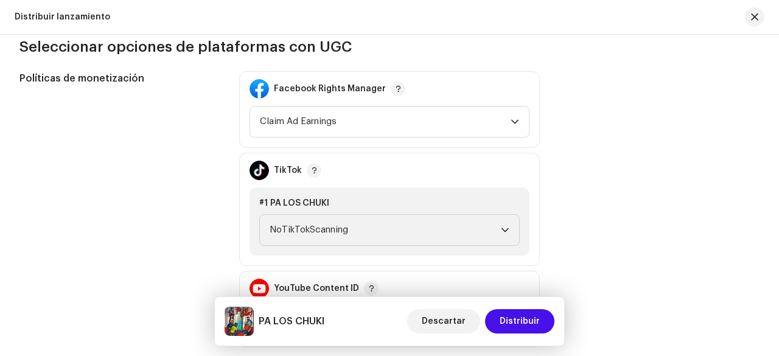
scroll to position [1339, 0]
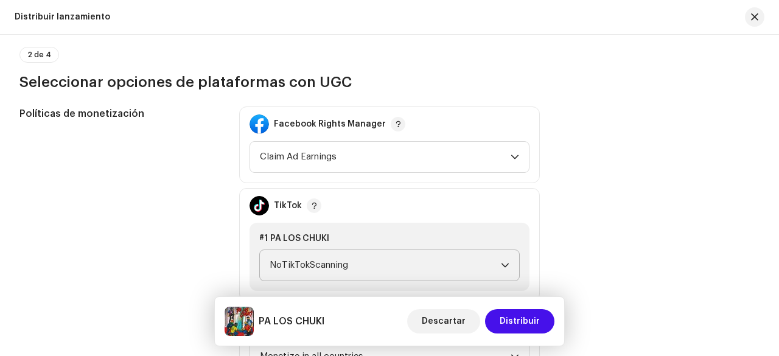
click at [416, 262] on span "NoTikTokScanning" at bounding box center [385, 265] width 231 height 30
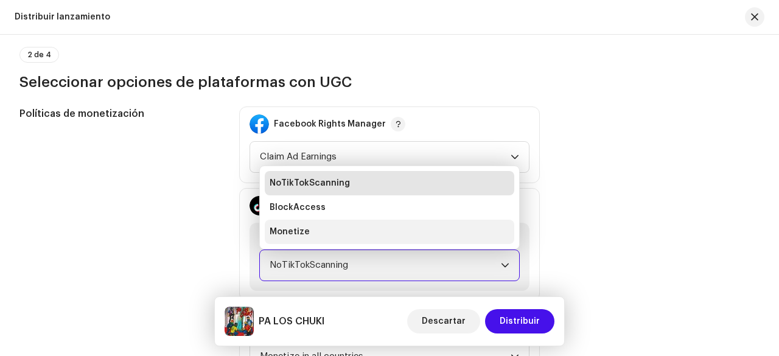
click at [486, 232] on li "Monetize" at bounding box center [390, 232] width 250 height 24
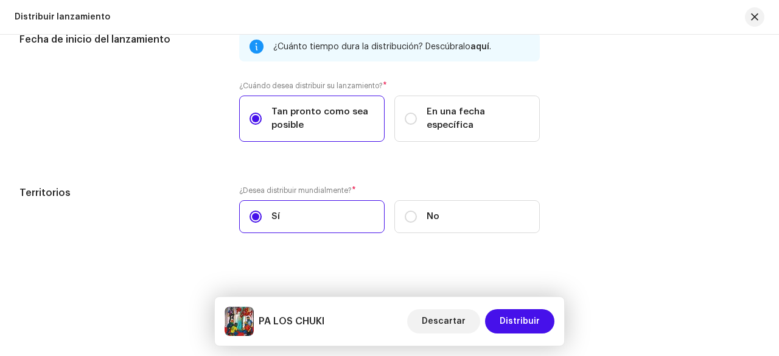
scroll to position [2003, 0]
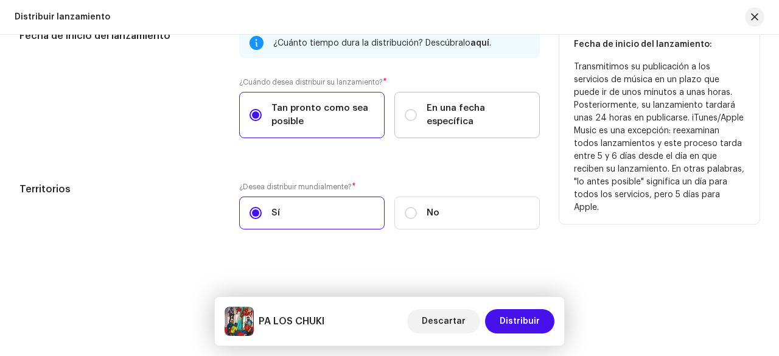
click at [458, 108] on span "En una fecha específica" at bounding box center [478, 115] width 103 height 27
click at [417, 109] on input "En una fecha específica" at bounding box center [411, 115] width 12 height 12
radio input "true"
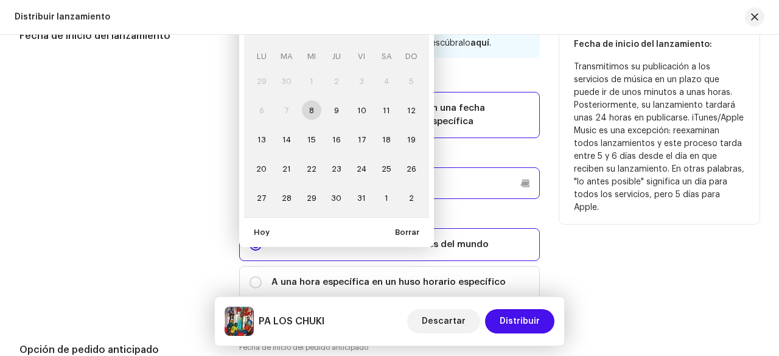
click at [407, 176] on p-datepicker "octubre 2025 LU MA [PERSON_NAME] VI SA DO 29 30 1 2 3 4 5 6 7 8 9 10 11 12 13 1…" at bounding box center [389, 183] width 301 height 32
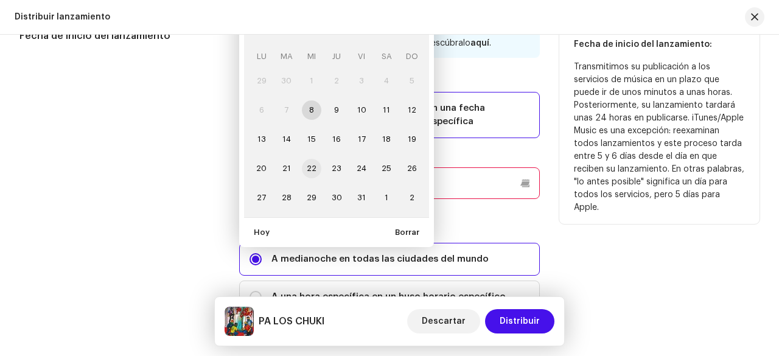
click at [309, 163] on span "22" at bounding box center [311, 168] width 19 height 19
type input "[DATE]"
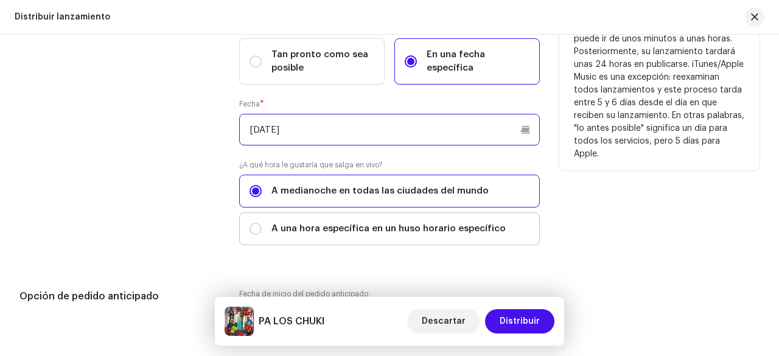
scroll to position [2063, 0]
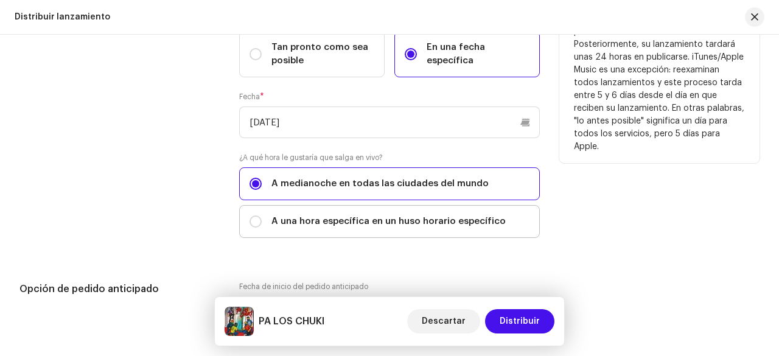
click at [452, 217] on span "A una hora específica en un huso horario específico" at bounding box center [388, 221] width 234 height 13
click at [262, 217] on input "A una hora específica en un huso horario específico" at bounding box center [256, 221] width 12 height 12
radio input "true"
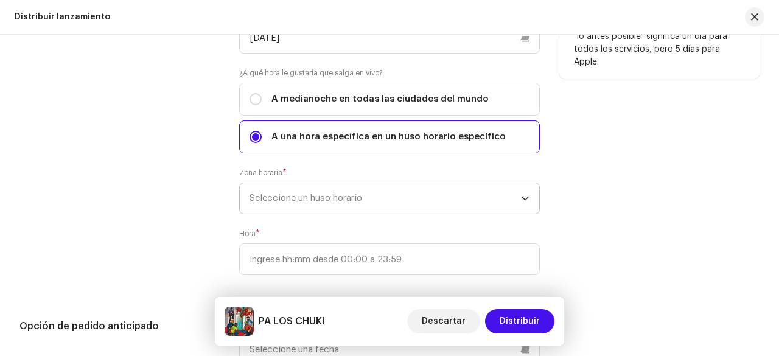
scroll to position [2185, 0]
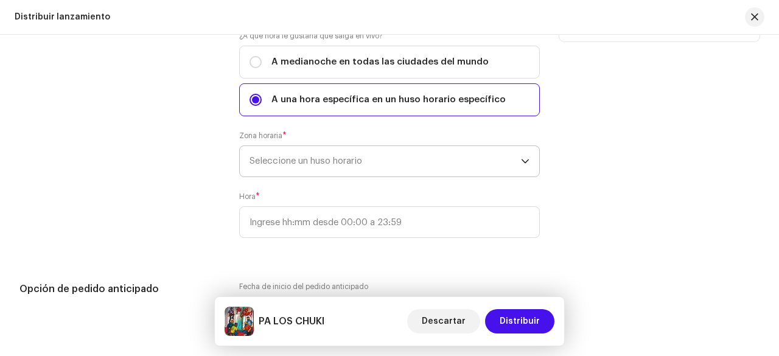
click at [413, 155] on span "Seleccione un huso horario" at bounding box center [385, 161] width 271 height 30
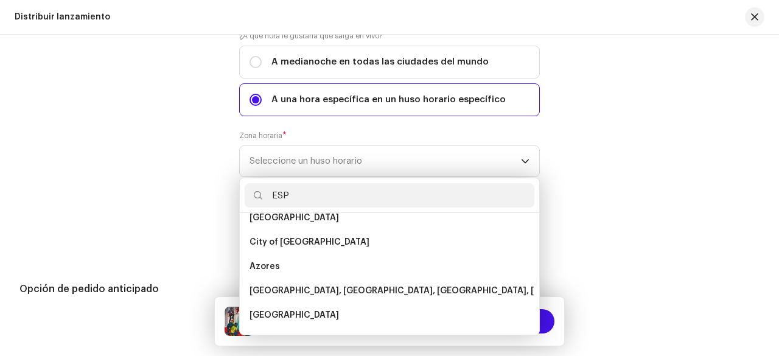
scroll to position [0, 0]
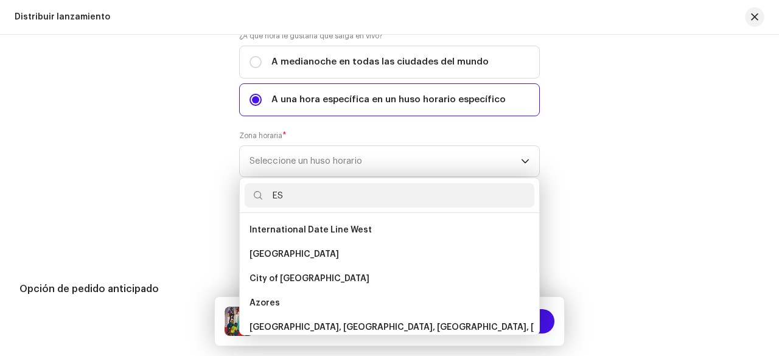
type input "E"
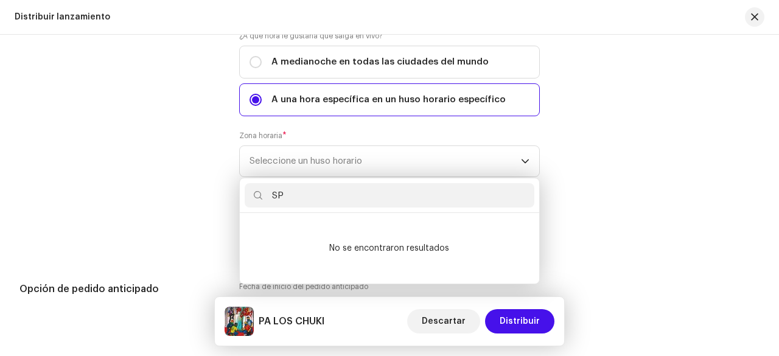
type input "S"
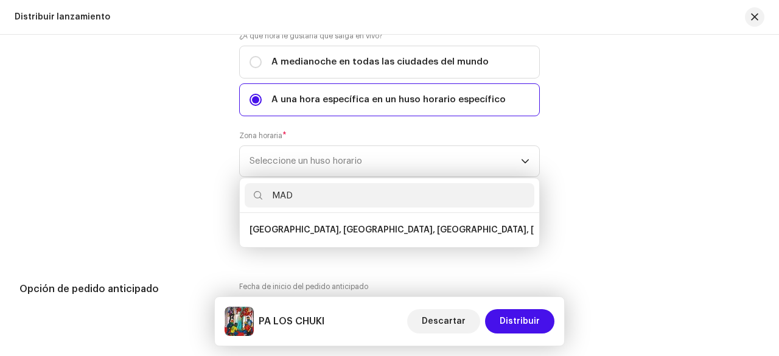
type input "MAD"
click at [391, 227] on span "[GEOGRAPHIC_DATA], [GEOGRAPHIC_DATA], [GEOGRAPHIC_DATA], [GEOGRAPHIC_DATA]" at bounding box center [435, 230] width 371 height 12
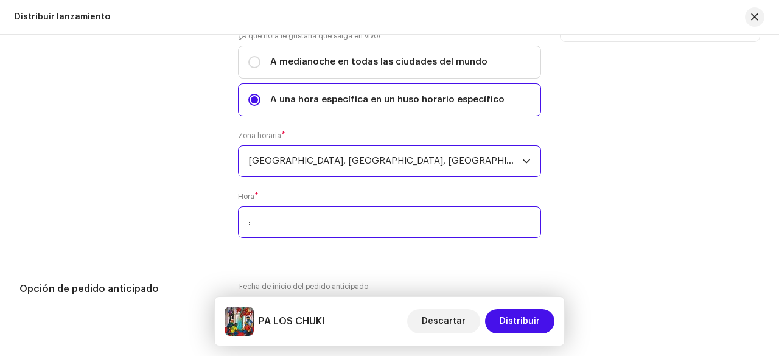
click at [393, 221] on input ":" at bounding box center [389, 222] width 303 height 32
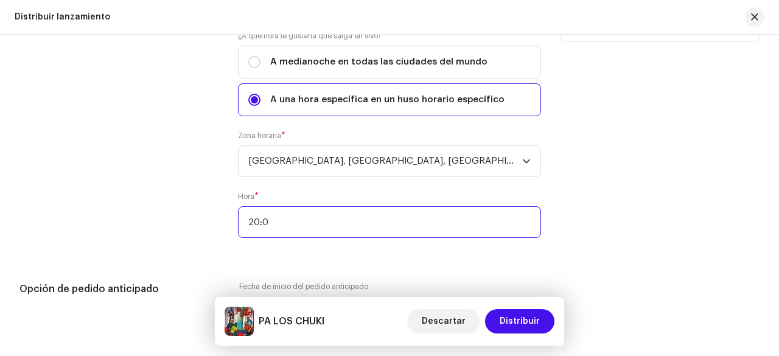
type input "20:00"
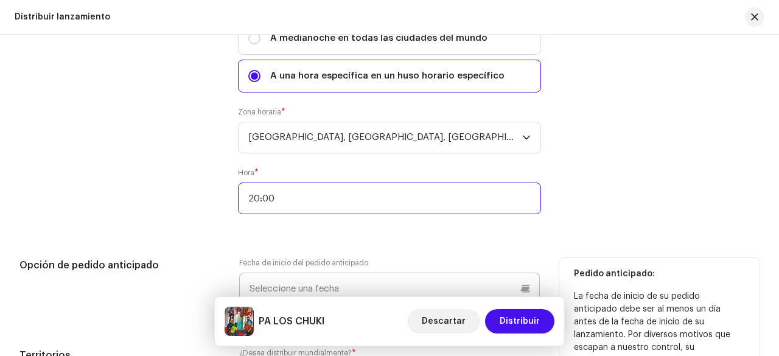
scroll to position [2307, 0]
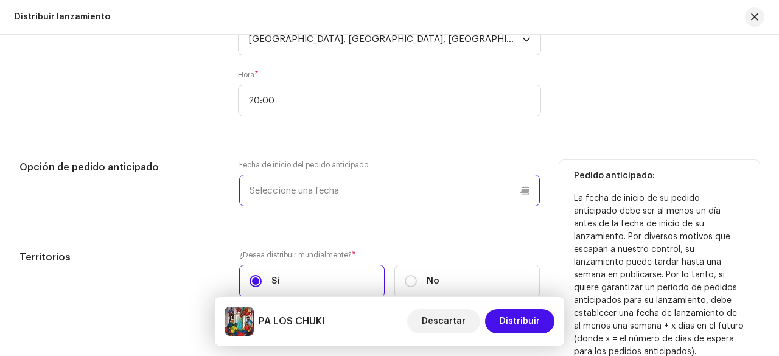
click at [361, 186] on p-datepicker at bounding box center [389, 191] width 301 height 32
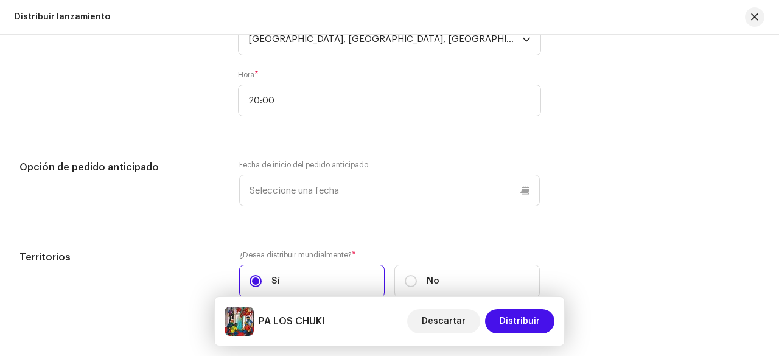
click at [161, 225] on div "Fecha de inicio del lanzamiento ¿Cuánto tiempo dura la distribución? Descúbralo…" at bounding box center [389, 18] width 740 height 588
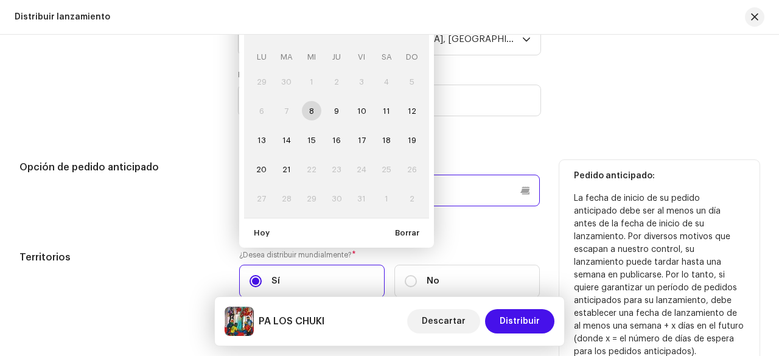
click at [379, 182] on p-datepicker "octubre 2025 LU MA [PERSON_NAME] VI SA DO 29 30 1 2 3 4 5 6 7 8 9 10 11 12 13 1…" at bounding box center [389, 191] width 301 height 32
click at [263, 161] on span "20" at bounding box center [261, 168] width 19 height 19
type input "[DATE]"
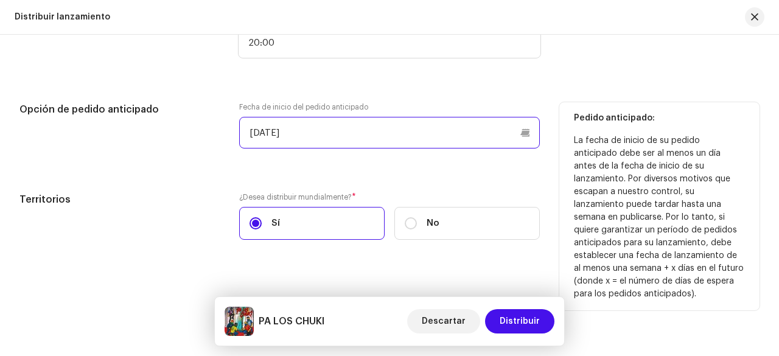
scroll to position [2368, 0]
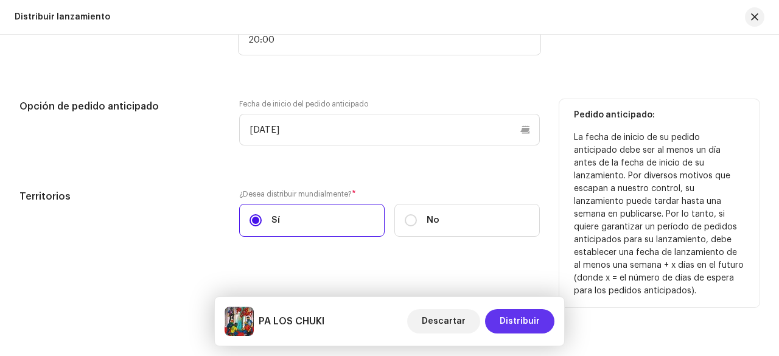
click at [522, 322] on span "Distribuir" at bounding box center [520, 321] width 40 height 24
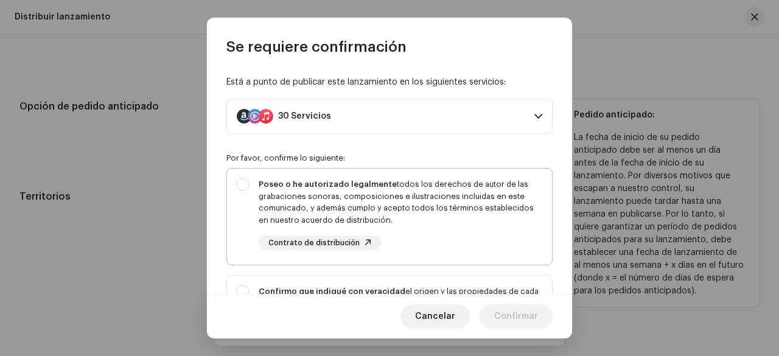
click at [307, 188] on div "Poseo o he autorizado legalmente todos los derechos de autor de las grabaciones…" at bounding box center [401, 201] width 284 height 47
checkbox input "true"
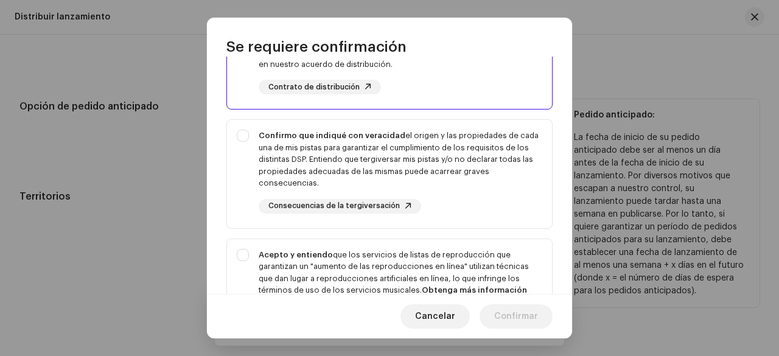
scroll to position [183, 0]
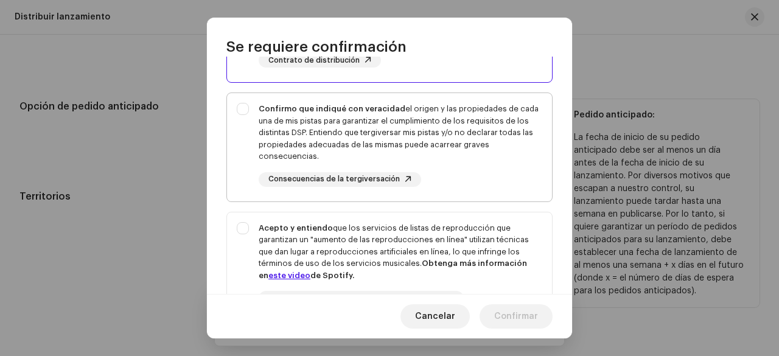
click at [309, 124] on div "Confirmo que indiqué con veracidad el origen y las propiedades de cada una de m…" at bounding box center [401, 133] width 284 height 60
checkbox input "true"
click at [307, 218] on div "Acepto y entiendo que los servicios de listas de reproducción que garantizan un…" at bounding box center [389, 273] width 325 height 123
checkbox input "true"
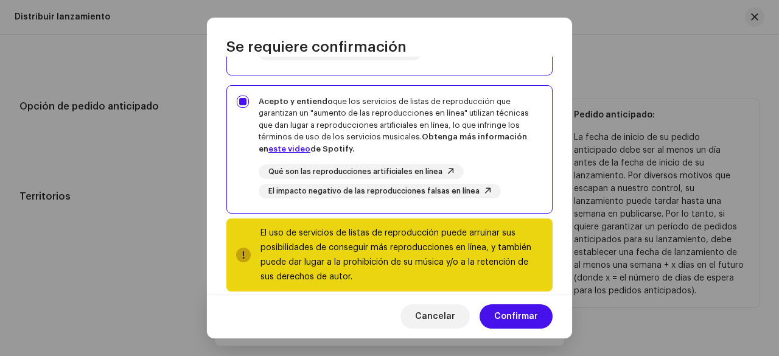
scroll to position [326, 0]
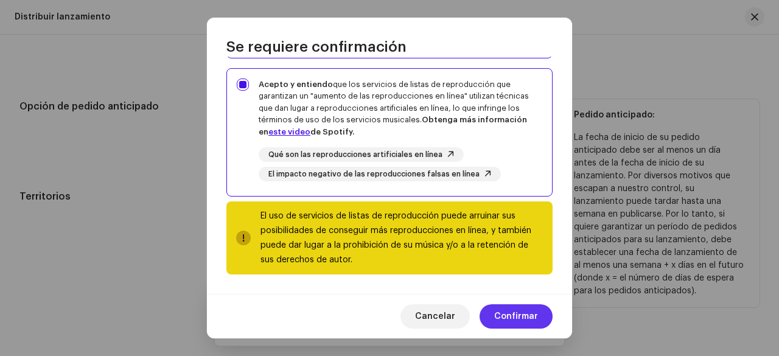
click at [528, 317] on span "Confirmar" at bounding box center [516, 316] width 44 height 24
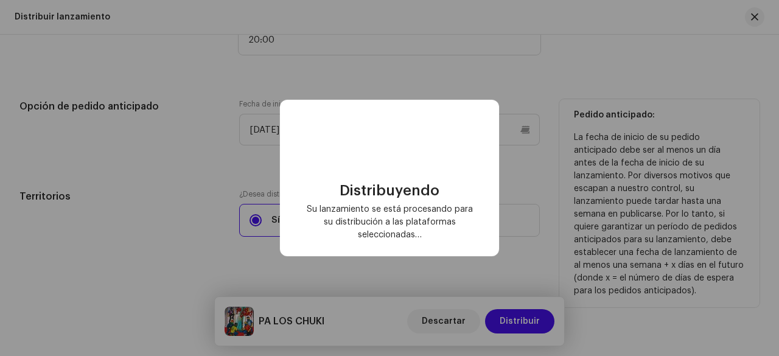
checkbox input "false"
